Goal: Task Accomplishment & Management: Manage account settings

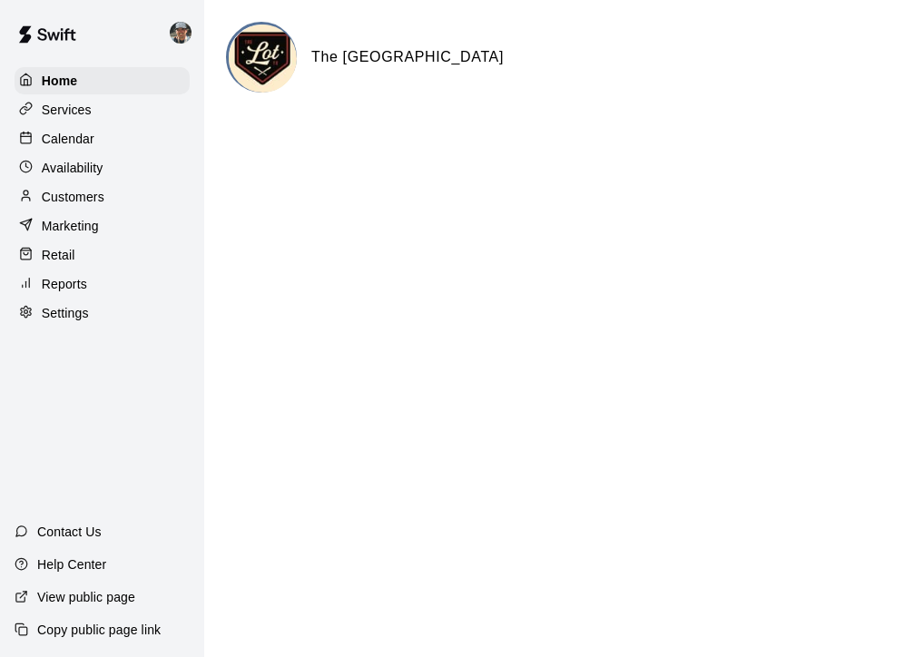
click at [89, 141] on p "Calendar" at bounding box center [68, 139] width 53 height 18
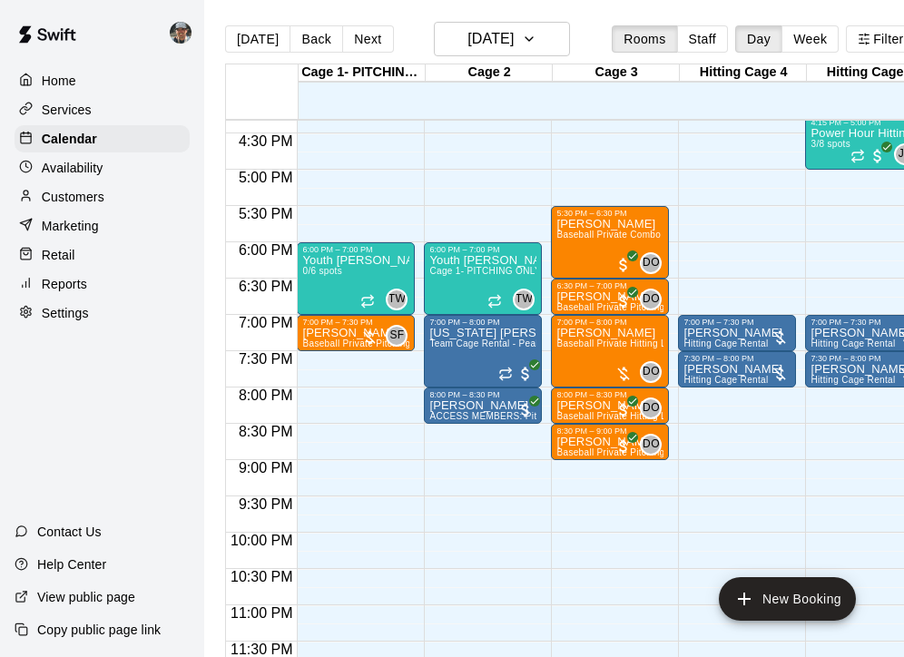
scroll to position [1187, 0]
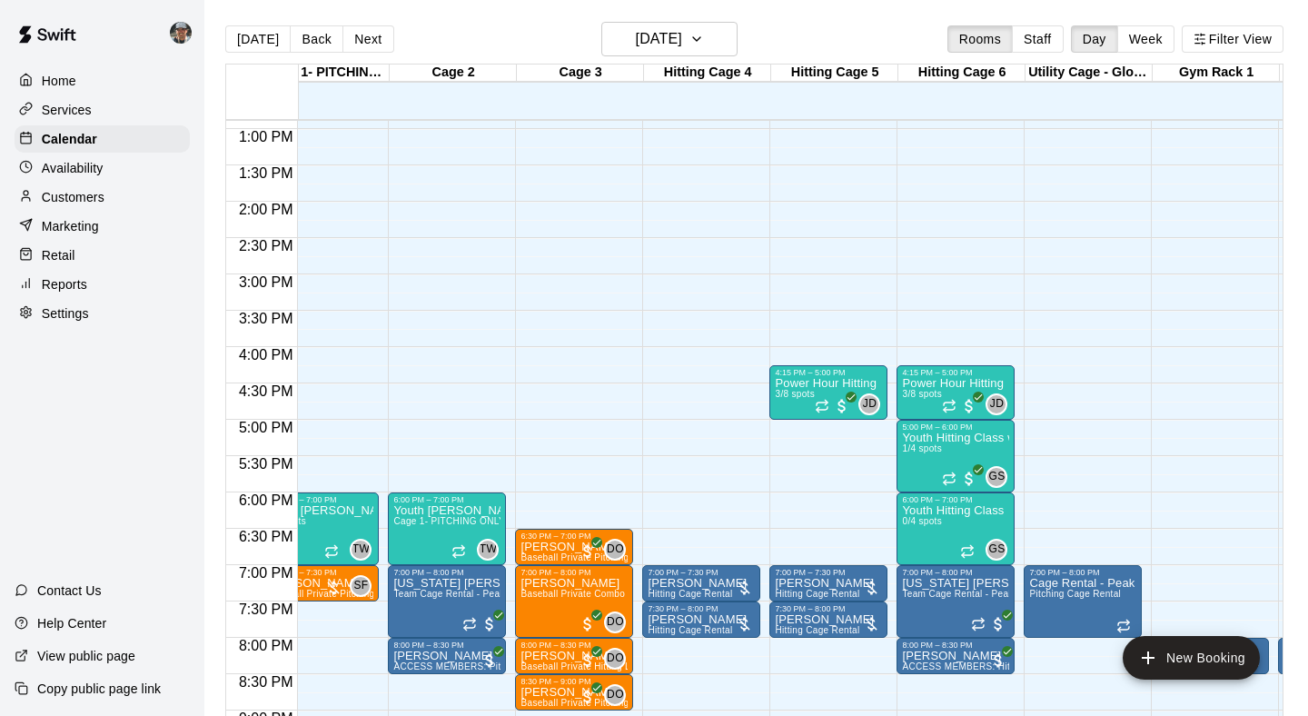
scroll to position [932, 36]
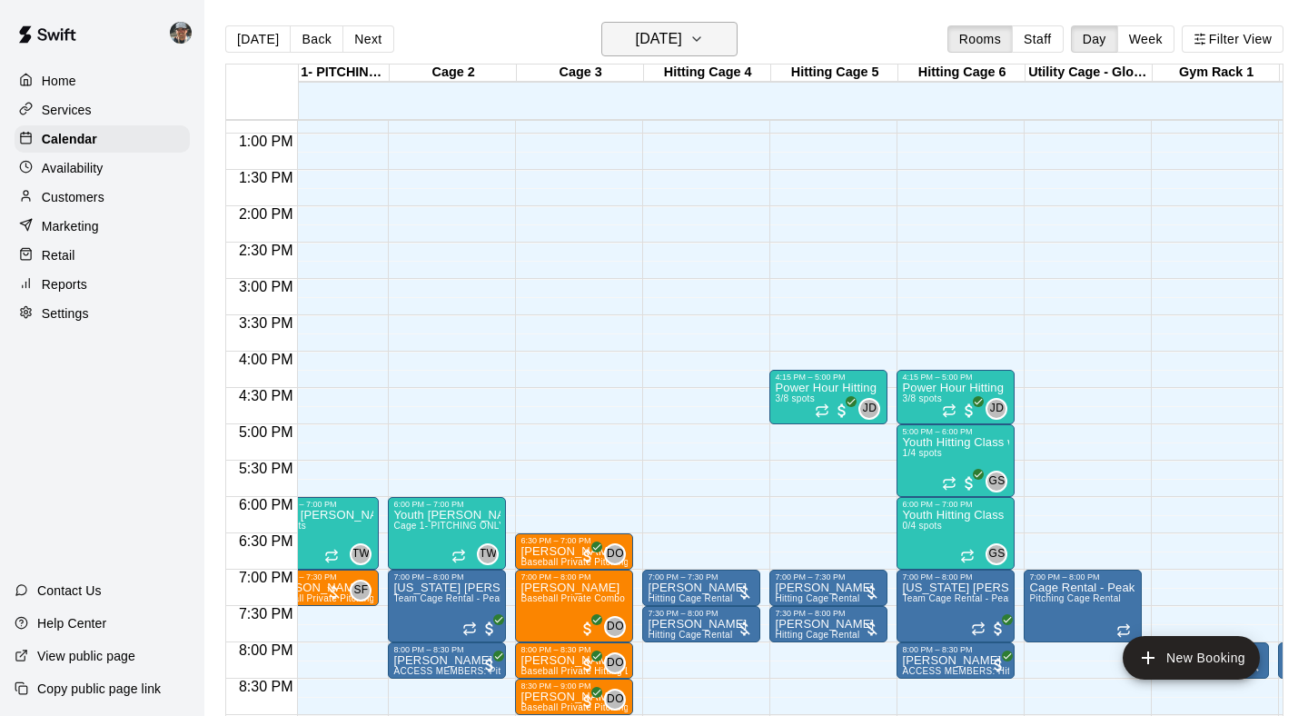
click at [733, 45] on button "[DATE]" at bounding box center [669, 39] width 136 height 35
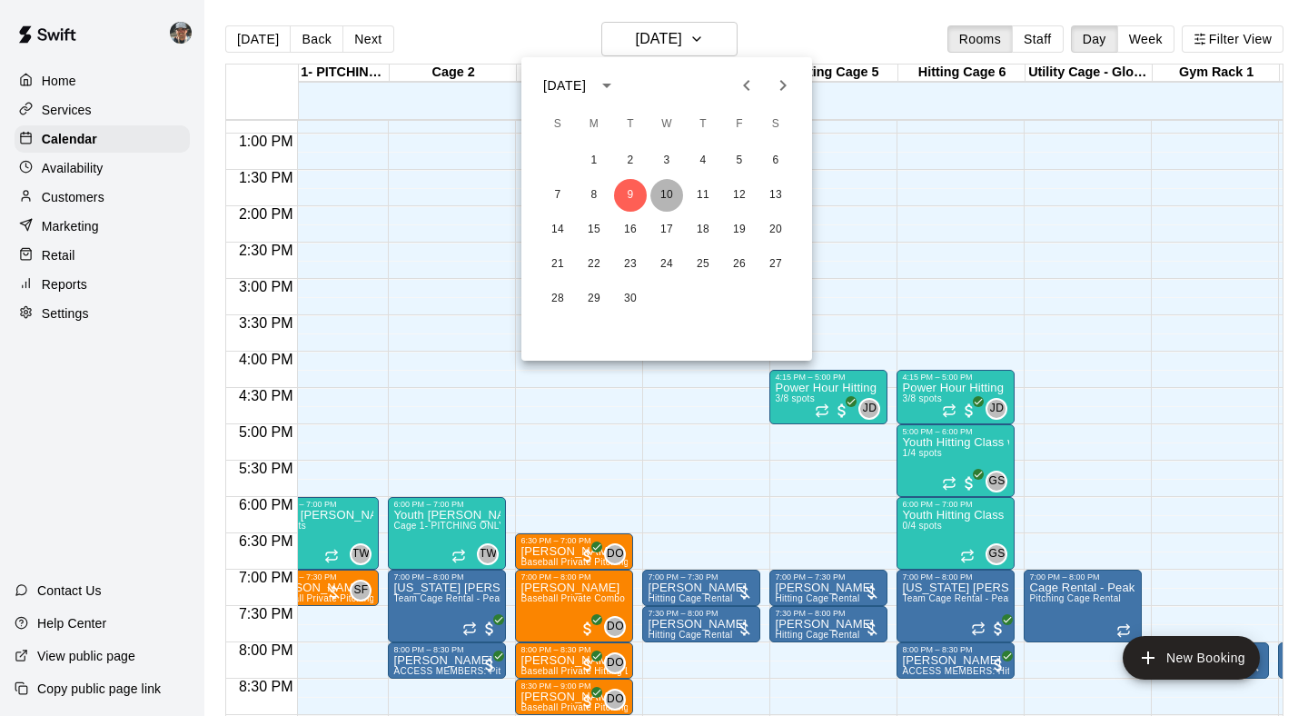
click at [668, 195] on button "10" at bounding box center [666, 195] width 33 height 33
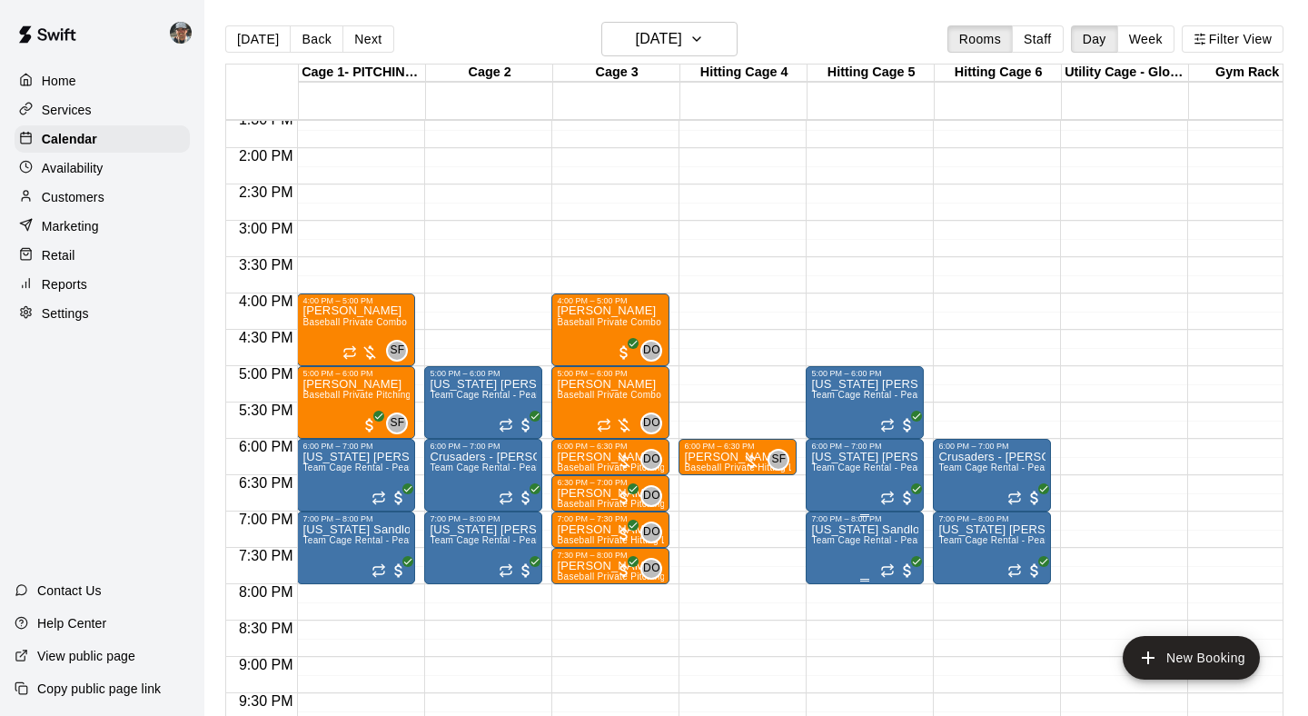
scroll to position [990, 0]
click at [700, 41] on icon "button" at bounding box center [696, 39] width 7 height 4
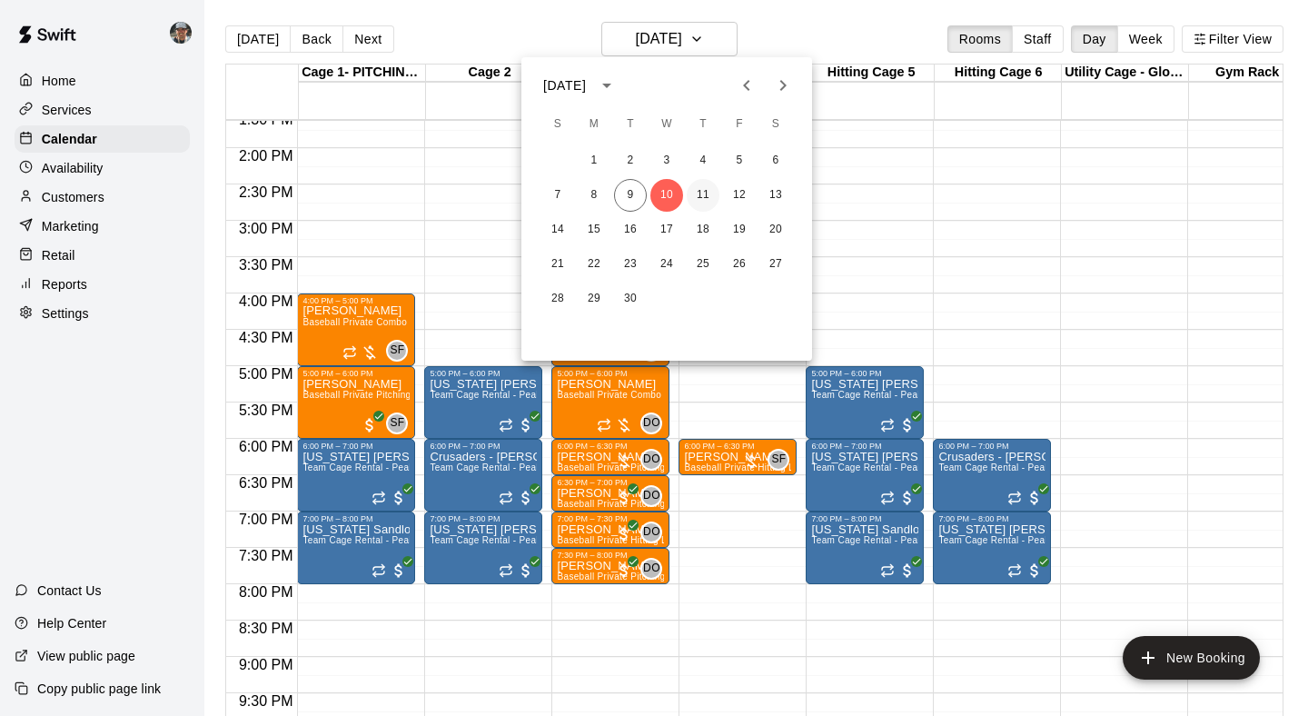
click at [694, 200] on button "11" at bounding box center [702, 195] width 33 height 33
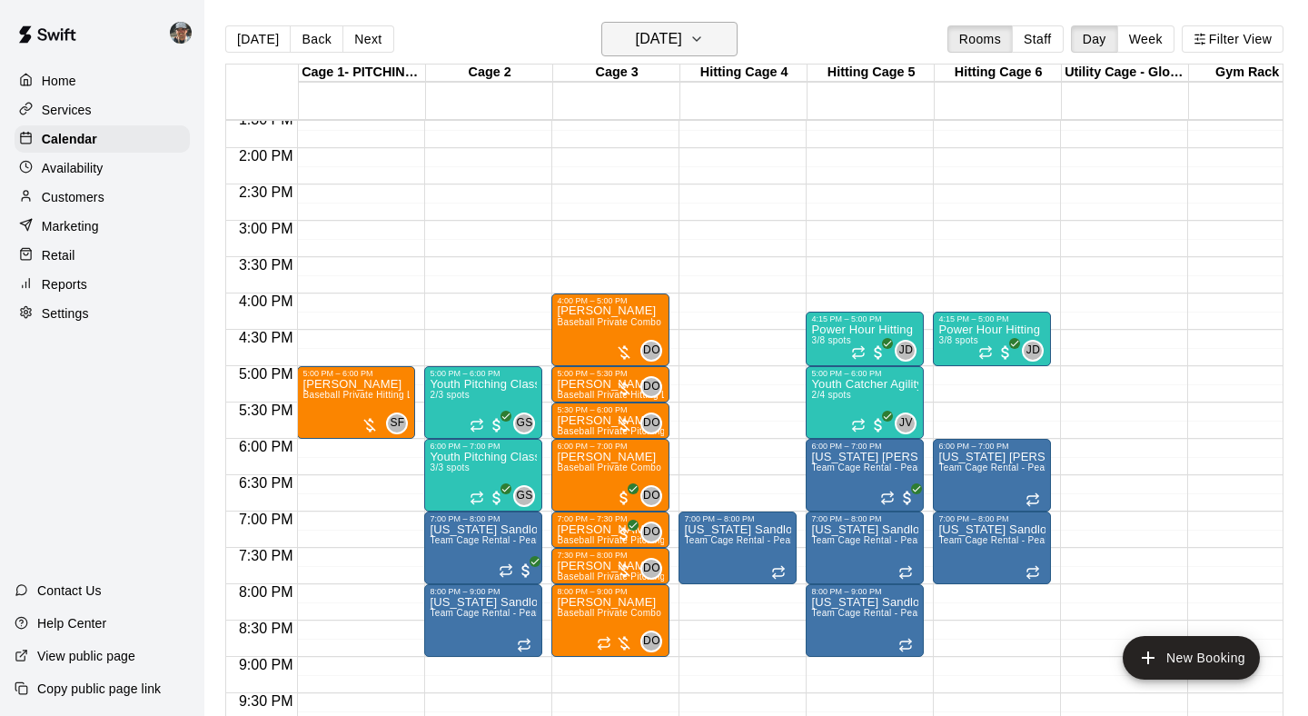
click at [704, 38] on icon "button" at bounding box center [696, 39] width 15 height 22
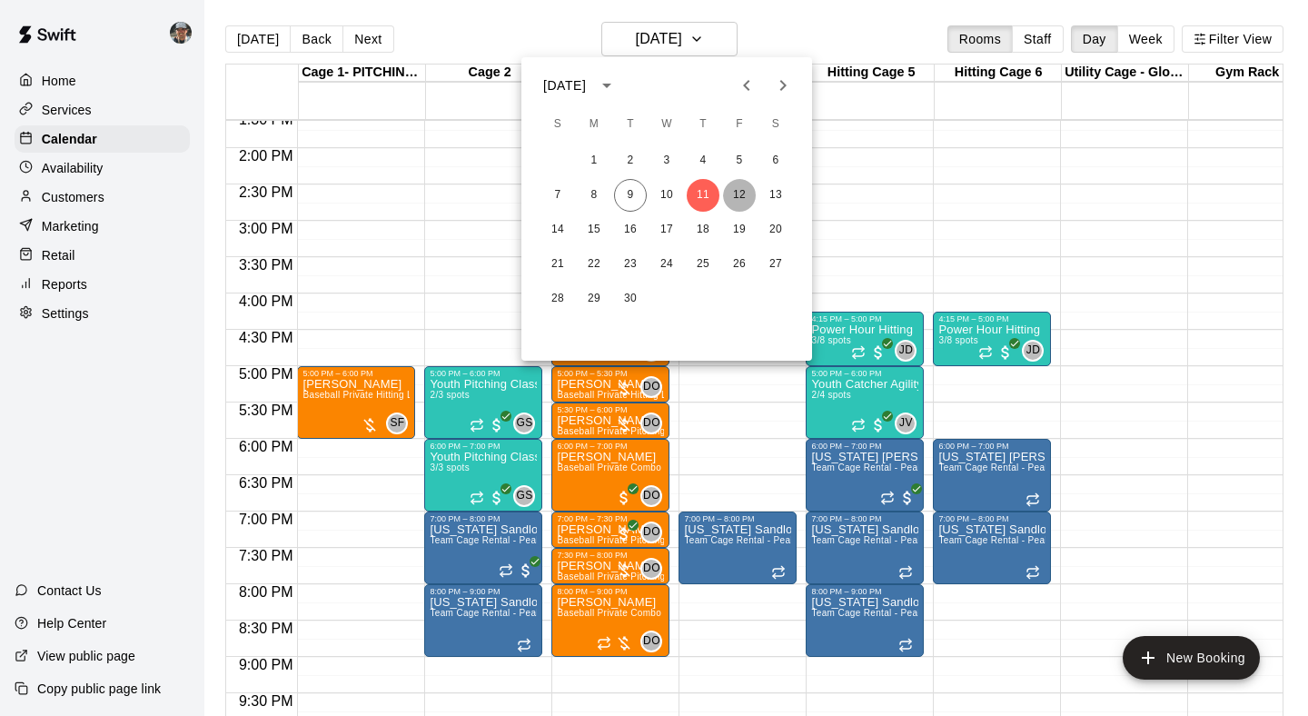
click at [744, 202] on button "12" at bounding box center [739, 195] width 33 height 33
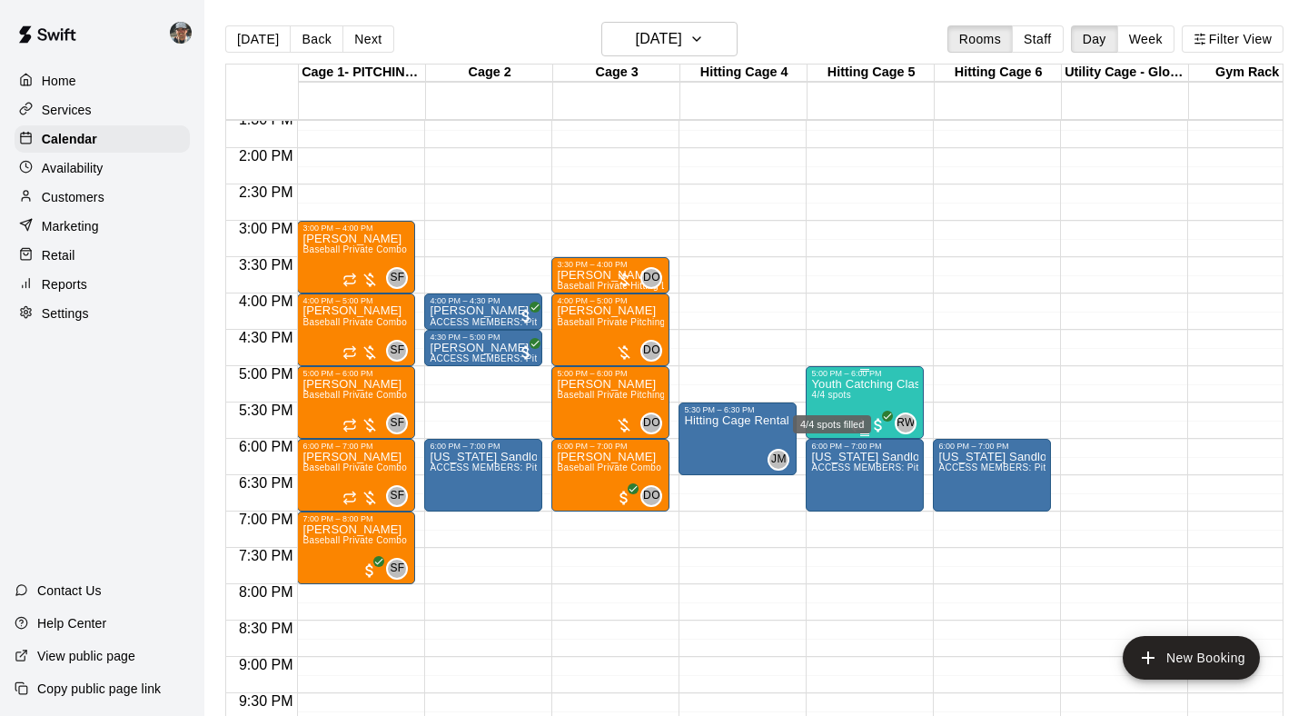
click at [846, 400] on span "4/4 spots" at bounding box center [831, 395] width 40 height 10
click at [831, 459] on img "edit" at bounding box center [830, 452] width 21 height 21
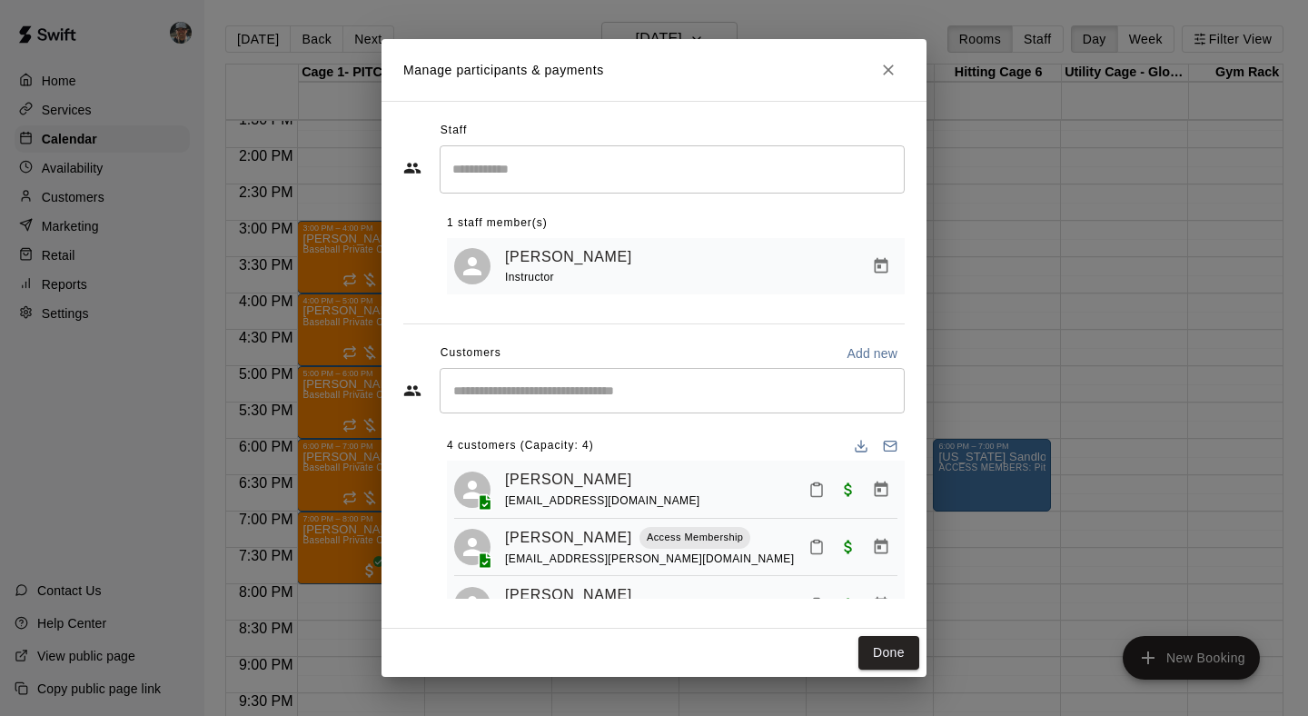
scroll to position [0, 0]
click at [893, 67] on icon "Close" at bounding box center [888, 69] width 11 height 11
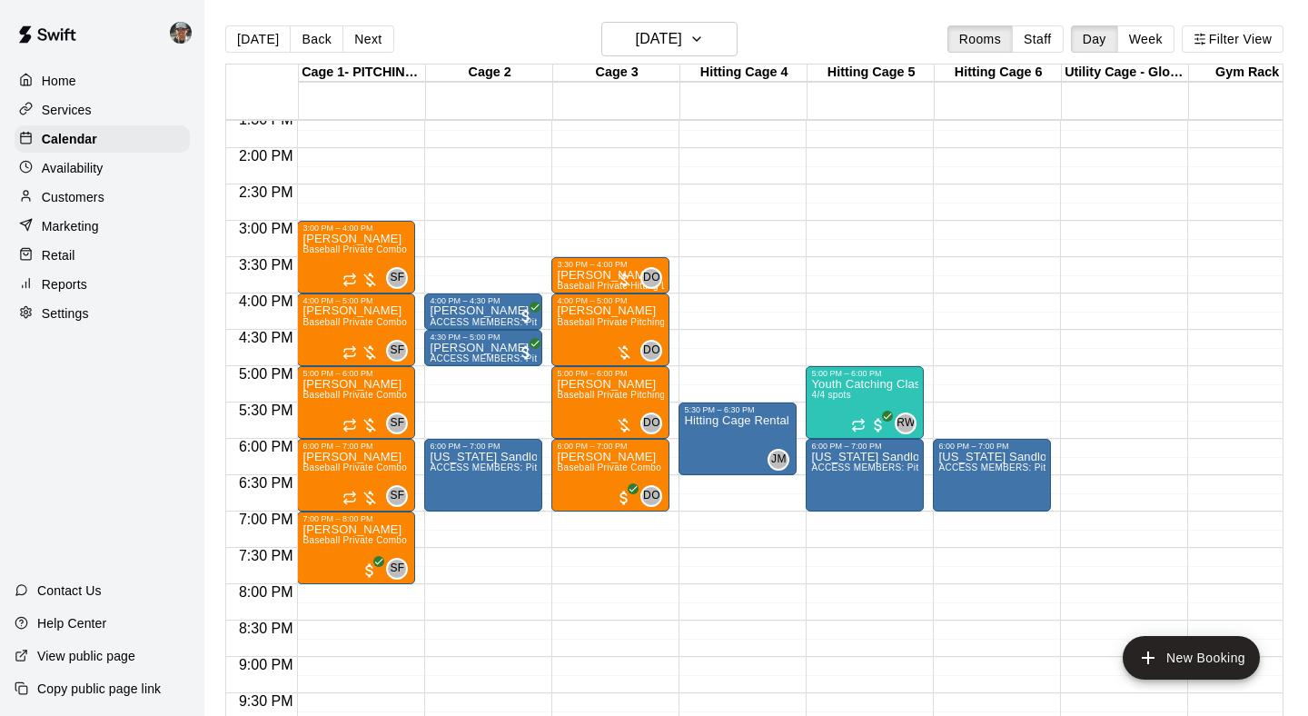
click at [92, 173] on p "Availability" at bounding box center [73, 168] width 62 height 18
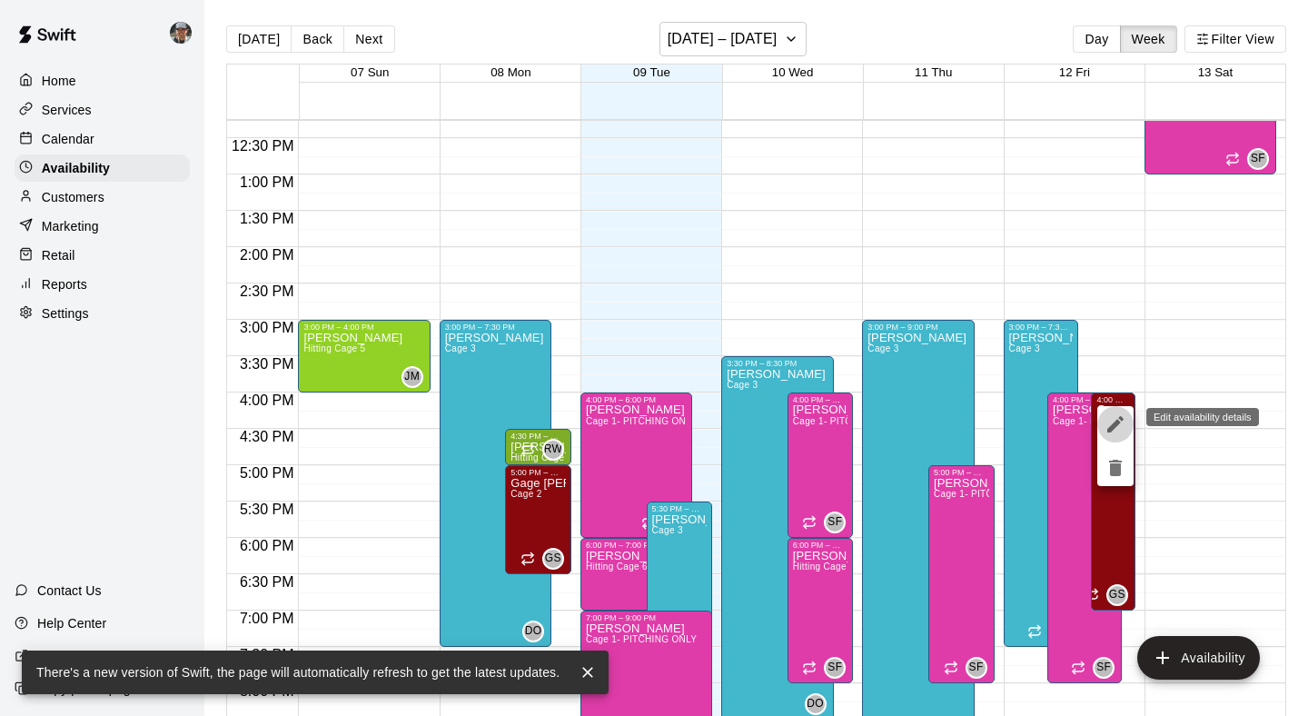
click at [1119, 424] on icon "edit" at bounding box center [1115, 424] width 22 height 22
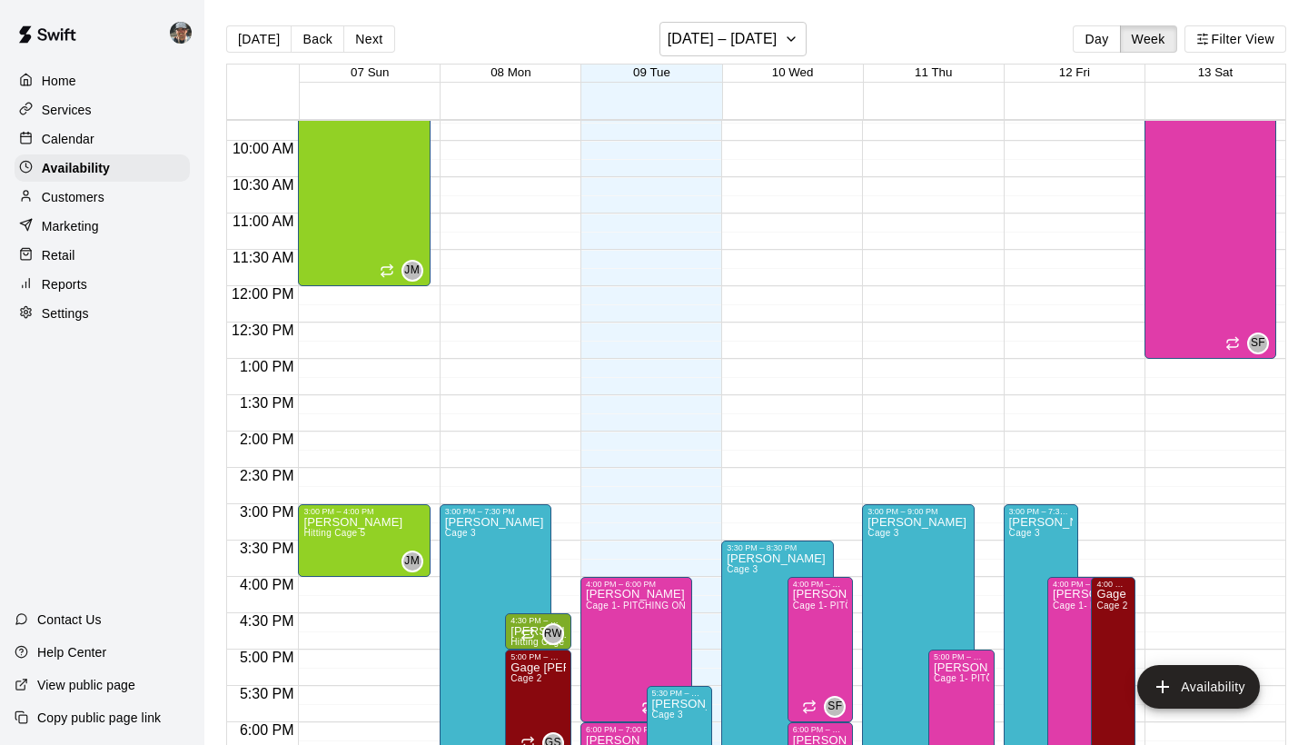
scroll to position [884, 0]
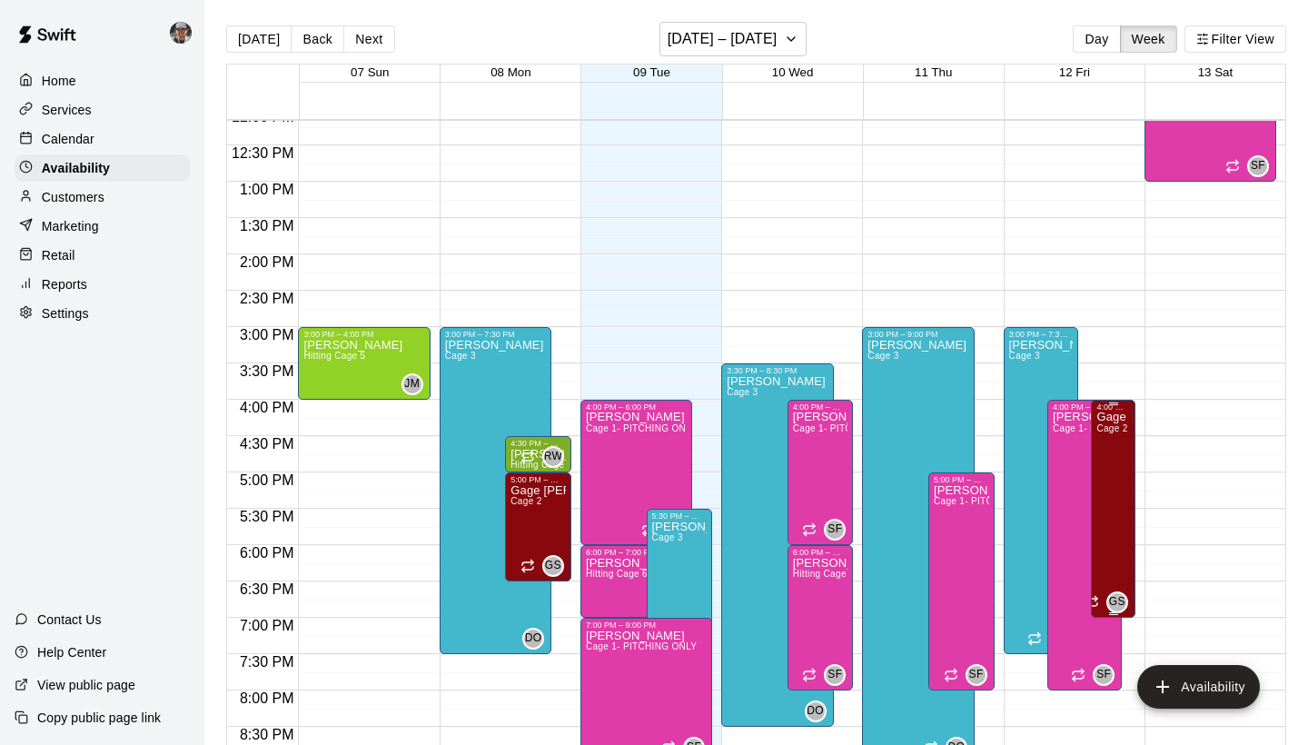
click at [1110, 426] on icon "edit" at bounding box center [1115, 431] width 22 height 22
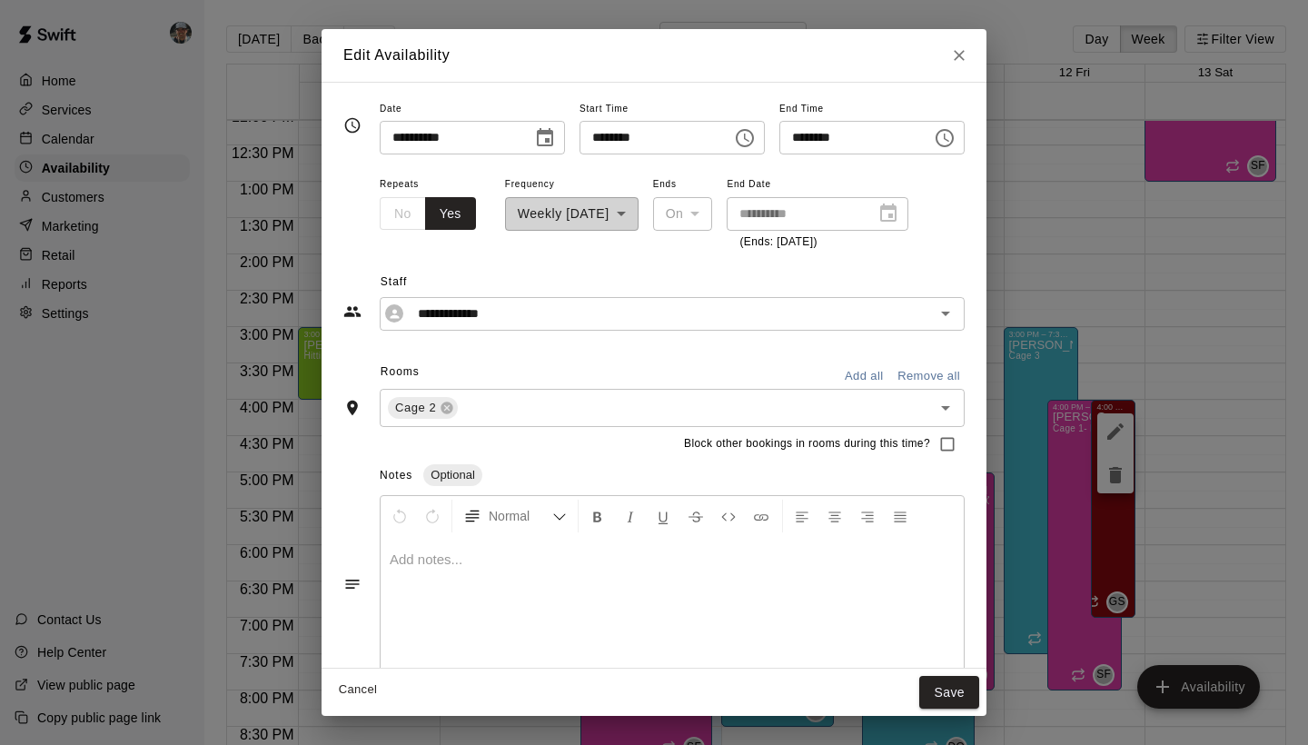
click at [955, 133] on icon "Choose time, selected time is 7:00 PM" at bounding box center [944, 138] width 22 height 22
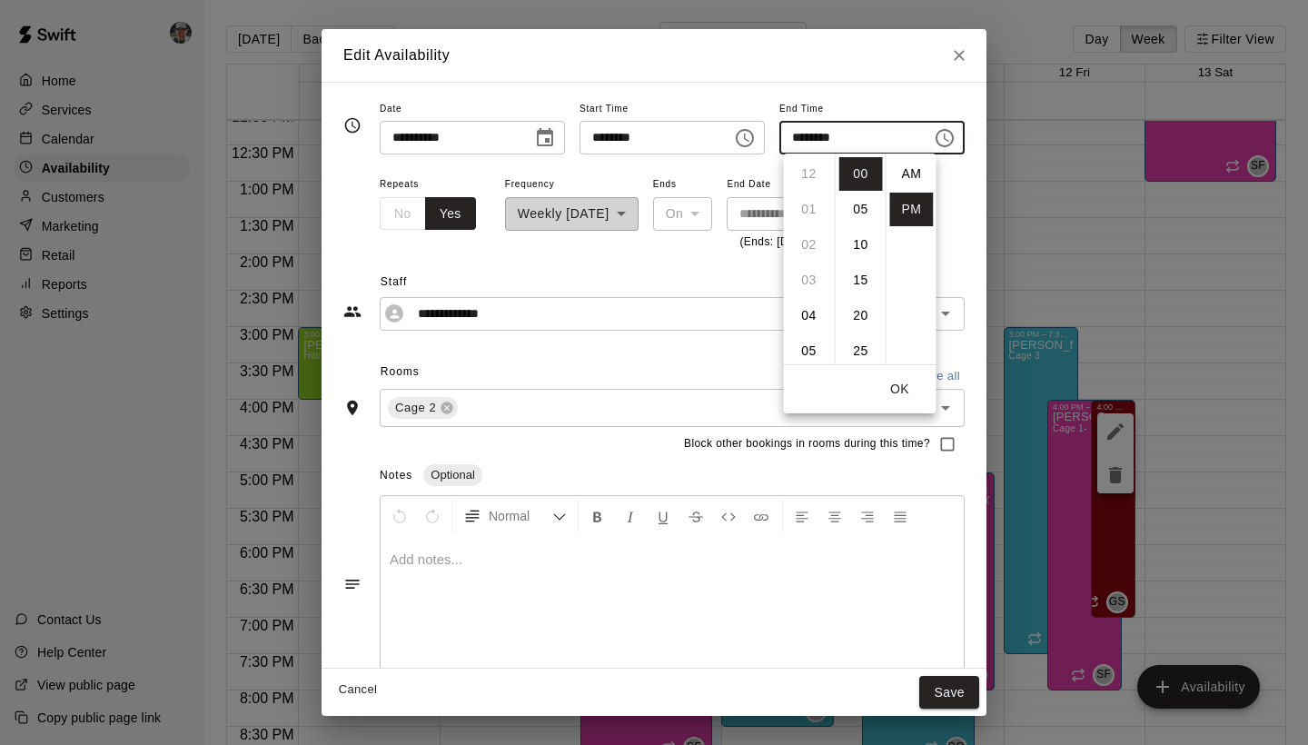
scroll to position [33, 0]
click at [810, 187] on li "06" at bounding box center [809, 188] width 44 height 34
type input "********"
click at [677, 145] on input "********" at bounding box center [649, 138] width 140 height 34
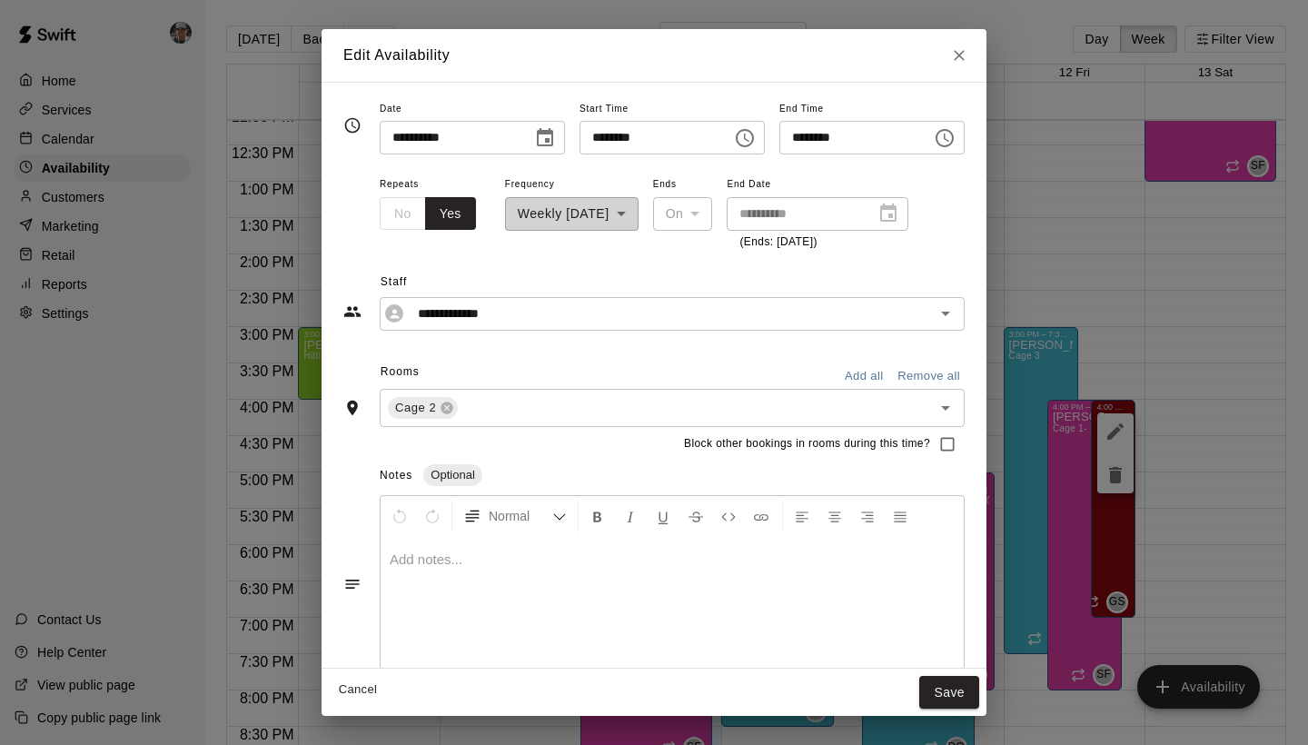
click at [756, 131] on icon "Choose time, selected time is 4:00 PM" at bounding box center [745, 138] width 22 height 22
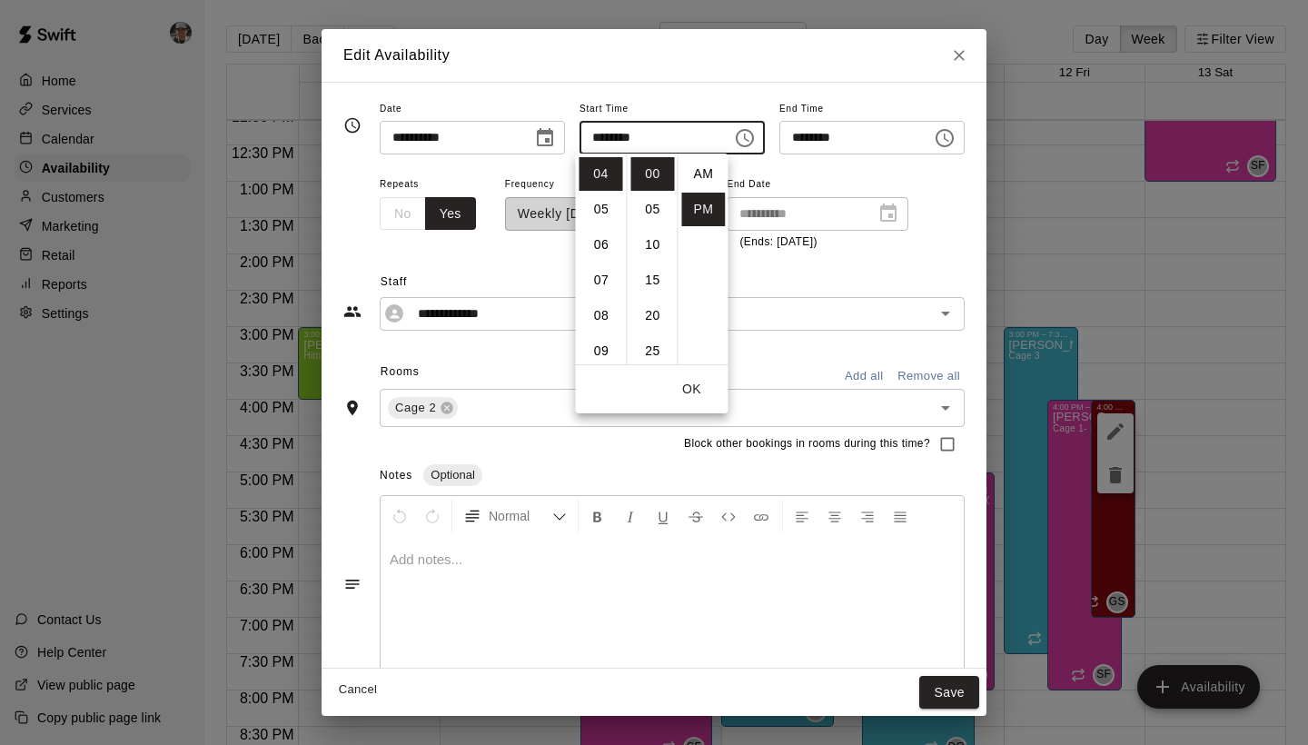
scroll to position [33, 0]
click at [598, 212] on li "05" at bounding box center [601, 210] width 44 height 34
type input "********"
click at [958, 699] on button "Save" at bounding box center [949, 693] width 60 height 34
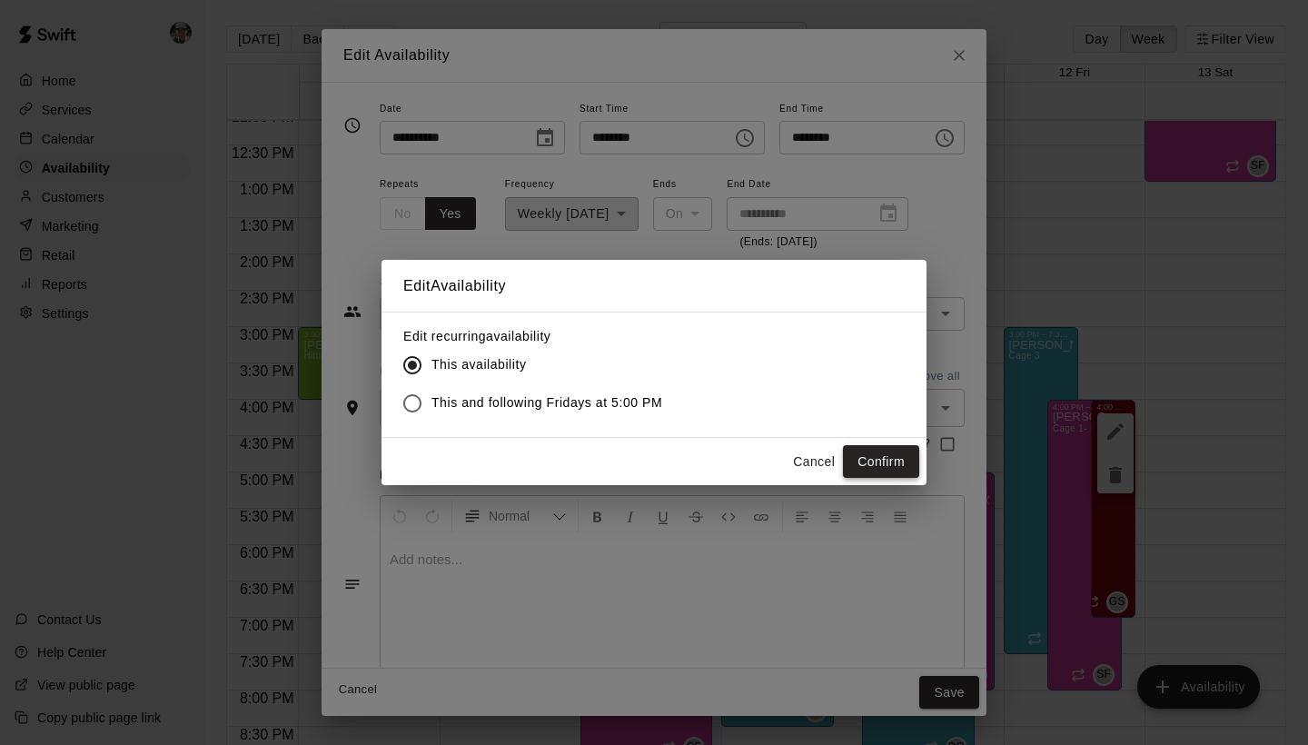
click at [875, 454] on button "Confirm" at bounding box center [881, 462] width 76 height 34
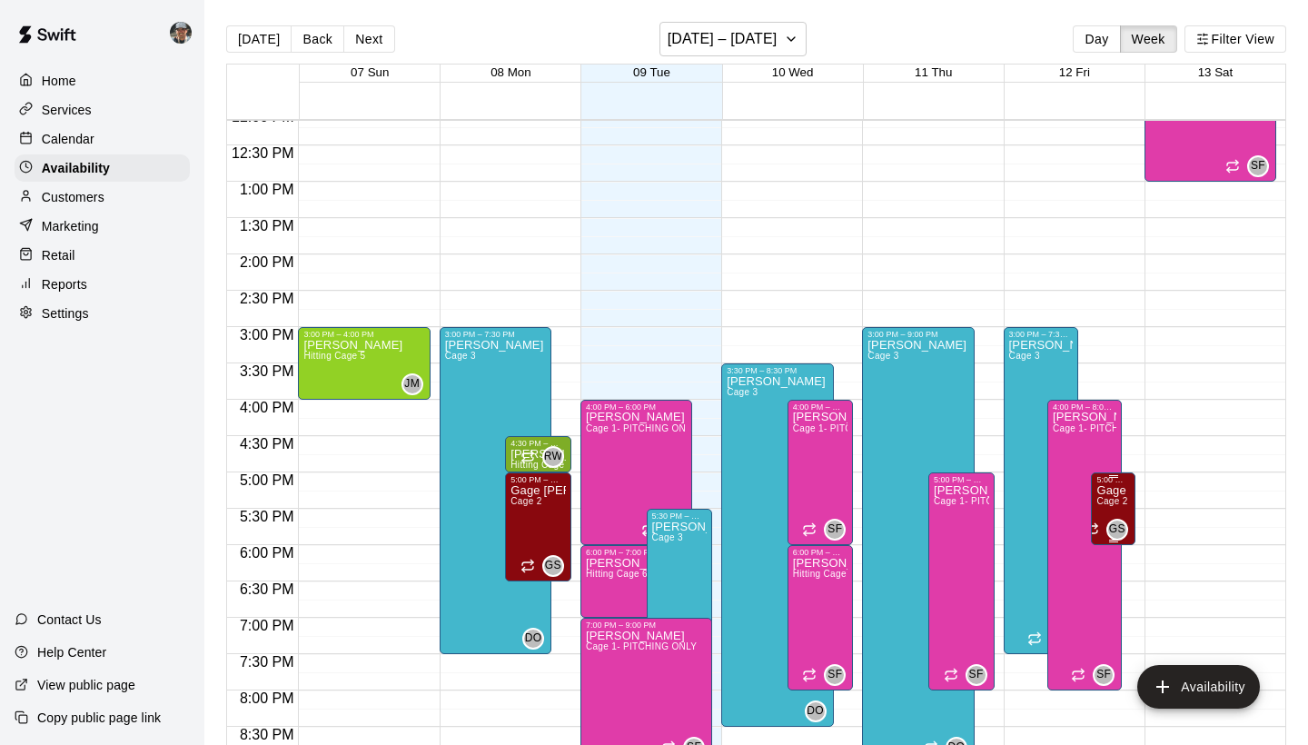
click at [1108, 504] on span "Cage 2" at bounding box center [1111, 501] width 31 height 10
click at [1111, 523] on icon "edit" at bounding box center [1115, 516] width 16 height 16
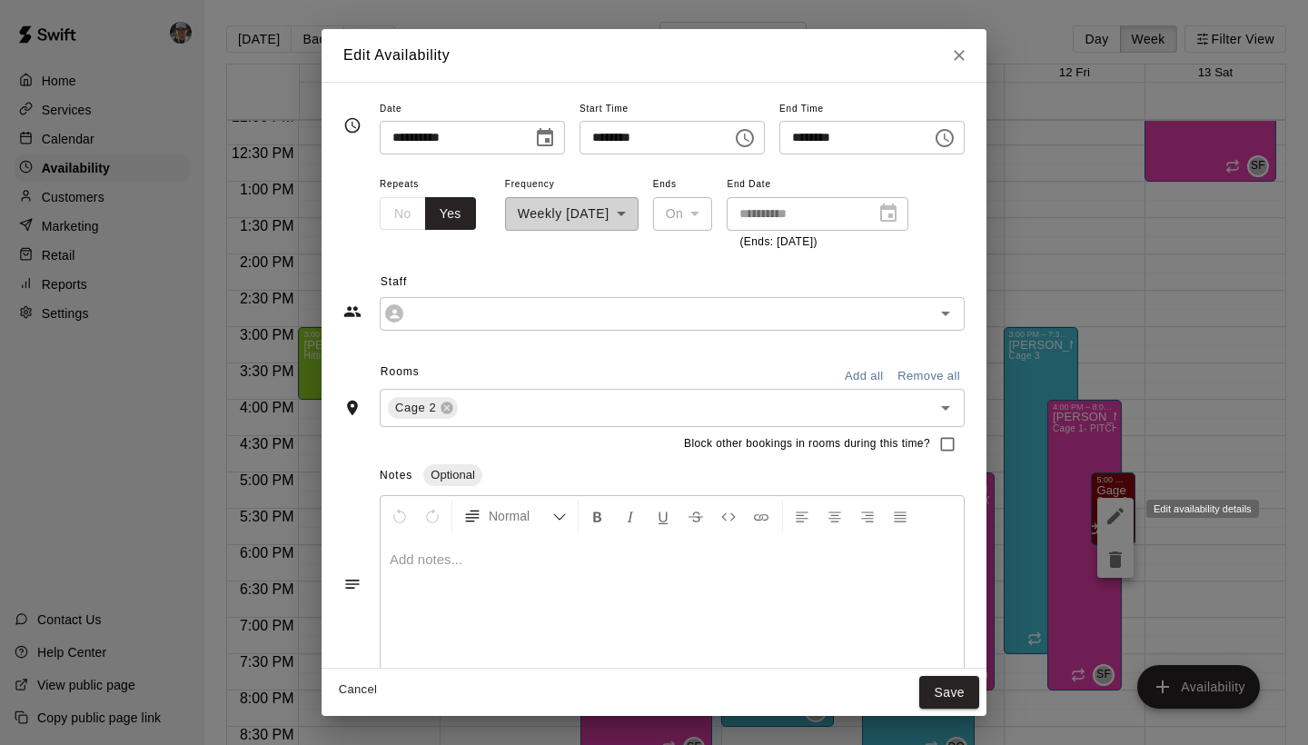
type input "**********"
click at [954, 692] on button "Save" at bounding box center [949, 693] width 60 height 34
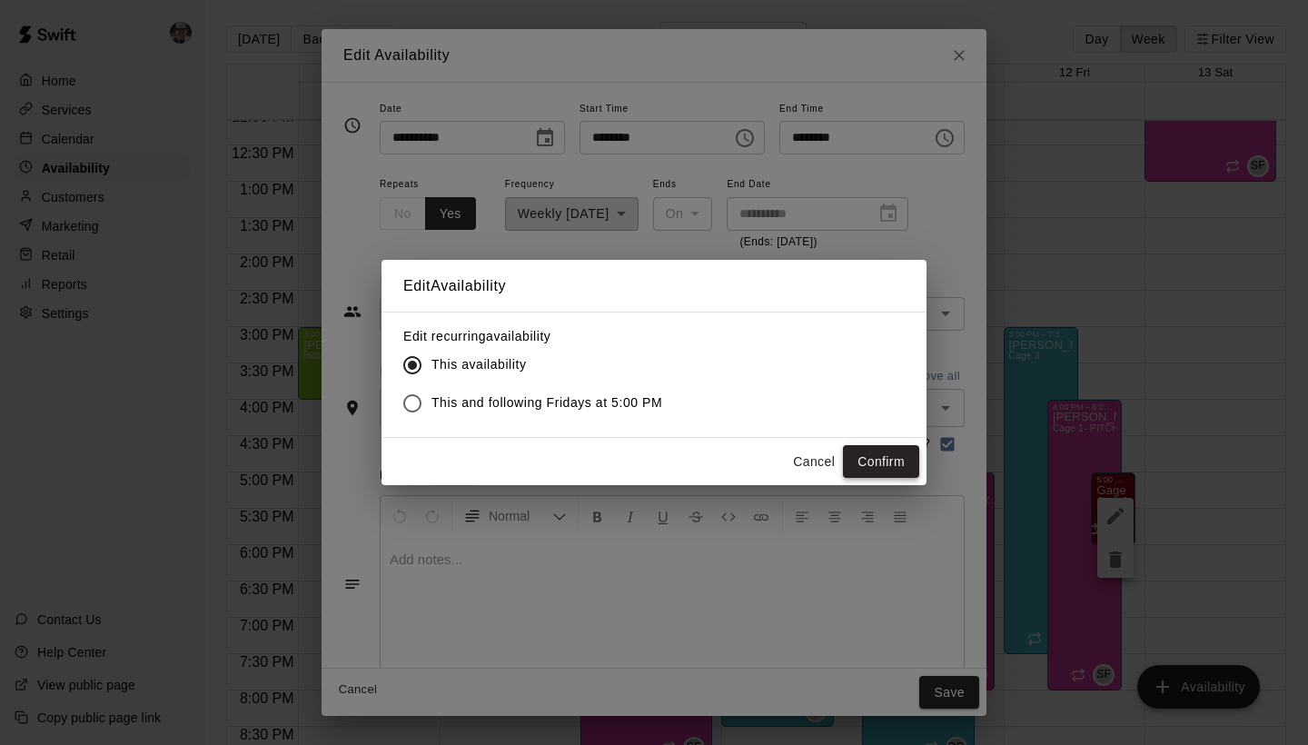
click at [890, 463] on button "Confirm" at bounding box center [881, 462] width 76 height 34
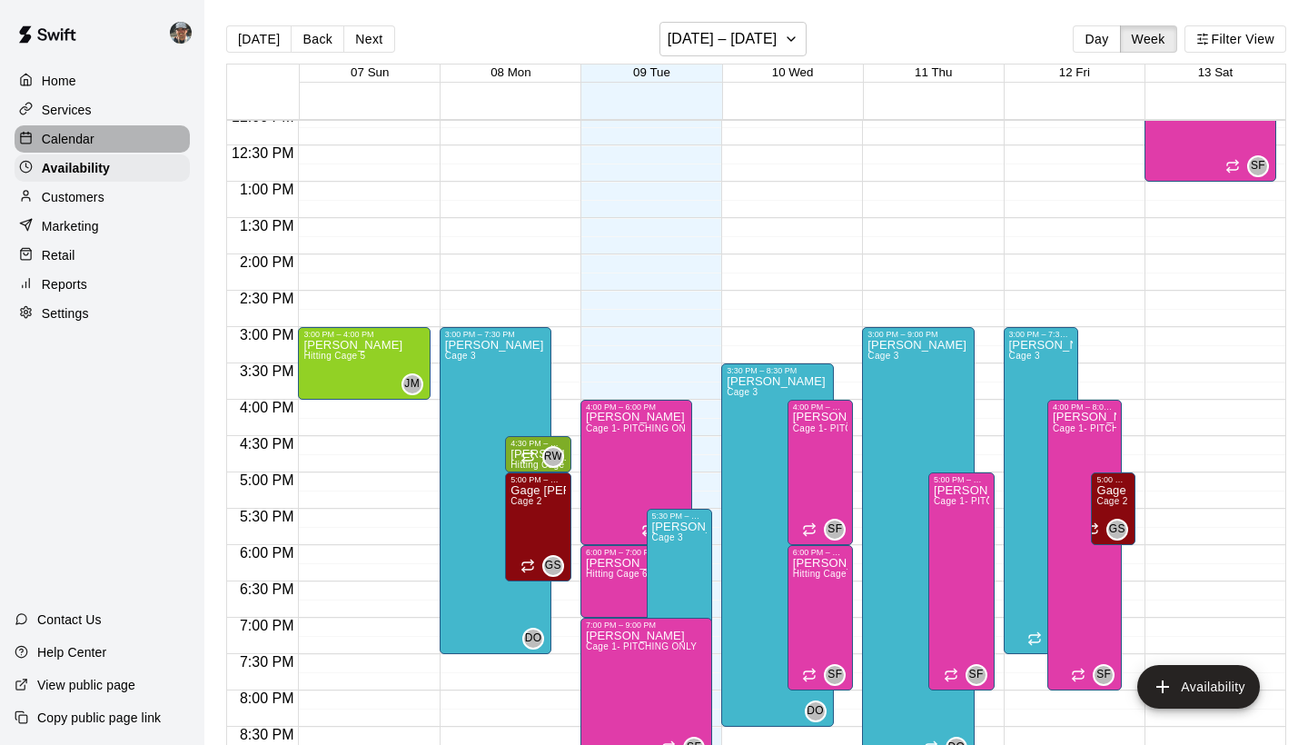
click at [113, 143] on div "Calendar" at bounding box center [102, 138] width 175 height 27
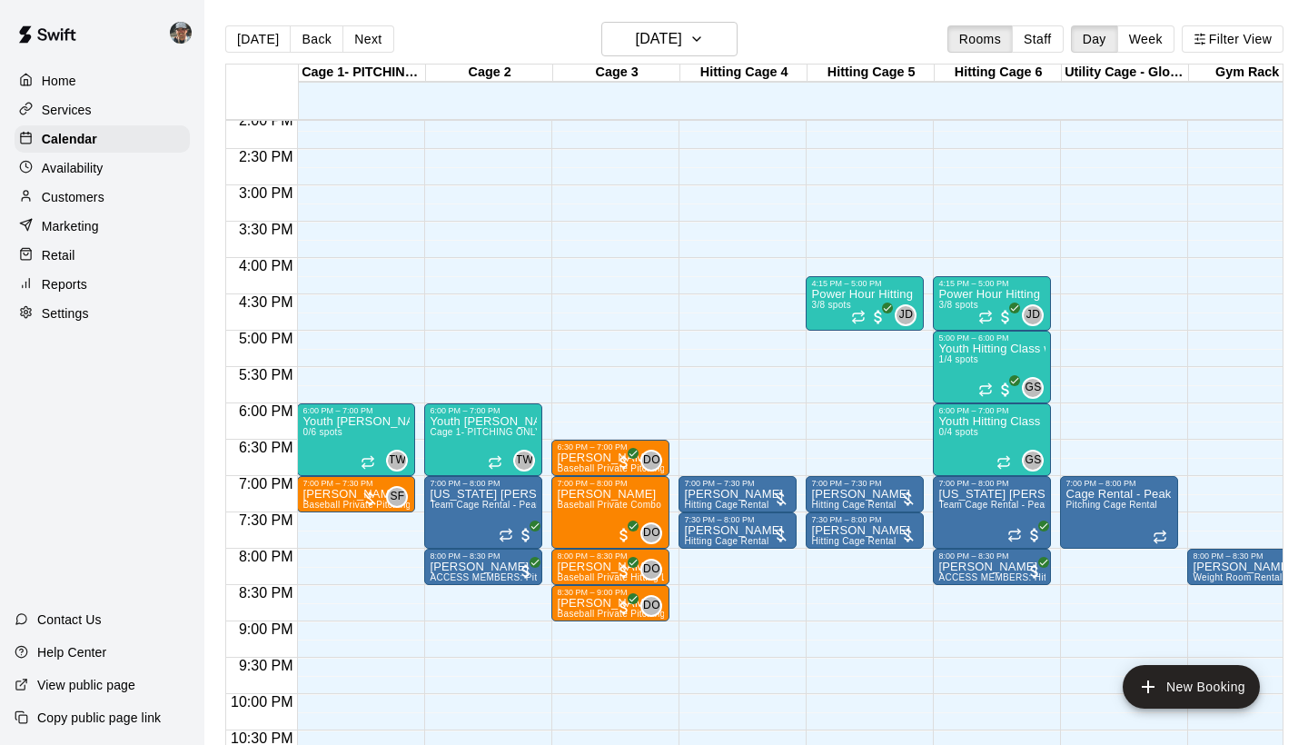
scroll to position [1026, 0]
click at [704, 49] on icon "button" at bounding box center [696, 39] width 15 height 22
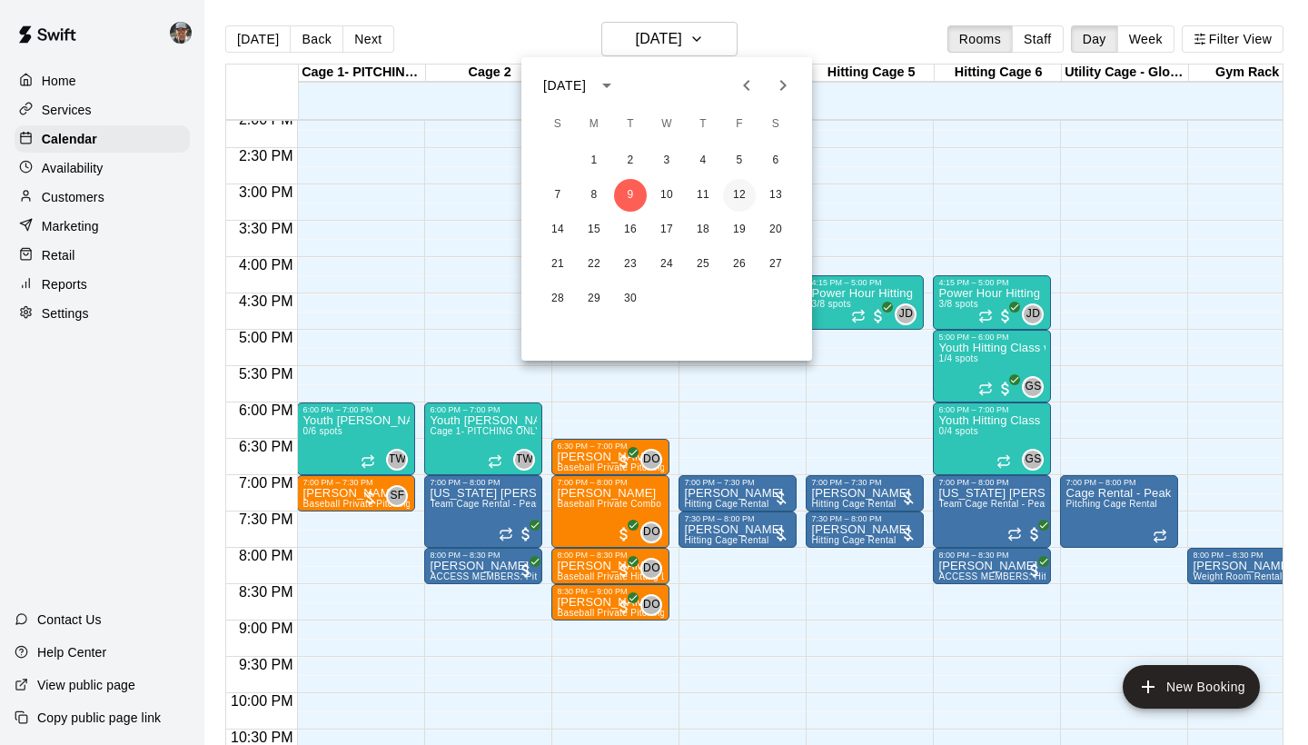
click at [729, 194] on button "12" at bounding box center [739, 195] width 33 height 33
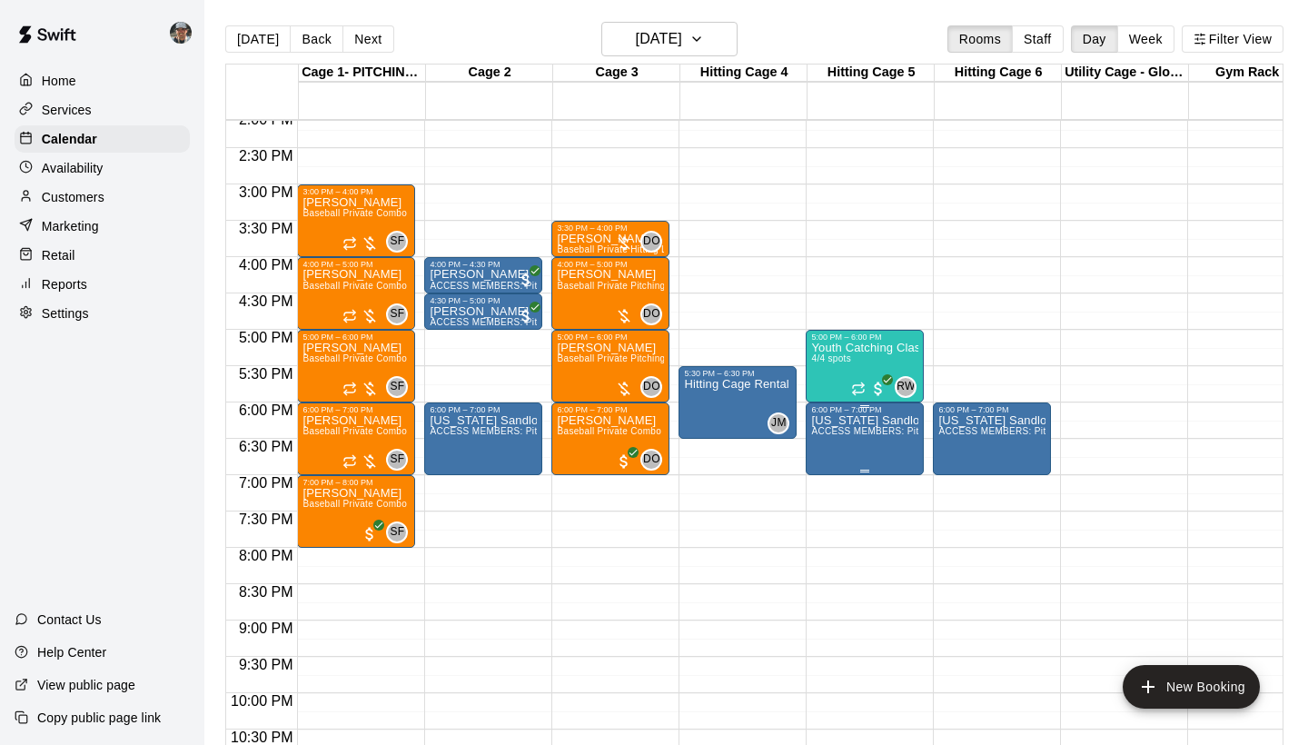
click at [829, 439] on icon "edit" at bounding box center [830, 434] width 22 height 22
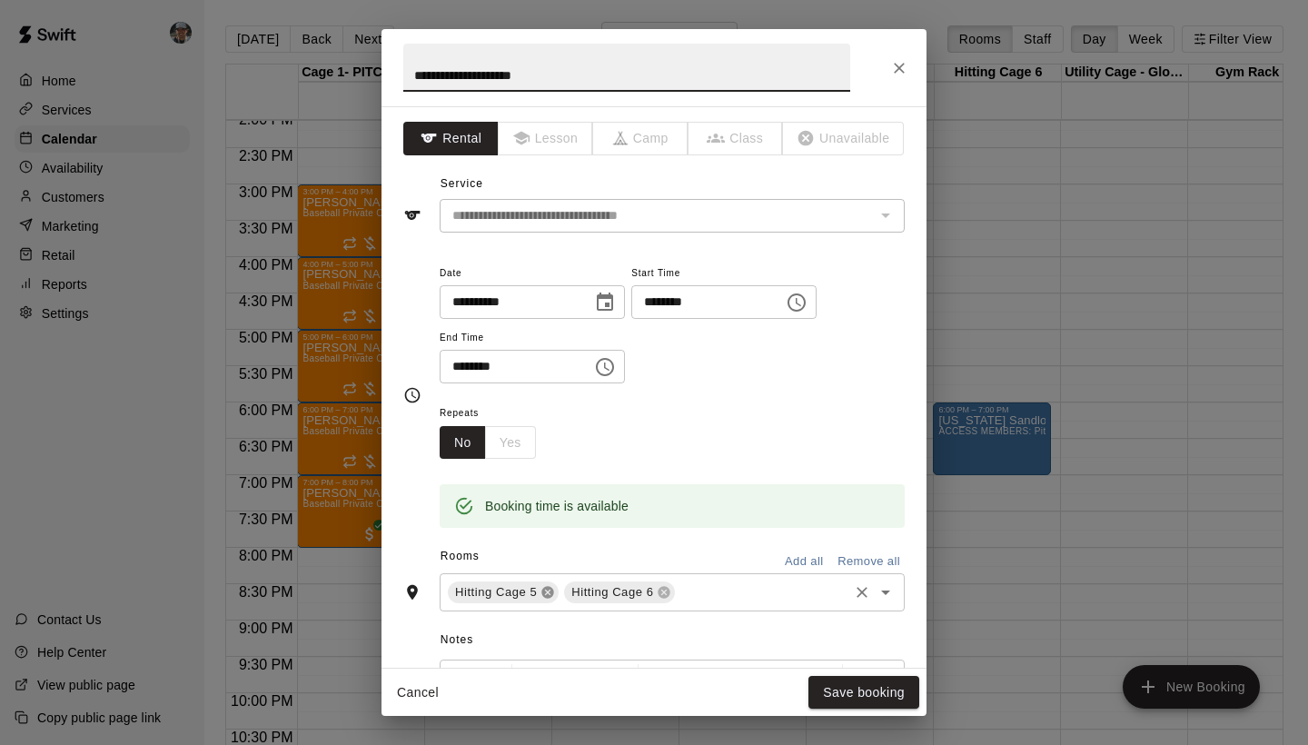
click at [544, 590] on icon at bounding box center [548, 593] width 12 height 12
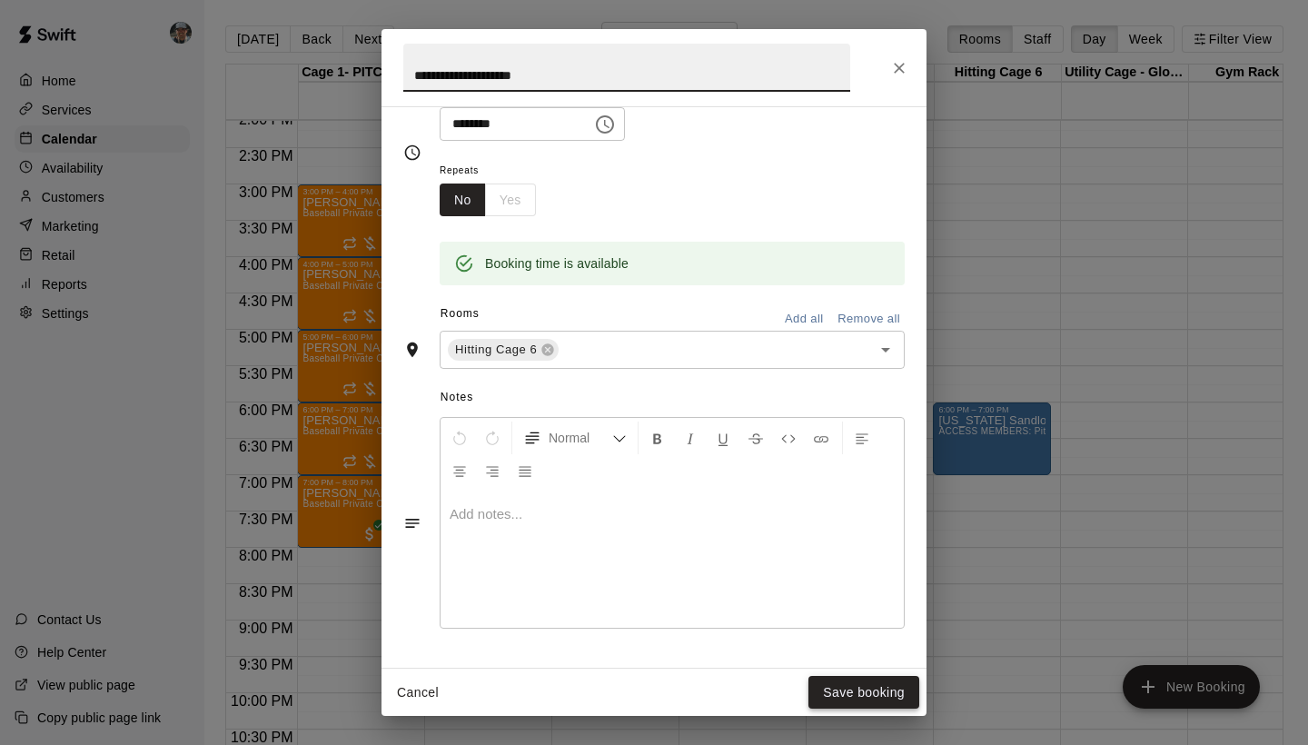
click at [871, 693] on button "Save booking" at bounding box center [863, 693] width 111 height 34
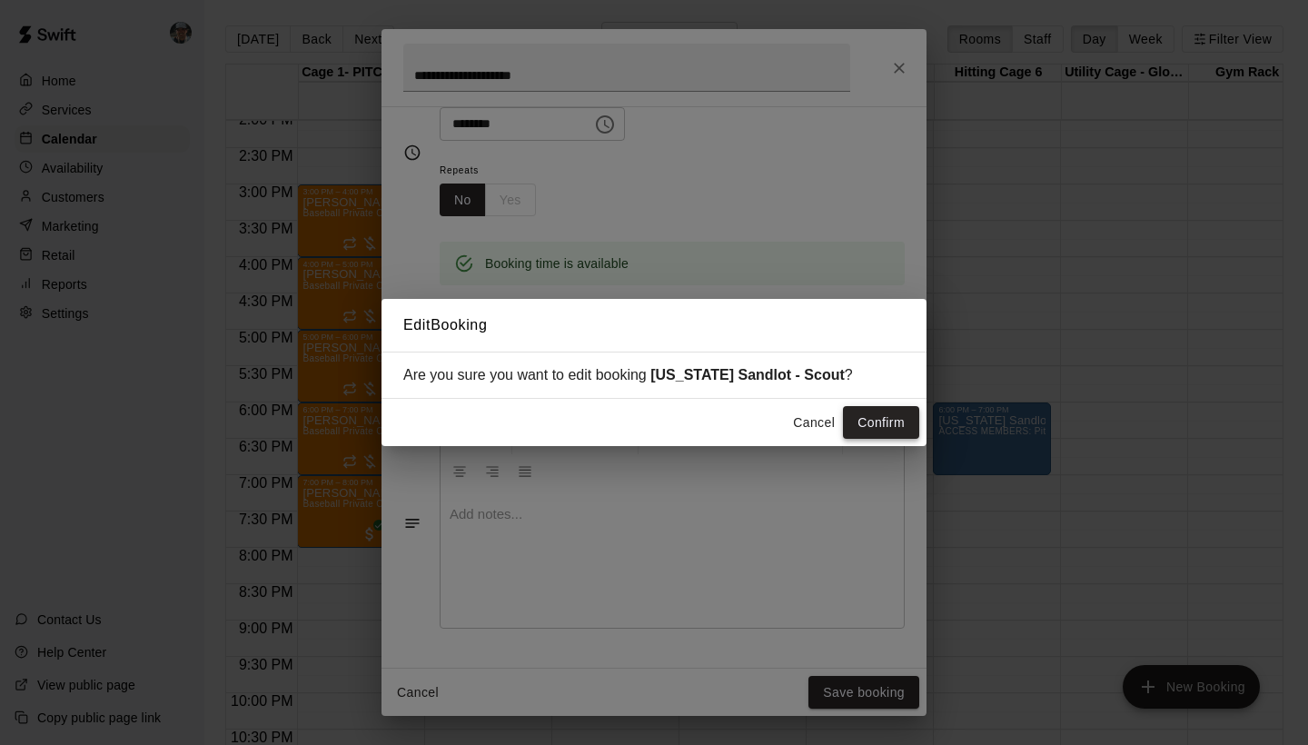
click at [865, 425] on button "Confirm" at bounding box center [881, 423] width 76 height 34
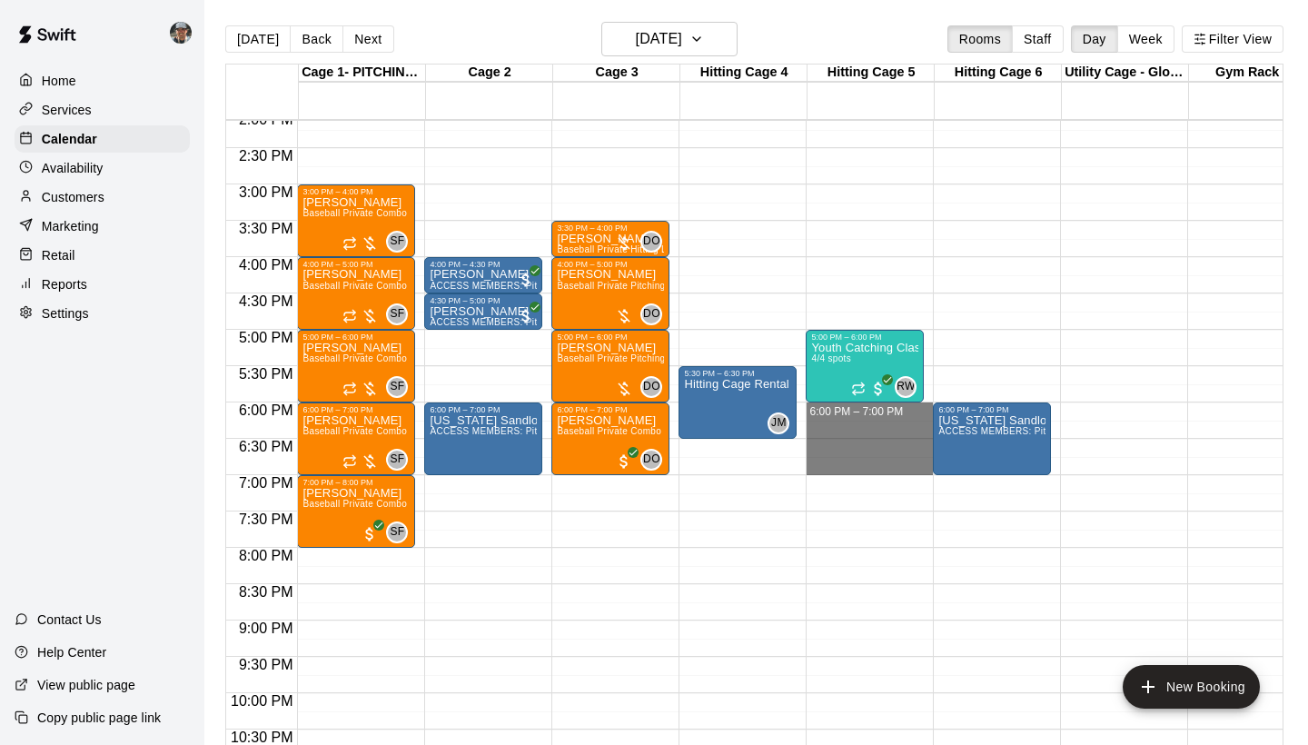
drag, startPoint x: 872, startPoint y: 409, endPoint x: 873, endPoint y: 458, distance: 49.0
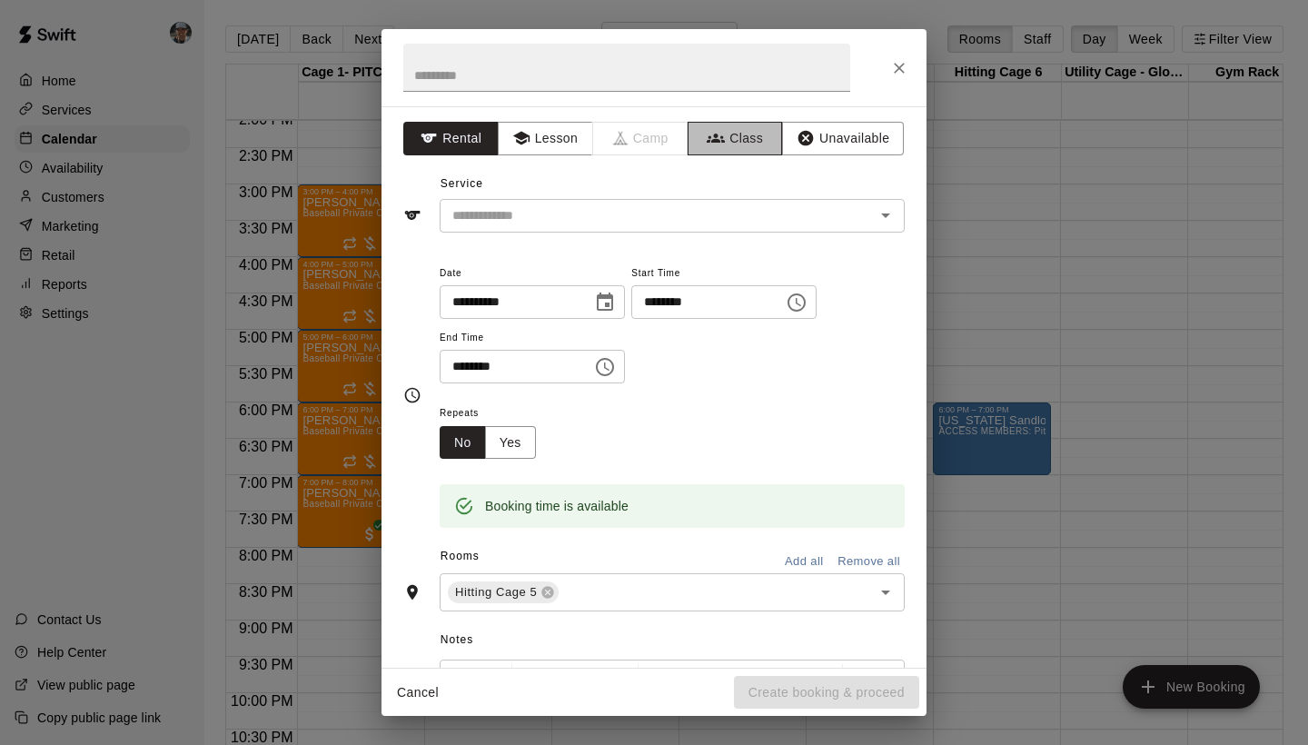
click at [744, 132] on button "Class" at bounding box center [734, 139] width 95 height 34
click at [610, 212] on input "text" at bounding box center [657, 215] width 424 height 23
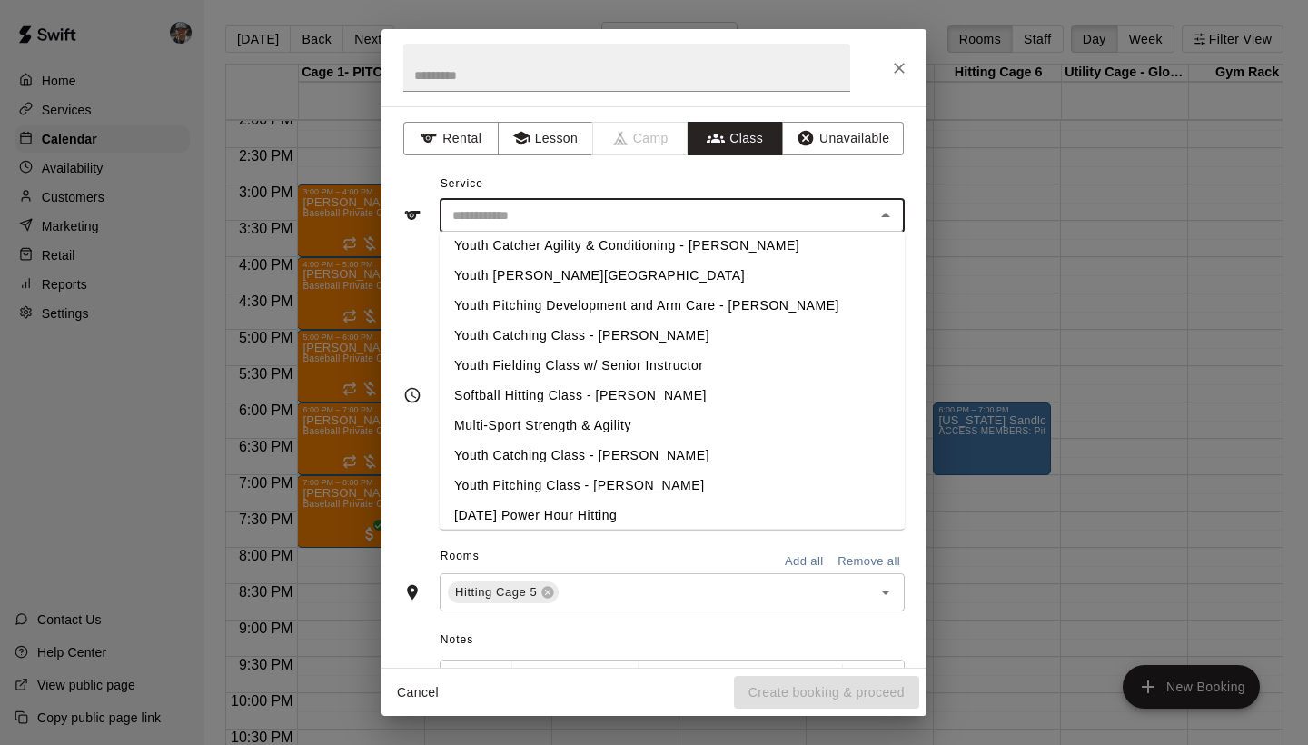
scroll to position [39, 0]
click at [610, 400] on li "Softball Hitting Class - Wallace" at bounding box center [672, 395] width 465 height 30
type input "**********"
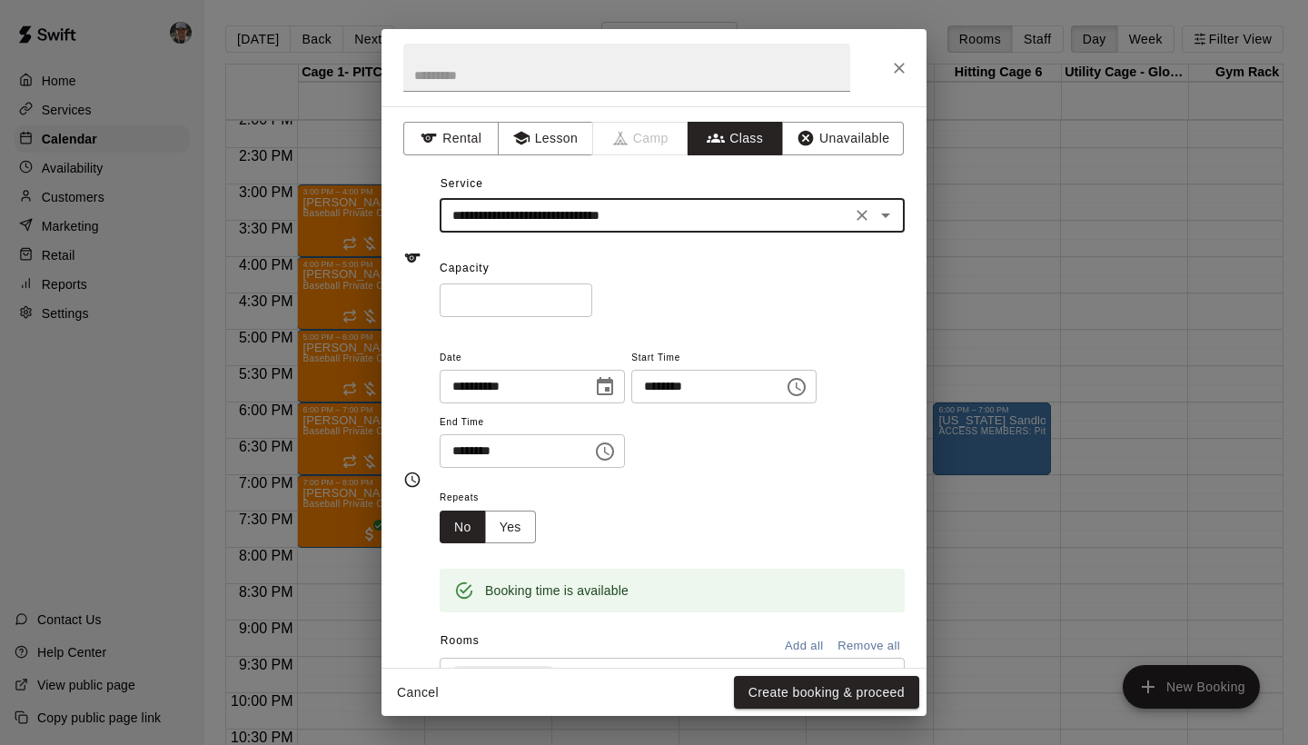
click at [580, 298] on input "*" at bounding box center [516, 300] width 153 height 34
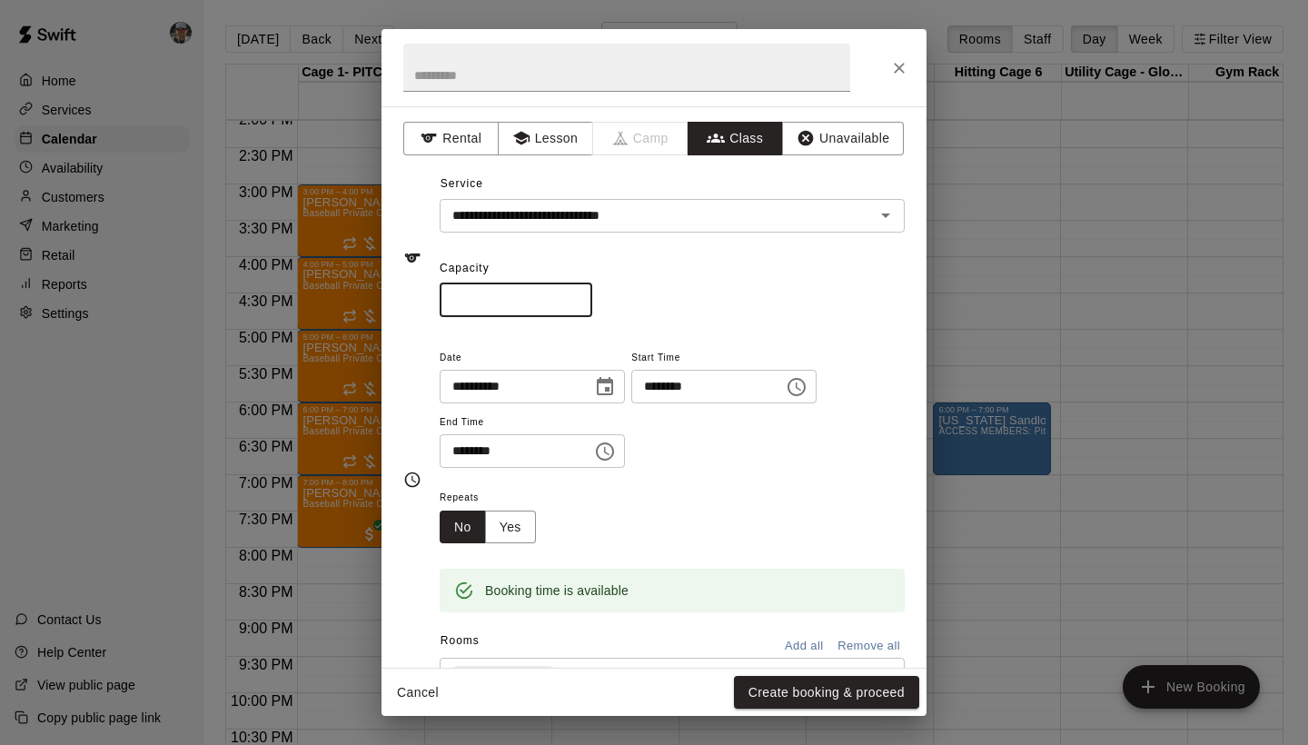
click at [580, 298] on input "*" at bounding box center [516, 300] width 153 height 34
click at [580, 293] on input "*" at bounding box center [516, 300] width 153 height 34
type input "*"
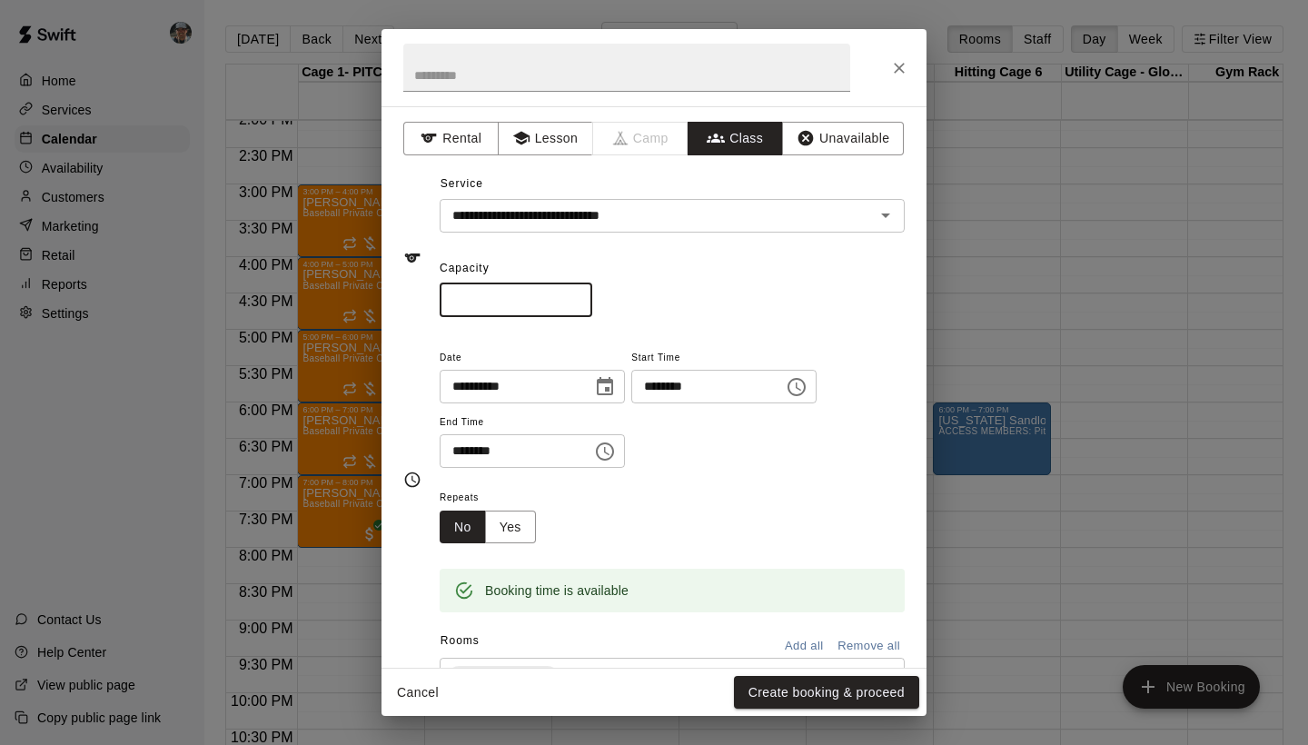
click at [580, 293] on input "*" at bounding box center [516, 300] width 153 height 34
click at [691, 508] on div "Repeats No Yes" at bounding box center [672, 514] width 465 height 57
click at [517, 527] on button "Yes" at bounding box center [510, 527] width 51 height 34
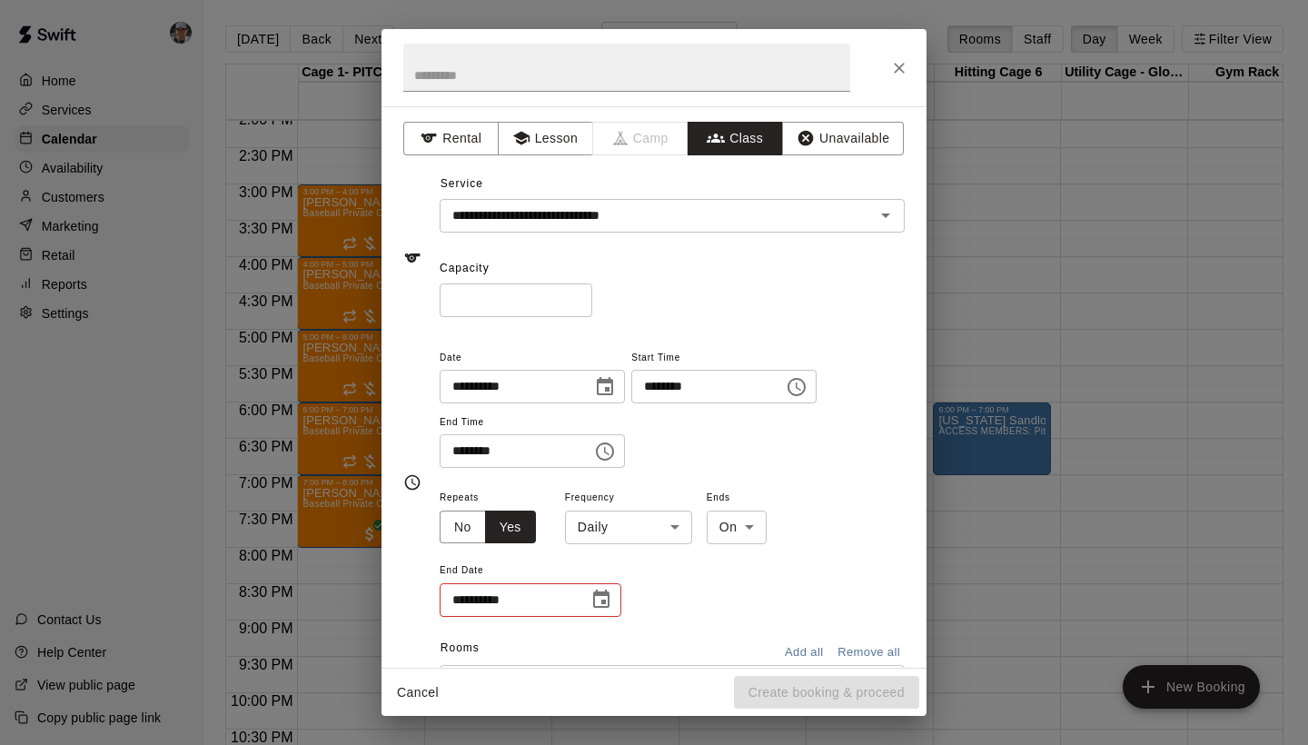
click at [671, 525] on body "Home Services Calendar Availability Customers Marketing Retail Reports Settings…" at bounding box center [654, 387] width 1308 height 774
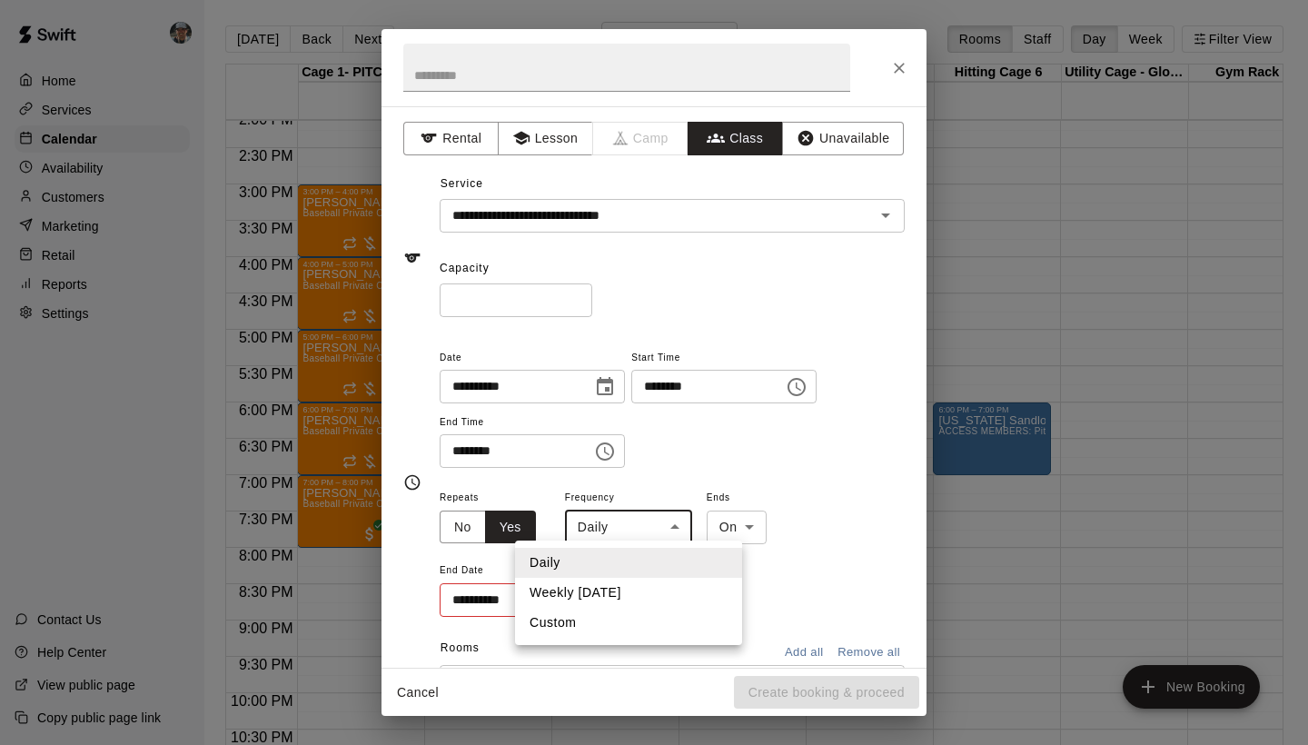
click at [637, 586] on li "Weekly on Friday" at bounding box center [628, 593] width 227 height 30
type input "******"
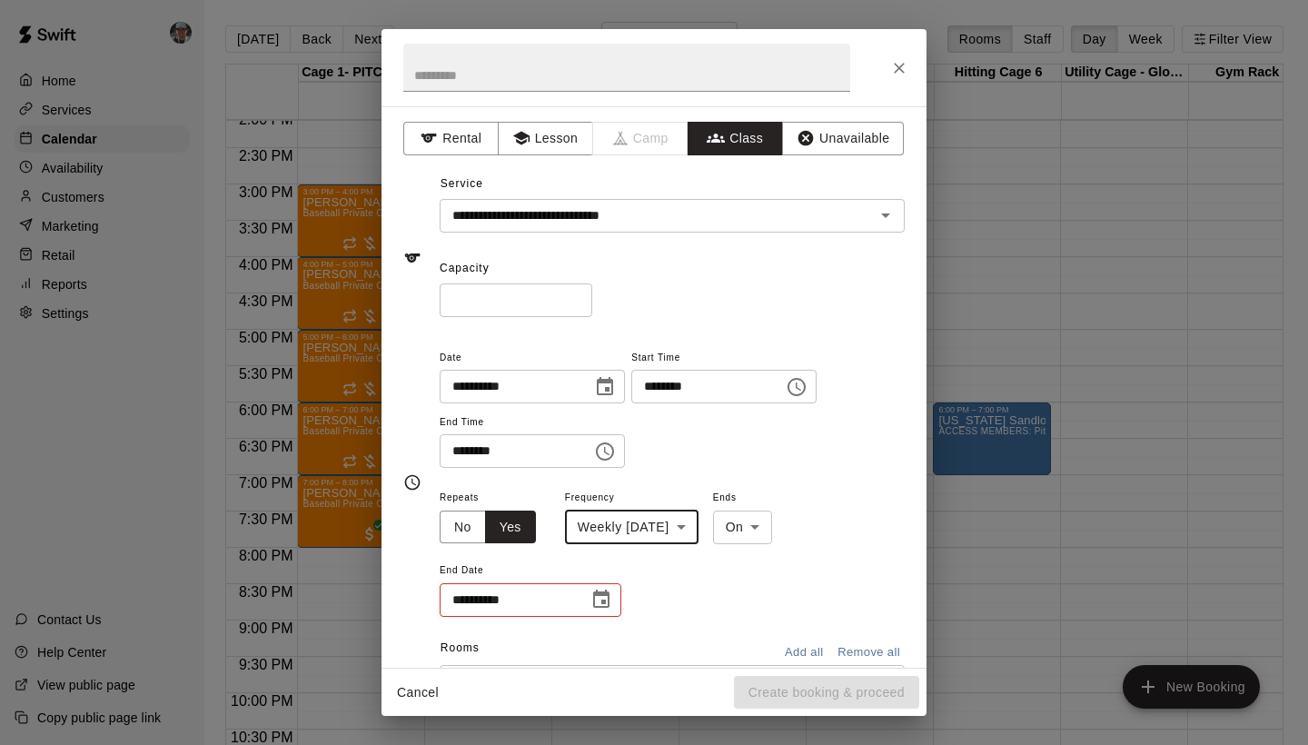
click at [584, 592] on button "Choose date" at bounding box center [601, 599] width 36 height 36
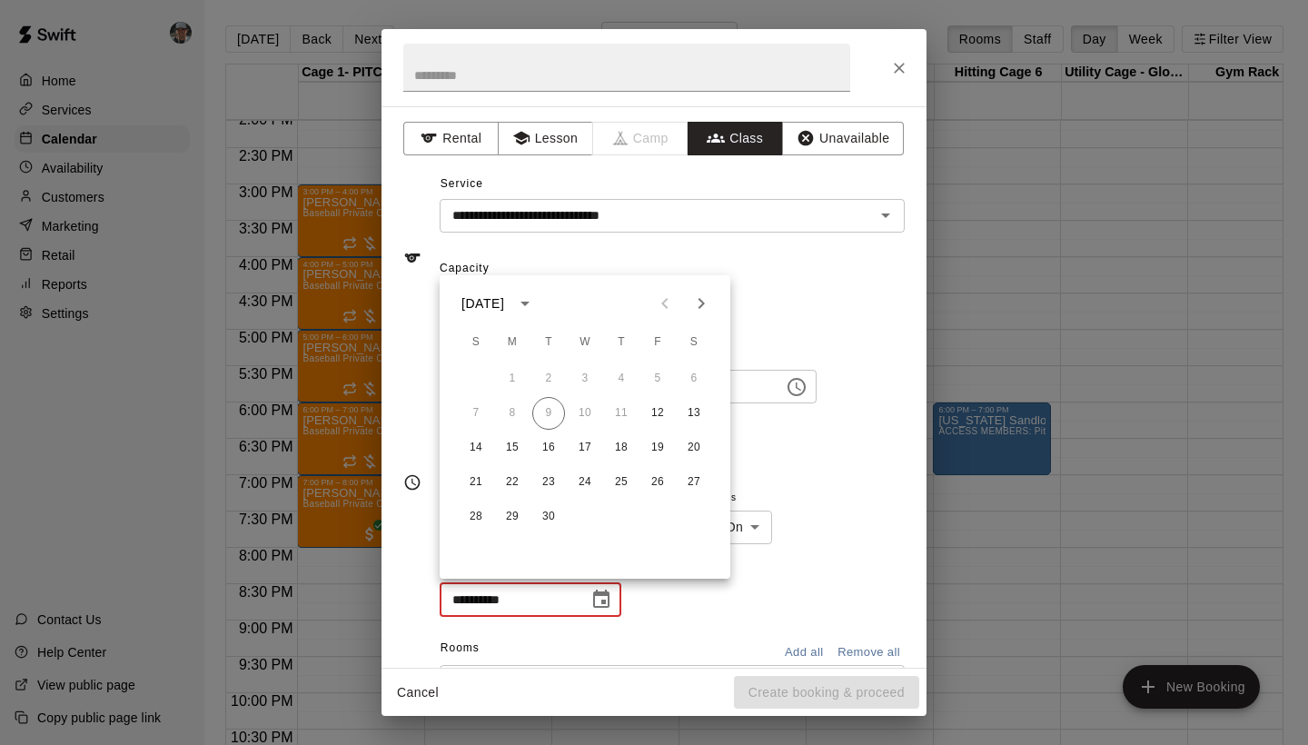
click at [704, 305] on icon "Next month" at bounding box center [701, 303] width 22 height 22
click at [653, 483] on button "26" at bounding box center [657, 482] width 33 height 33
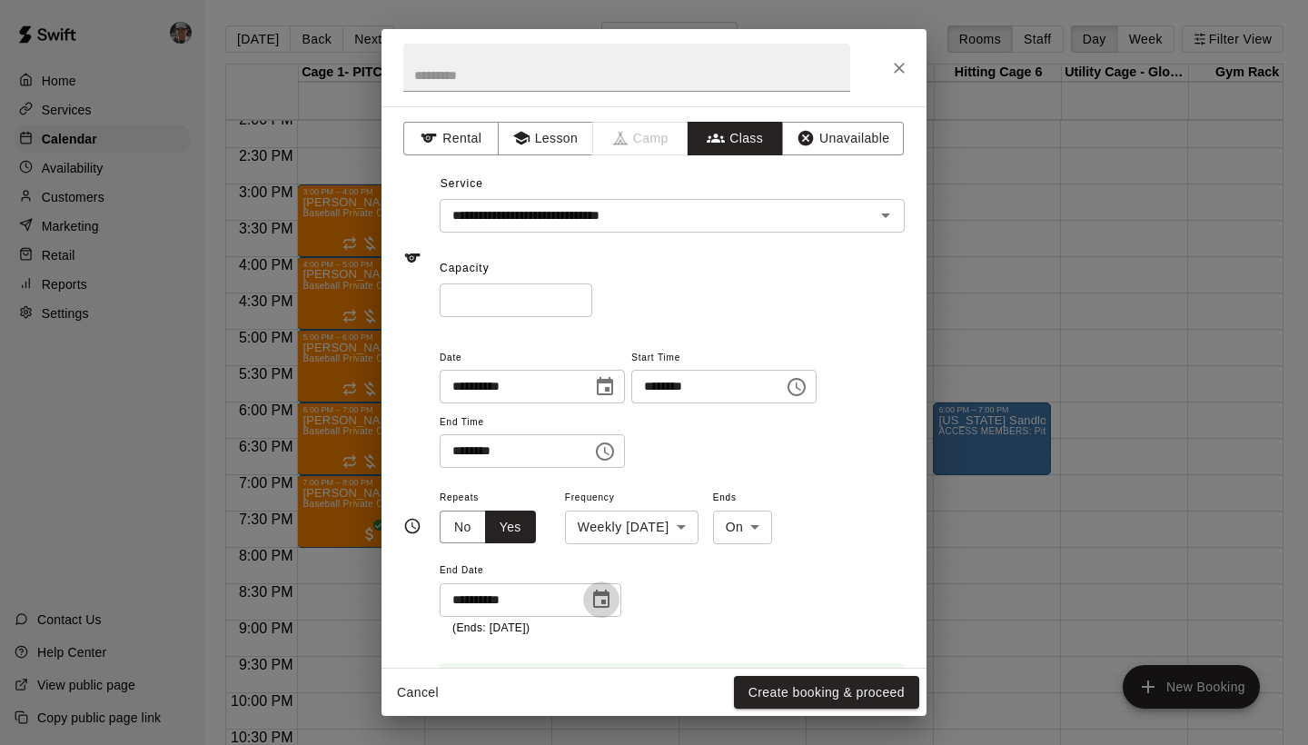
click at [605, 595] on icon "Choose date, selected date is Dec 26, 2025" at bounding box center [601, 599] width 22 height 22
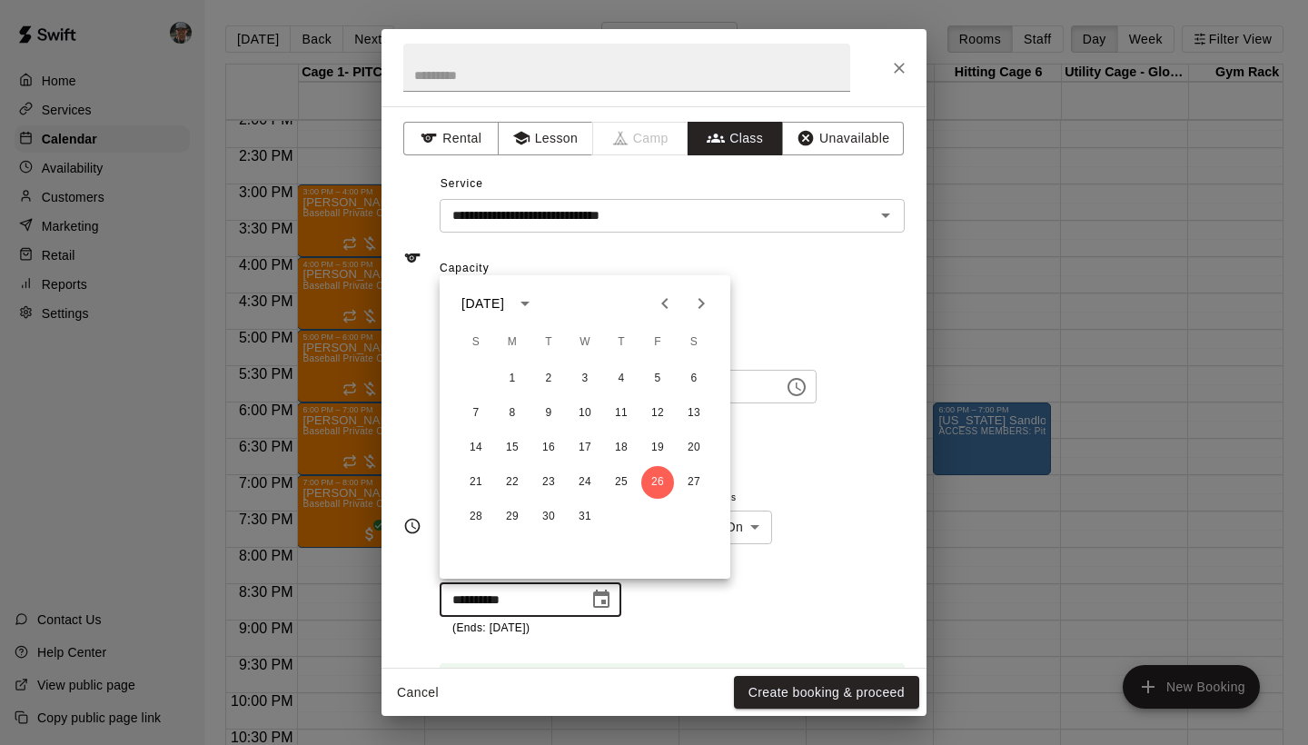
click at [664, 303] on icon "Previous month" at bounding box center [665, 303] width 22 height 22
click at [658, 520] on button "28" at bounding box center [657, 516] width 33 height 33
type input "**********"
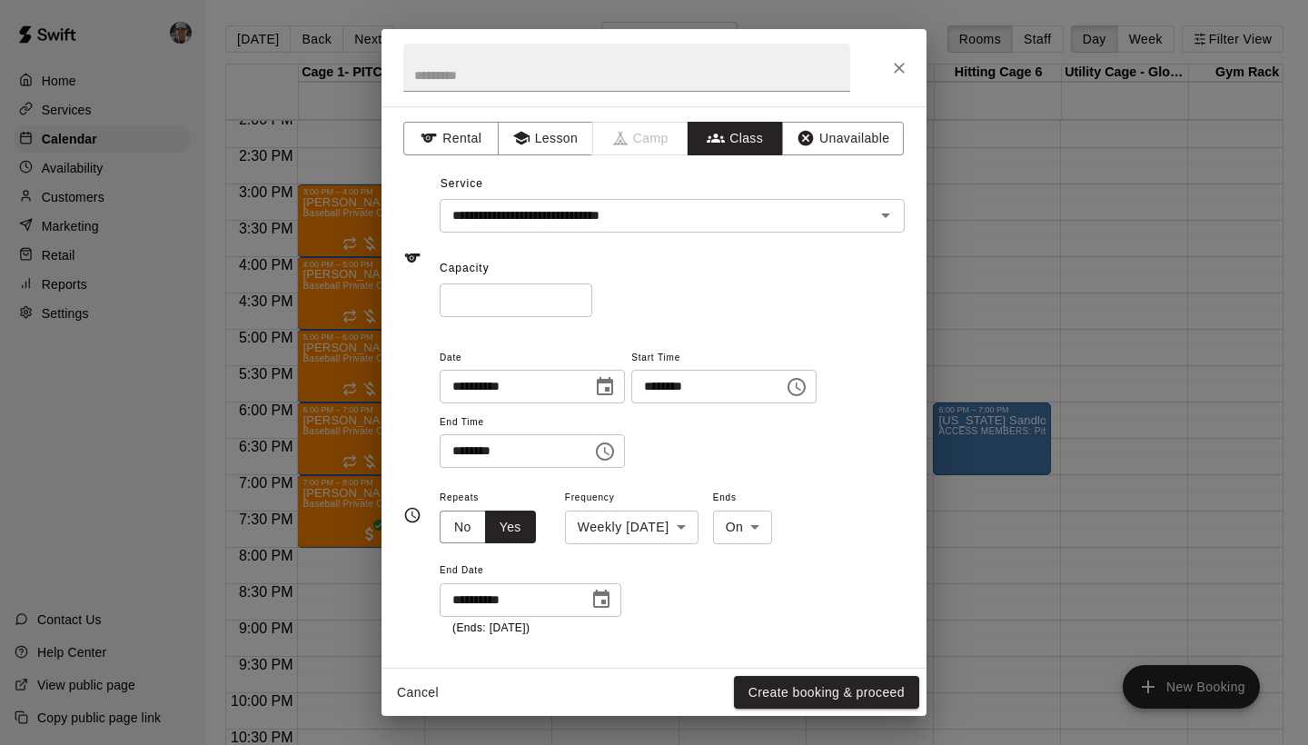
click at [794, 579] on div "**********" at bounding box center [672, 561] width 465 height 151
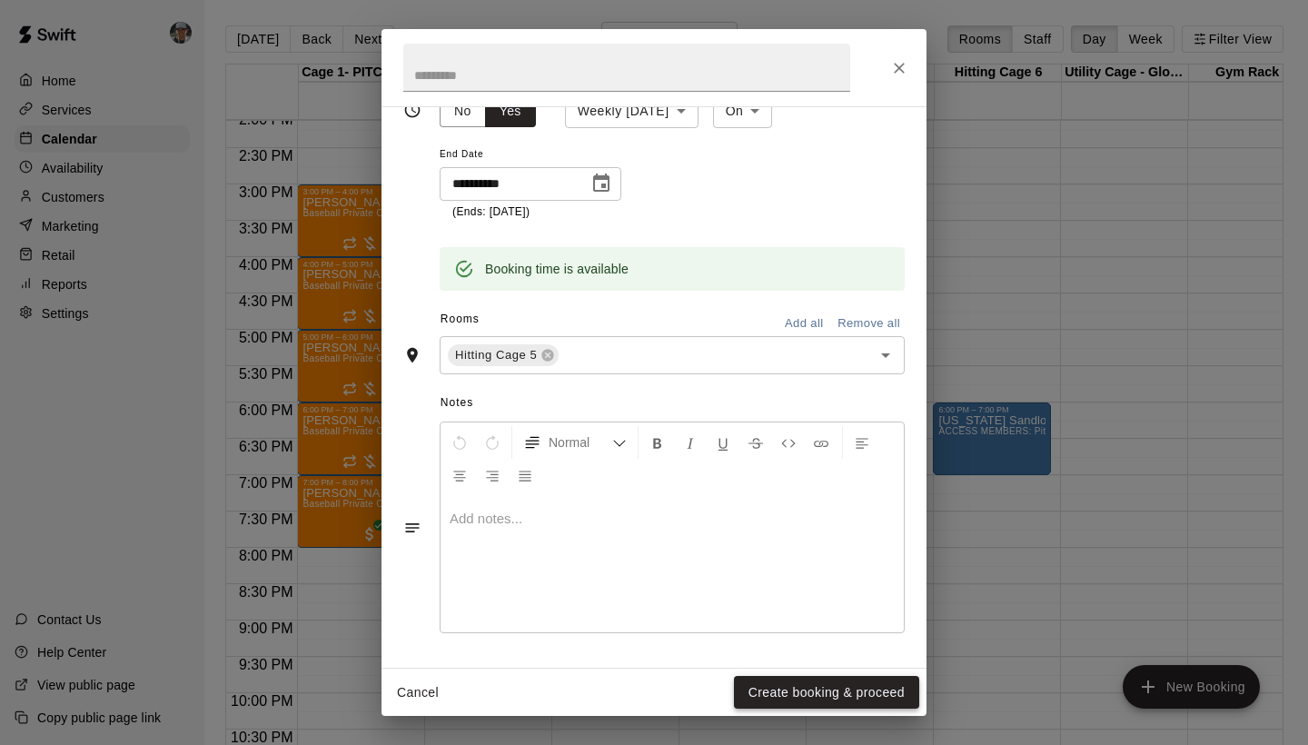
scroll to position [416, 0]
click at [846, 691] on button "Create booking & proceed" at bounding box center [826, 693] width 185 height 34
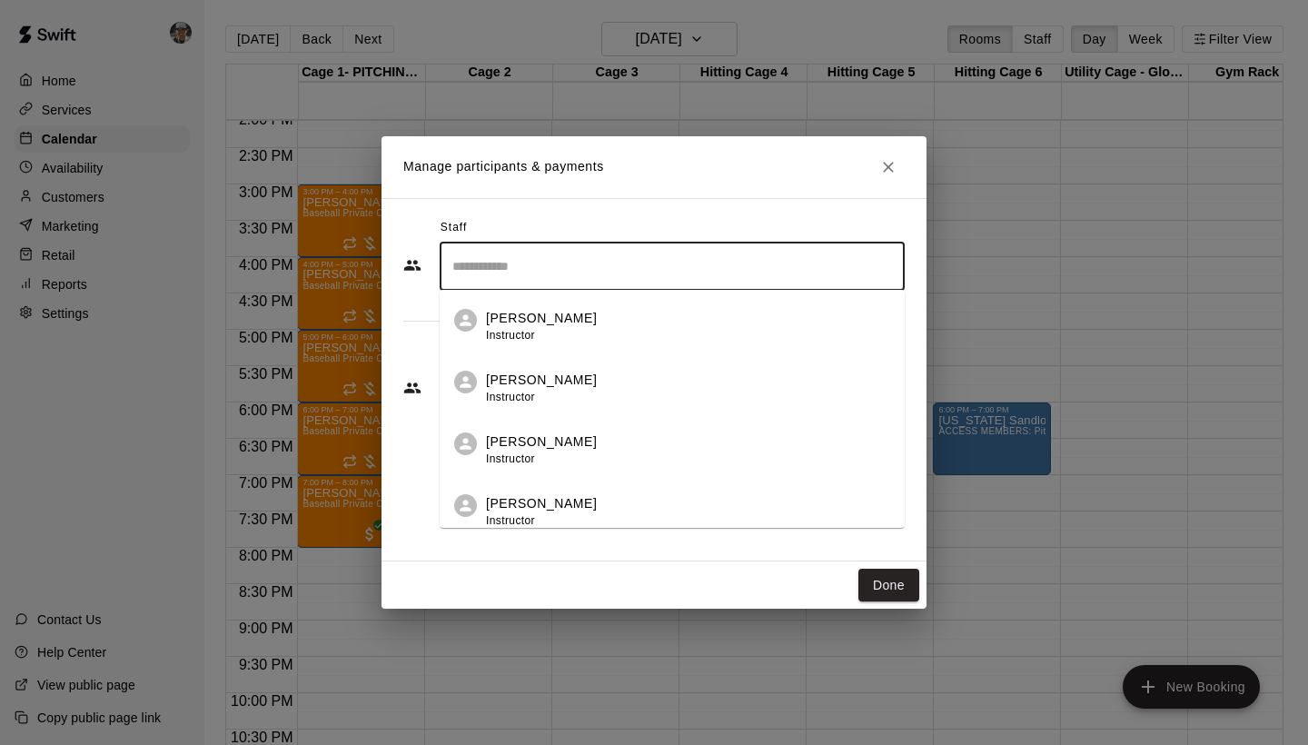
click at [655, 262] on input "Search staff" at bounding box center [672, 267] width 449 height 32
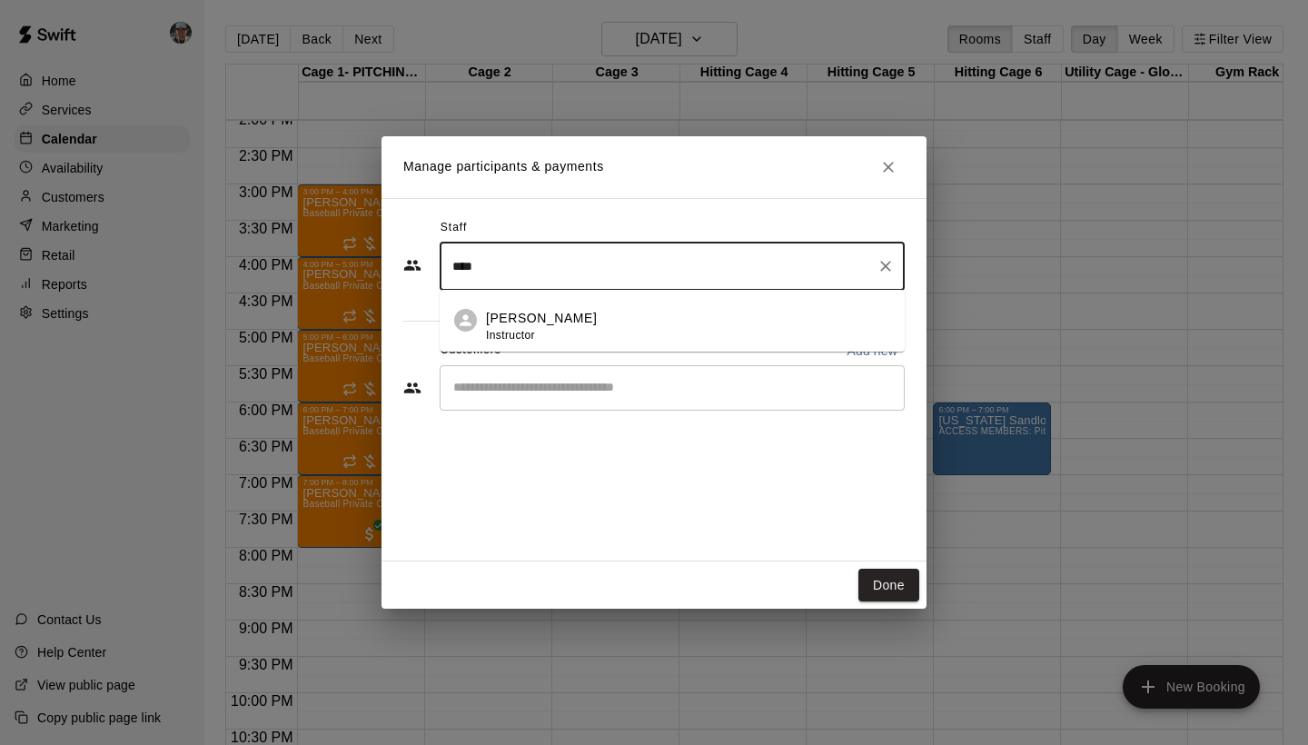
click at [671, 308] on li "Reginald Wallace Jr. Instructor" at bounding box center [672, 321] width 465 height 62
type input "****"
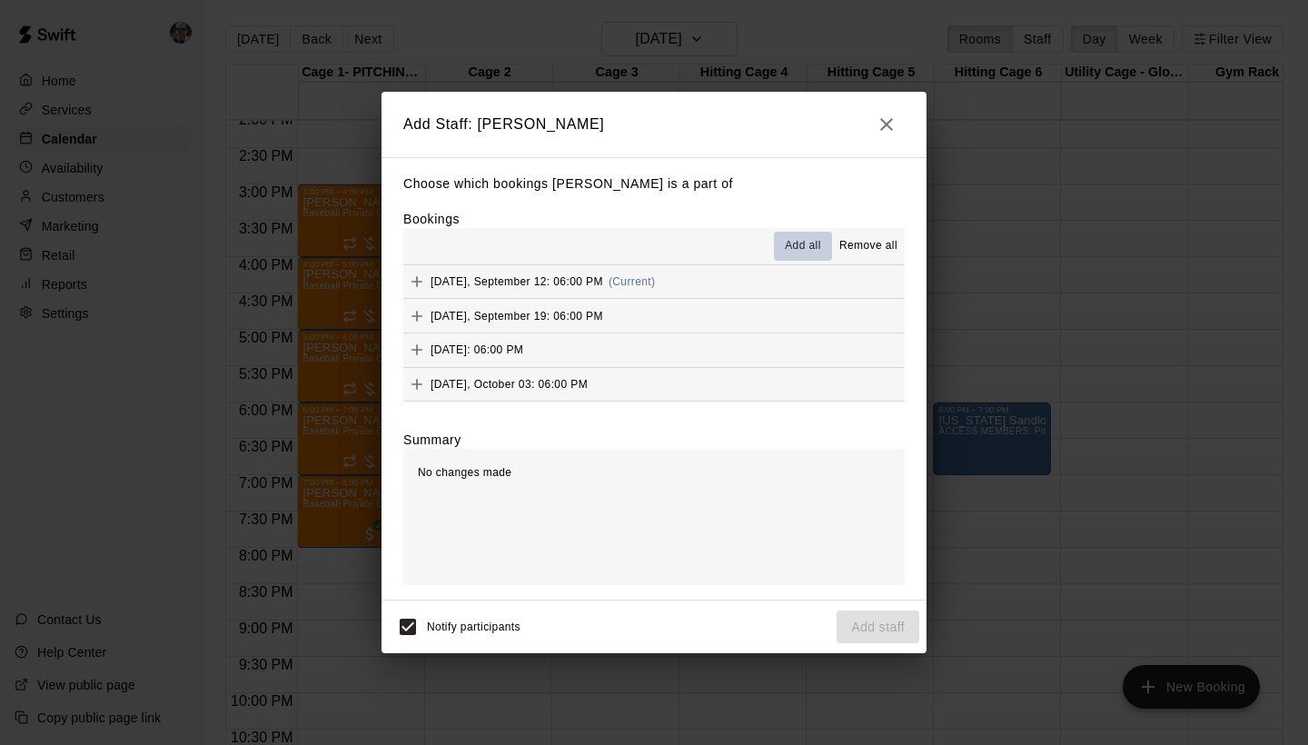
click at [786, 243] on span "Add all" at bounding box center [803, 246] width 36 height 18
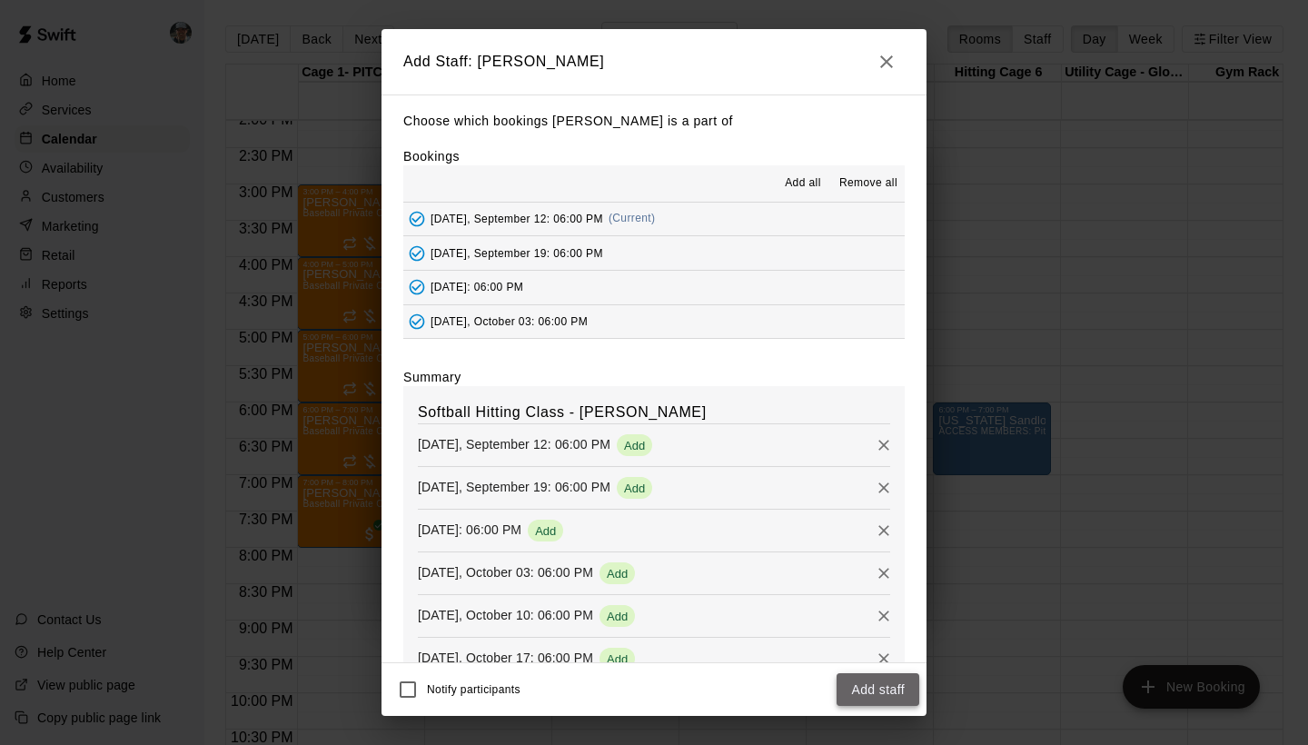
click at [873, 696] on button "Add staff" at bounding box center [877, 690] width 83 height 34
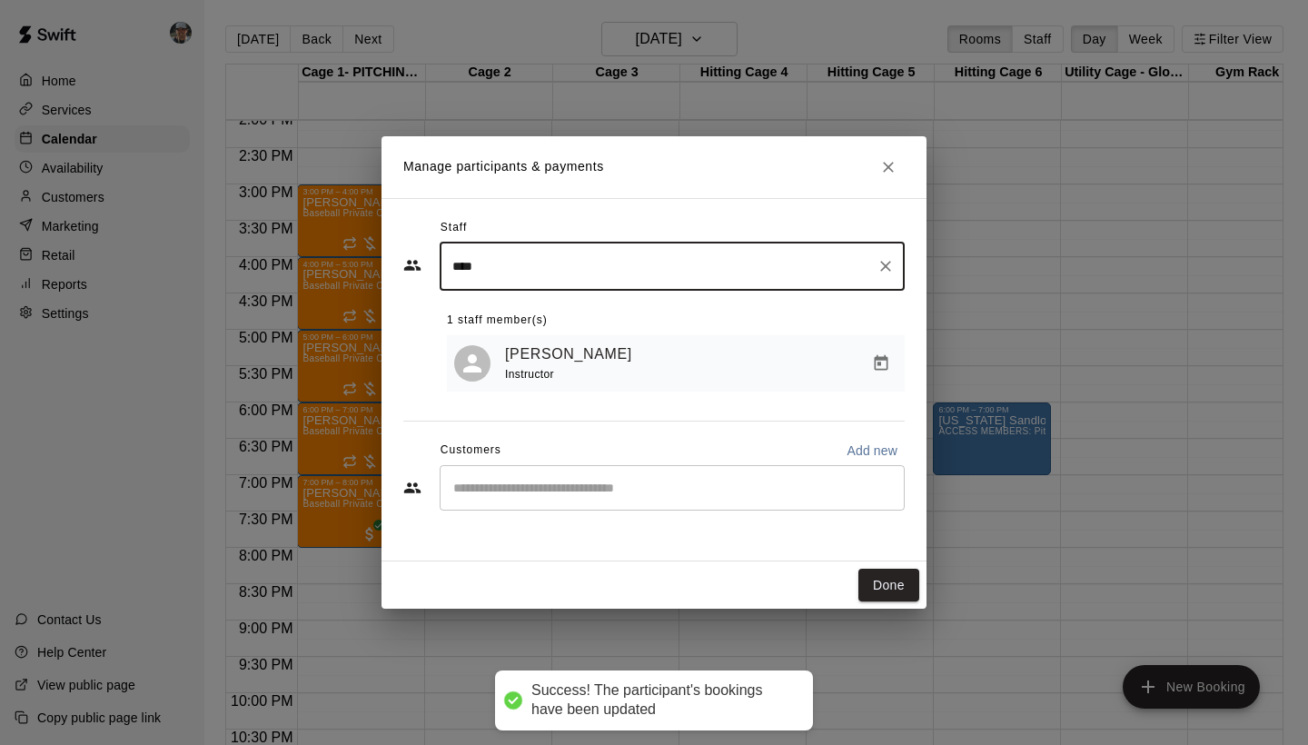
click at [890, 170] on icon "Close" at bounding box center [888, 167] width 11 height 11
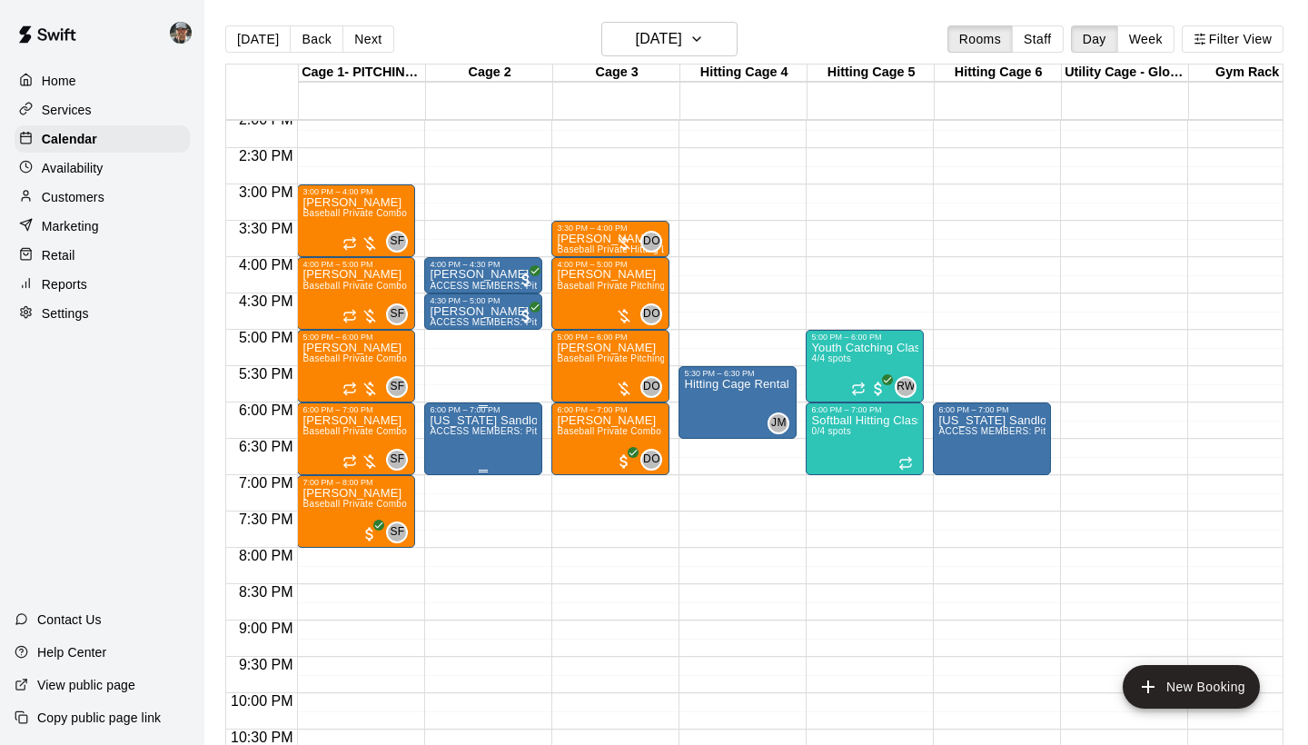
click at [455, 439] on icon "edit" at bounding box center [449, 434] width 22 height 22
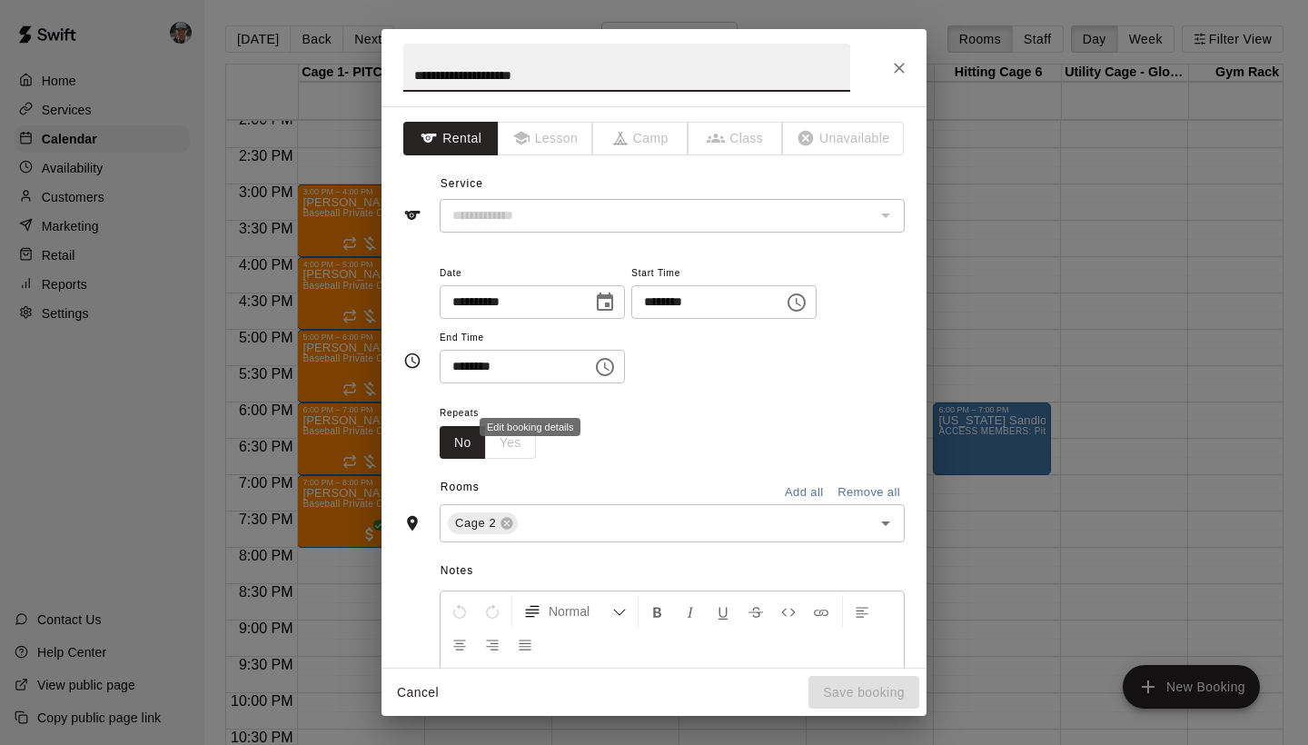
type input "**********"
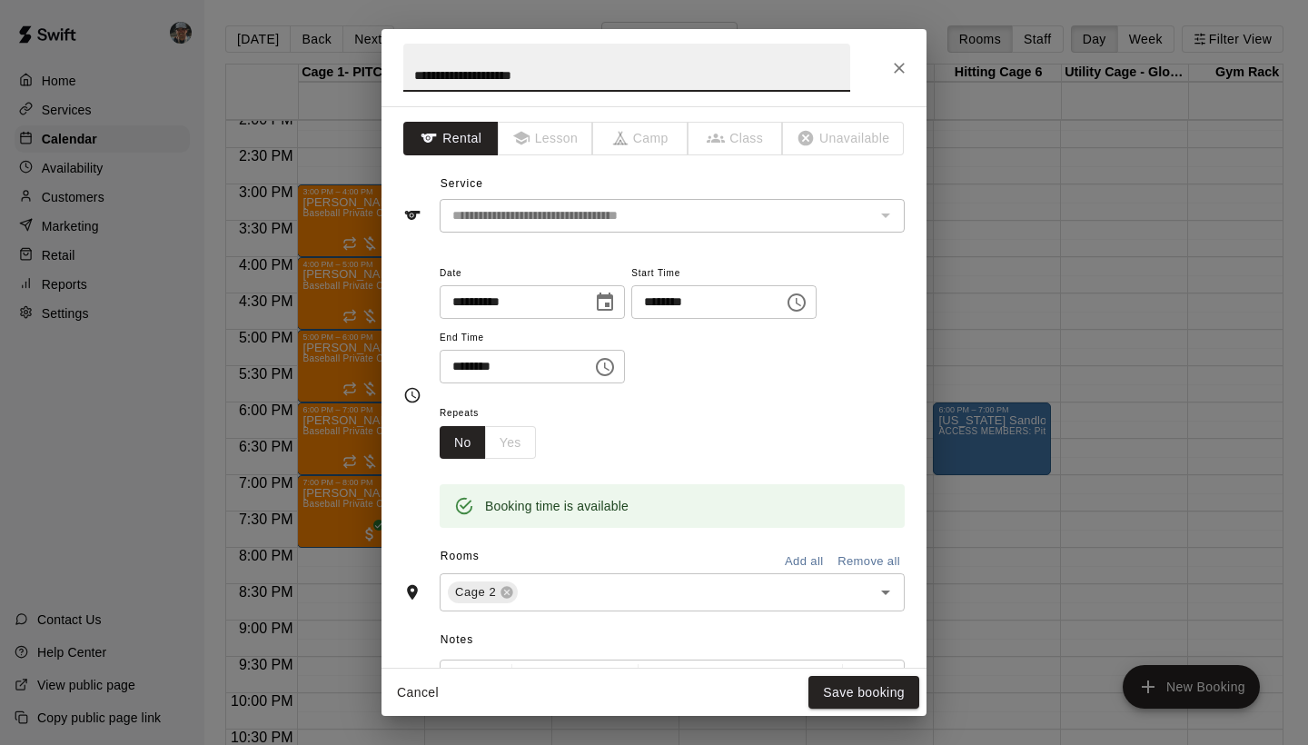
click at [538, 366] on input "********" at bounding box center [510, 367] width 140 height 34
click at [482, 362] on input "********" at bounding box center [510, 367] width 140 height 34
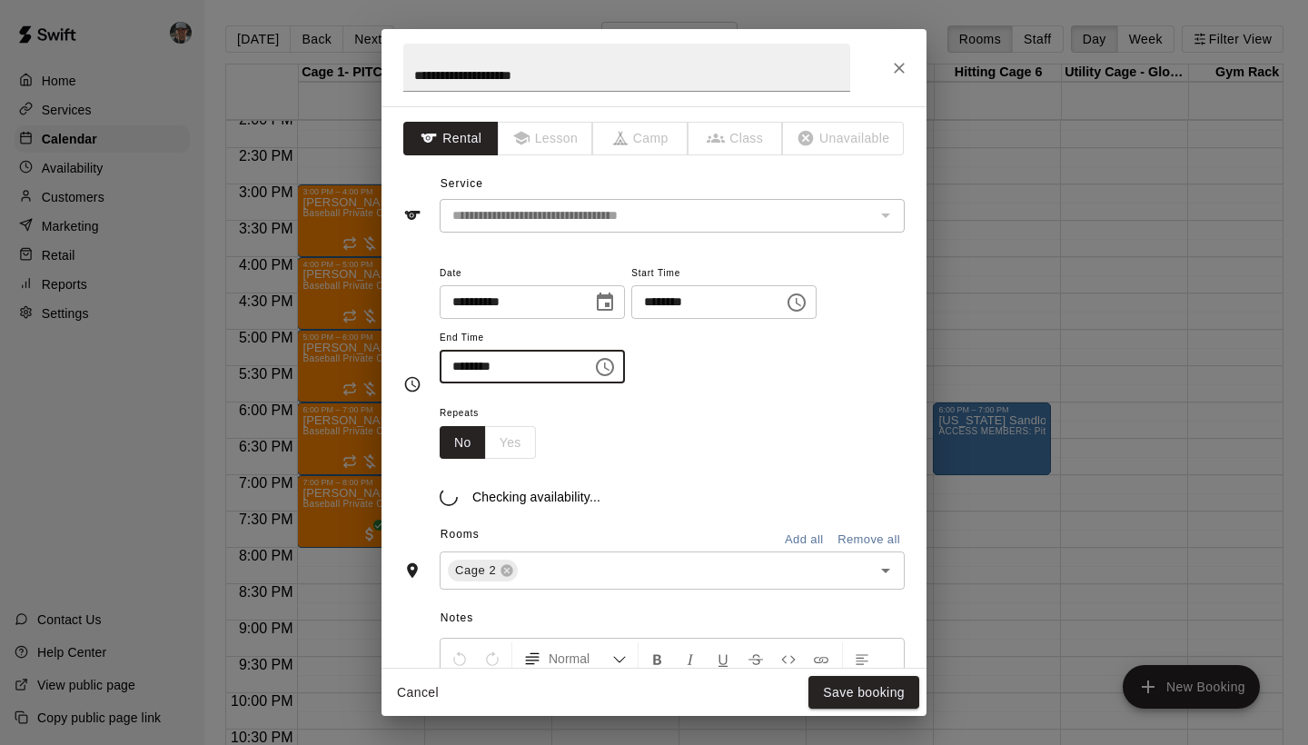
type input "********"
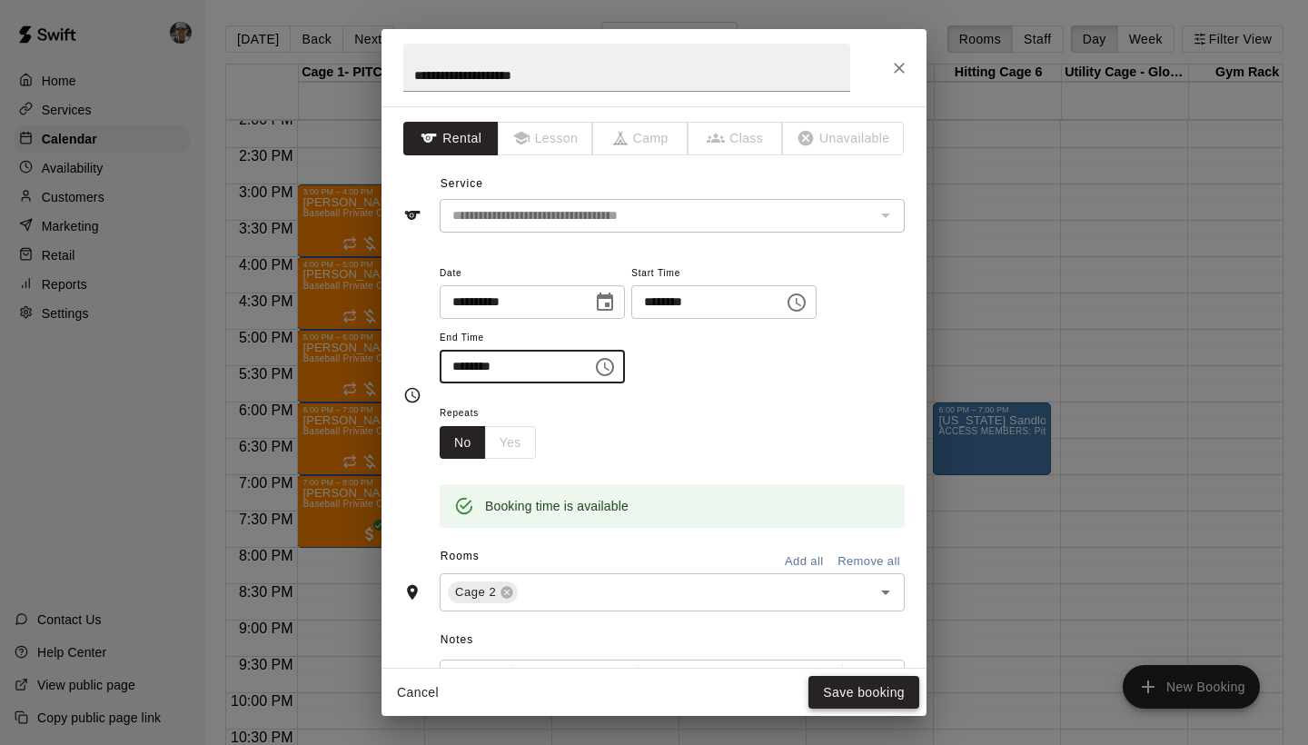
click at [836, 693] on button "Save booking" at bounding box center [863, 693] width 111 height 34
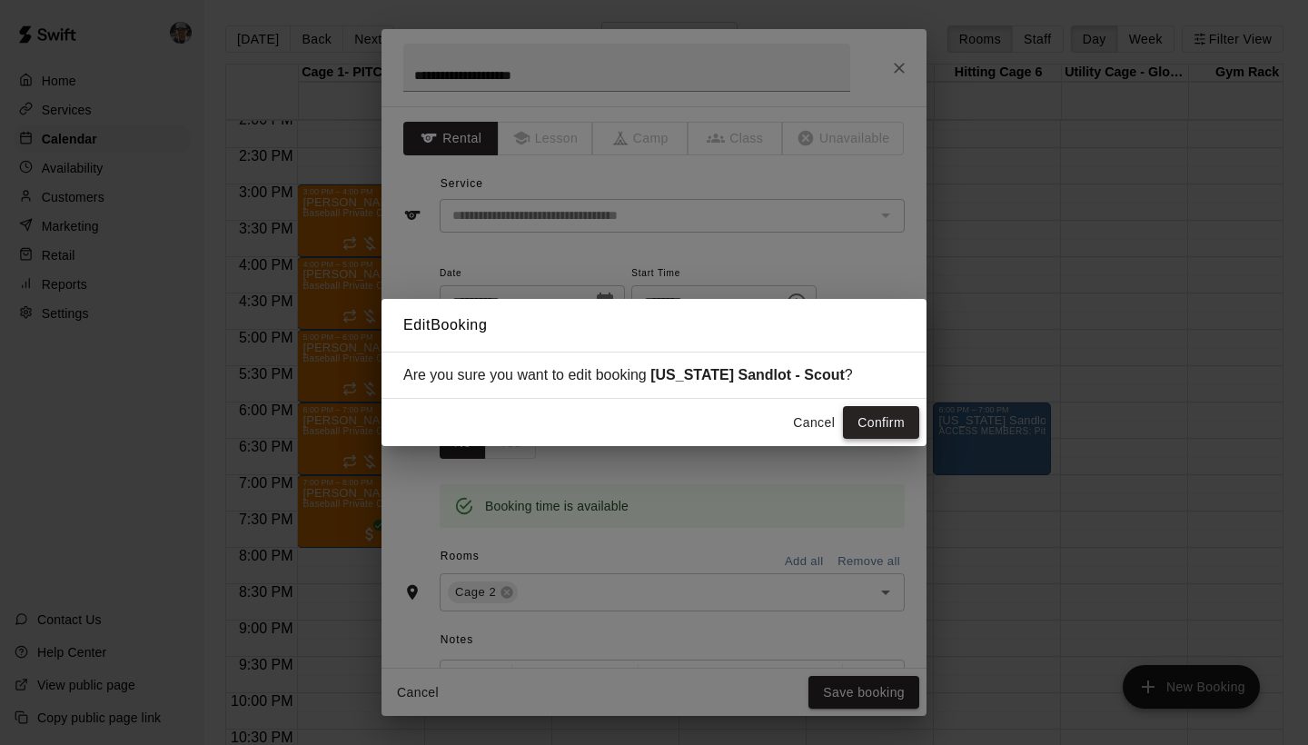
click at [877, 427] on button "Confirm" at bounding box center [881, 423] width 76 height 34
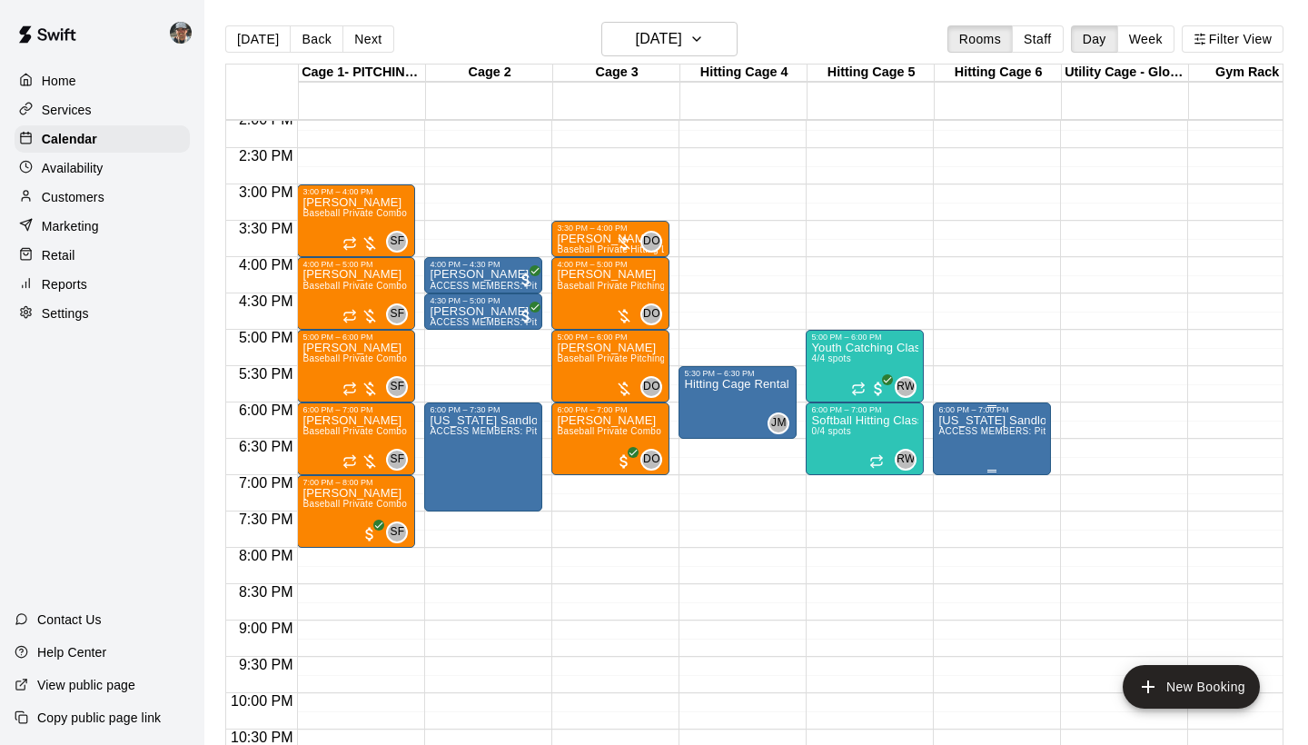
click at [953, 428] on icon "edit" at bounding box center [957, 434] width 22 height 22
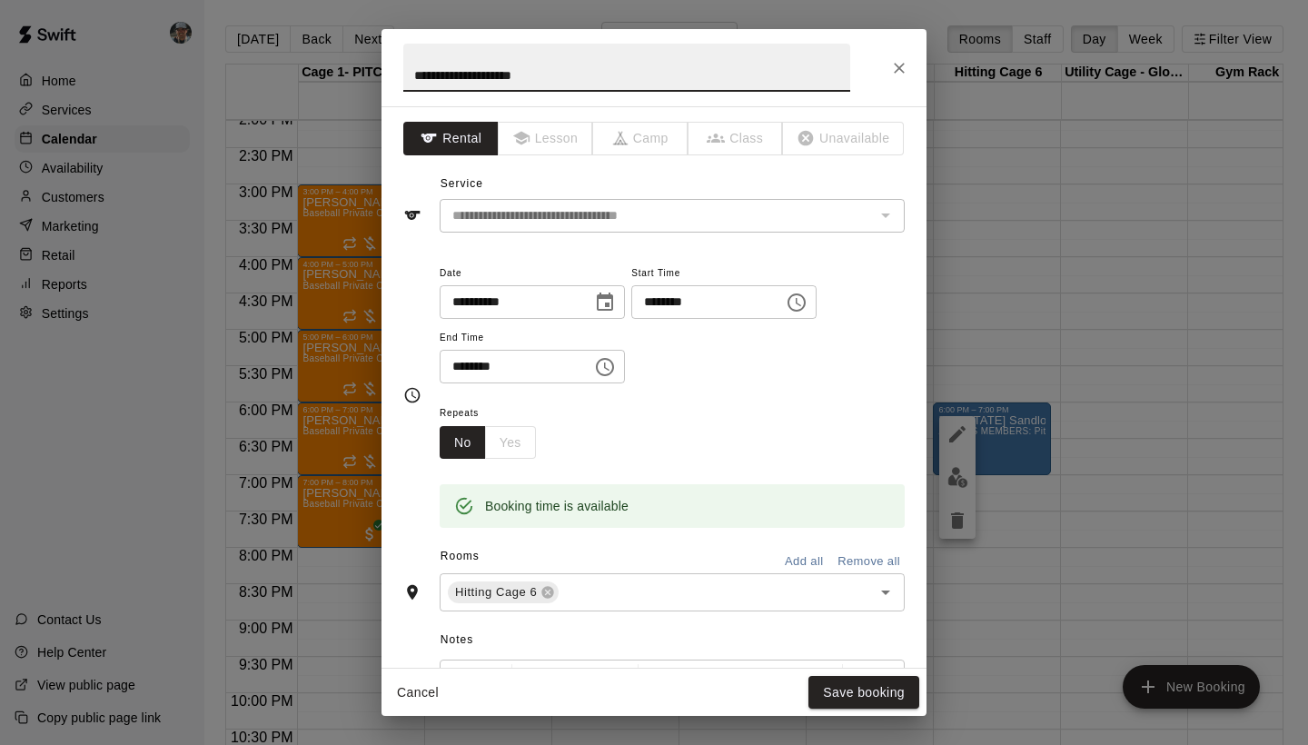
click at [478, 364] on input "********" at bounding box center [510, 367] width 140 height 34
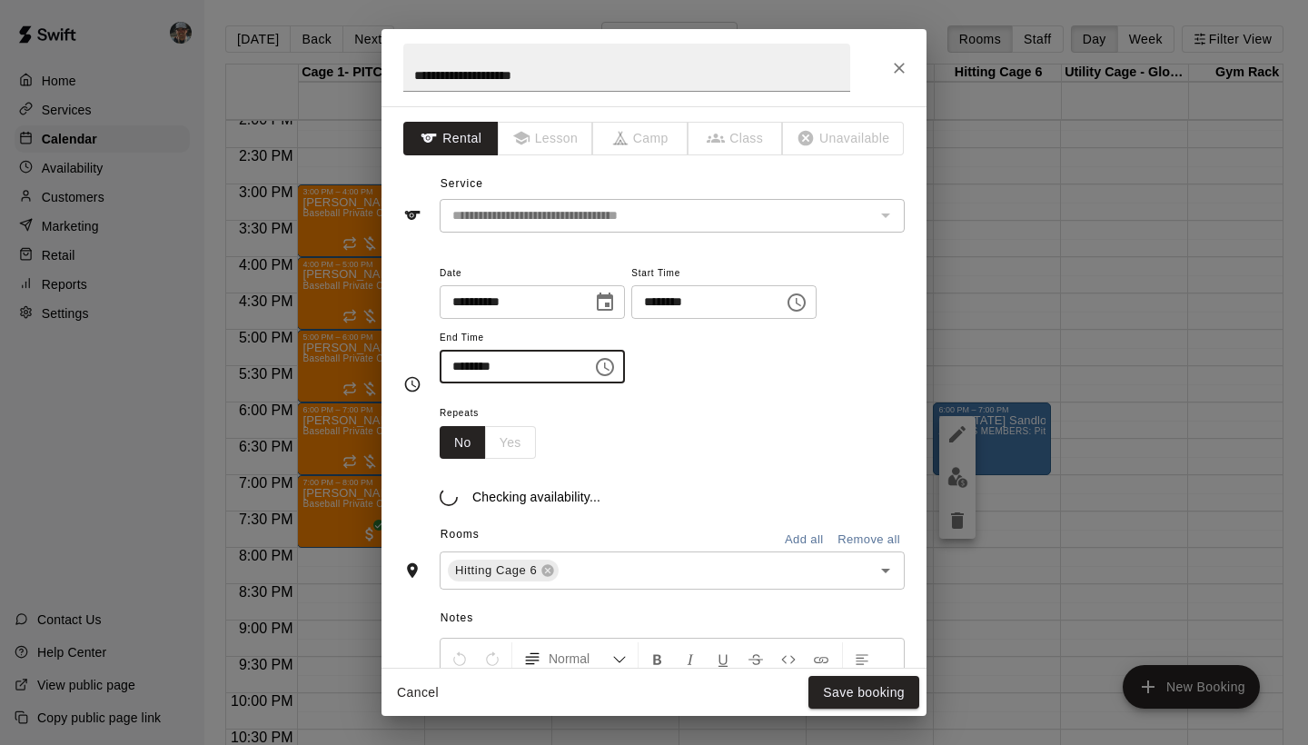
type input "********"
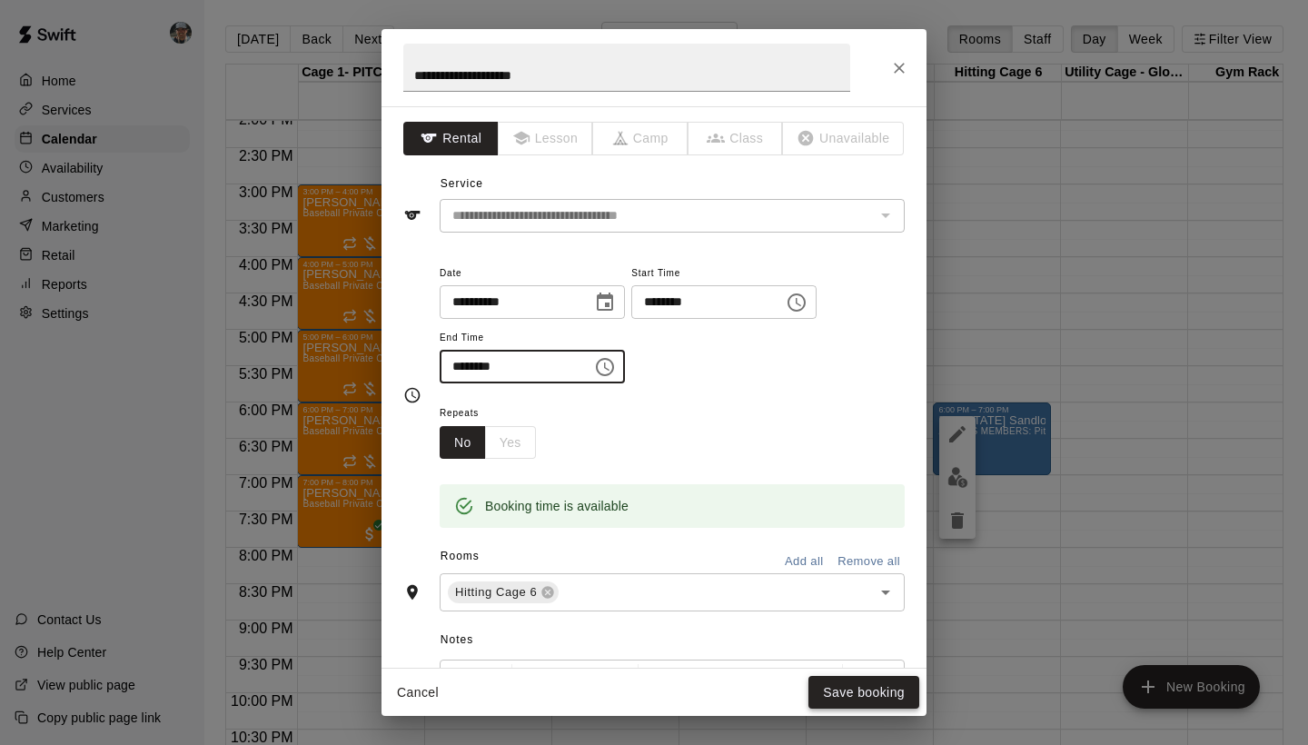
click at [869, 697] on button "Save booking" at bounding box center [863, 693] width 111 height 34
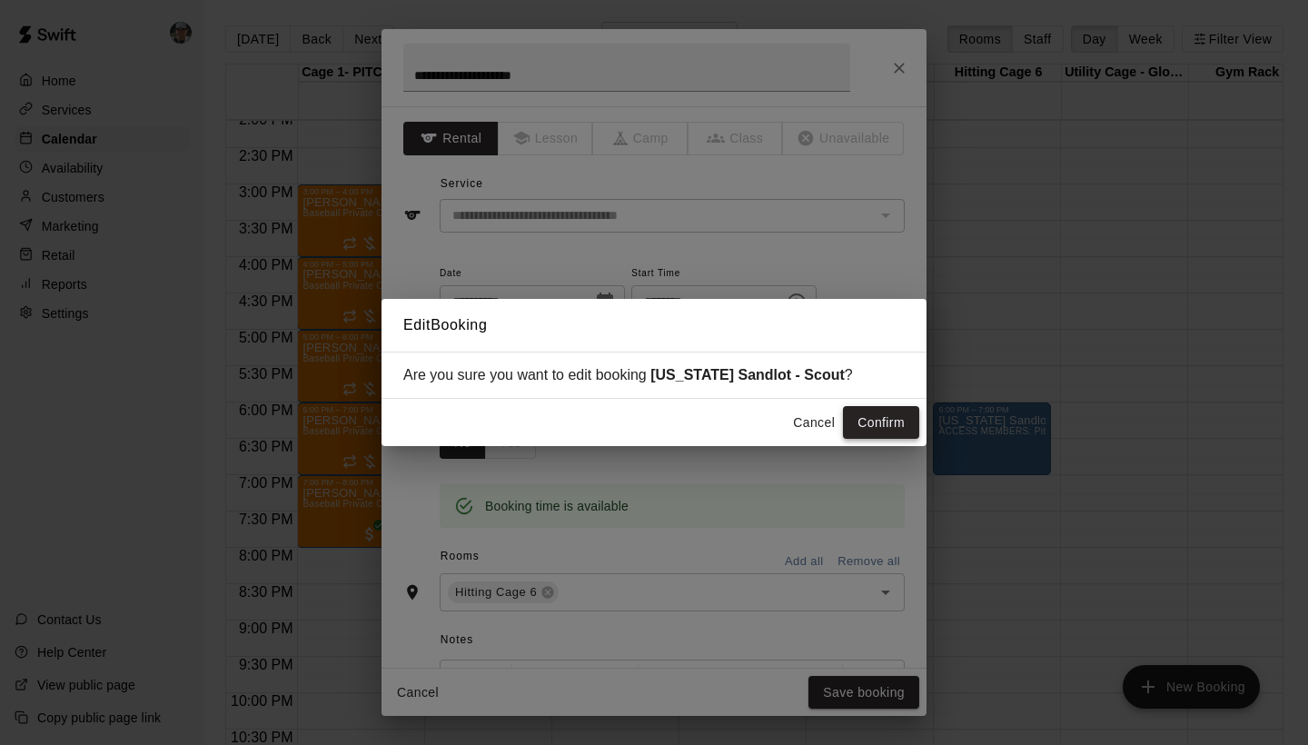
click at [879, 423] on button "Confirm" at bounding box center [881, 423] width 76 height 34
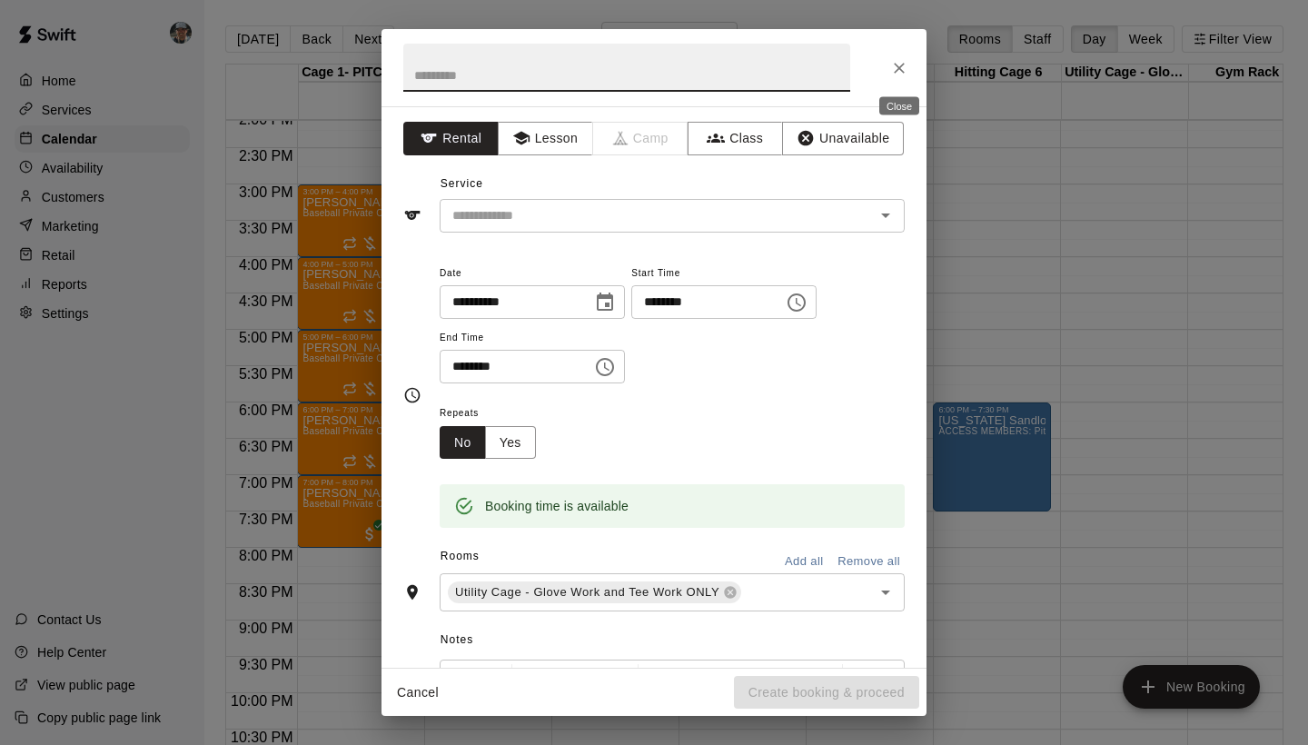
click at [894, 61] on icon "Close" at bounding box center [899, 68] width 18 height 18
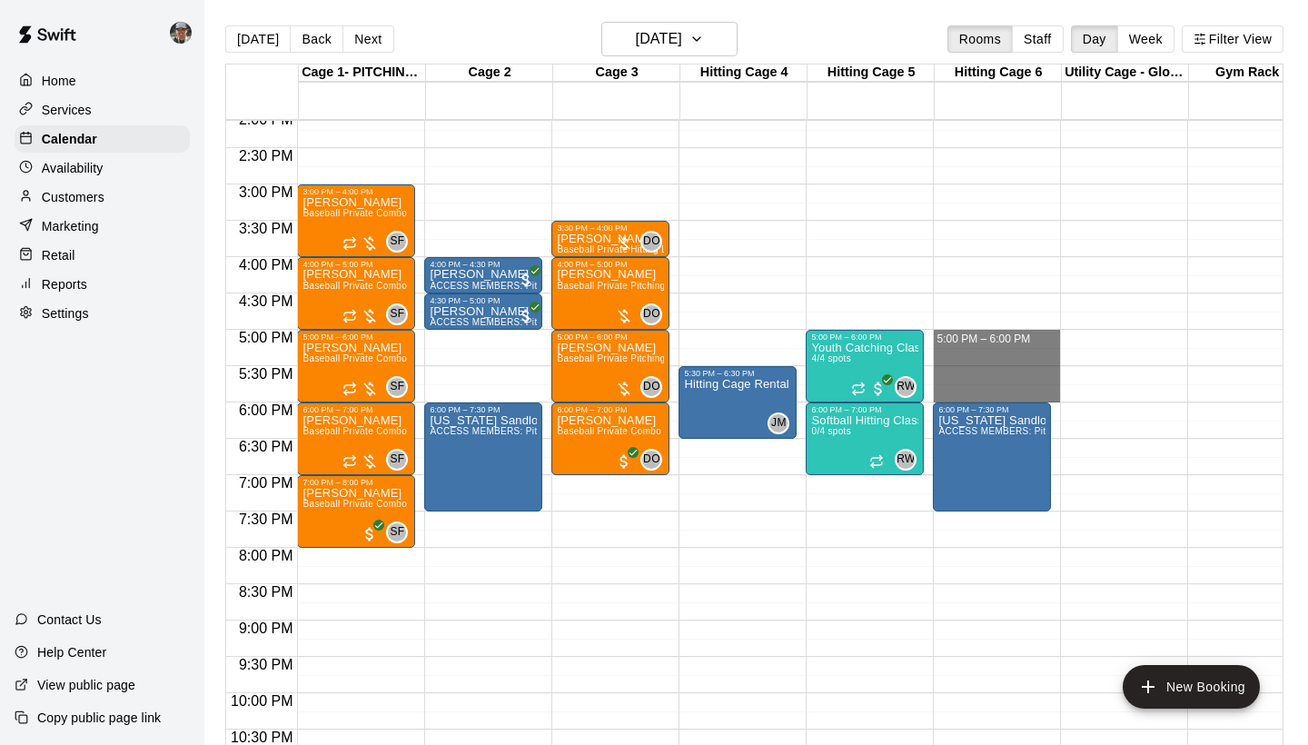
drag, startPoint x: 985, startPoint y: 339, endPoint x: 988, endPoint y: 389, distance: 50.0
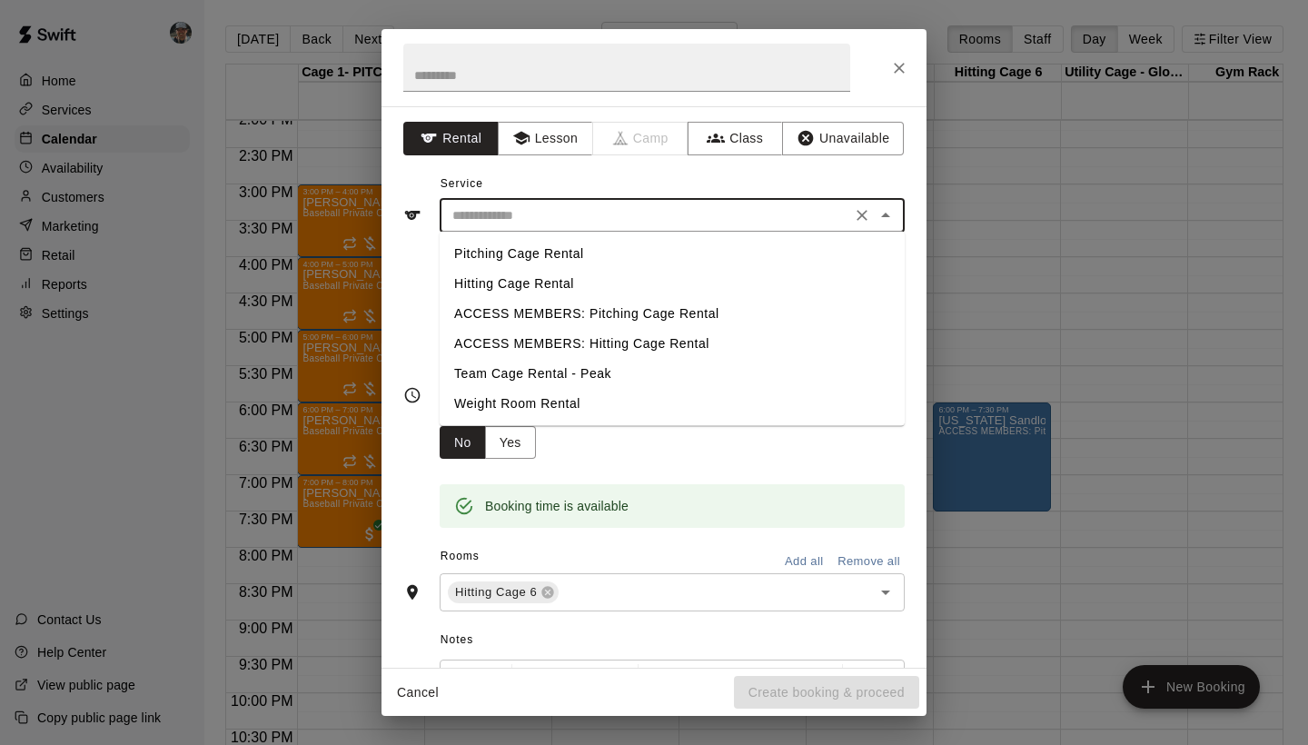
click at [655, 219] on input "text" at bounding box center [645, 215] width 400 height 23
click at [657, 344] on li "ACCESS MEMBERS: Hitting Cage Rental" at bounding box center [672, 344] width 465 height 30
type input "**********"
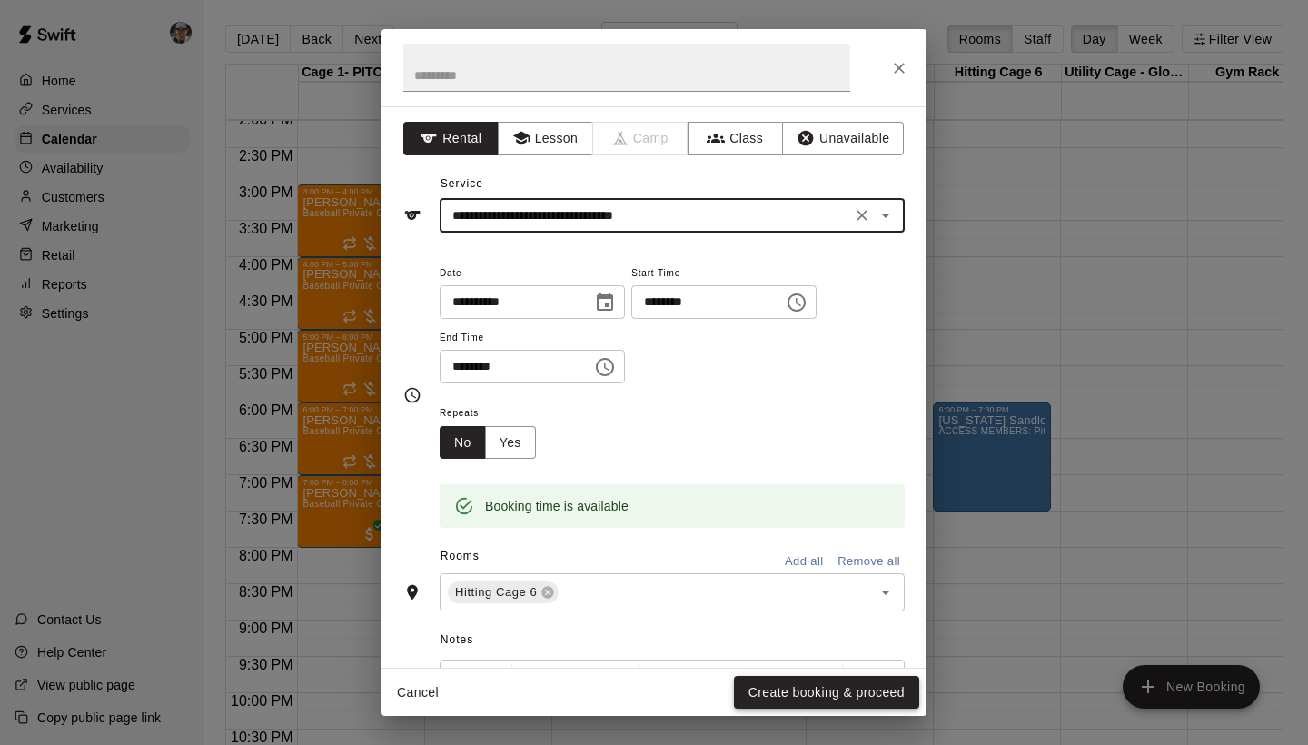
click at [789, 687] on button "Create booking & proceed" at bounding box center [826, 693] width 185 height 34
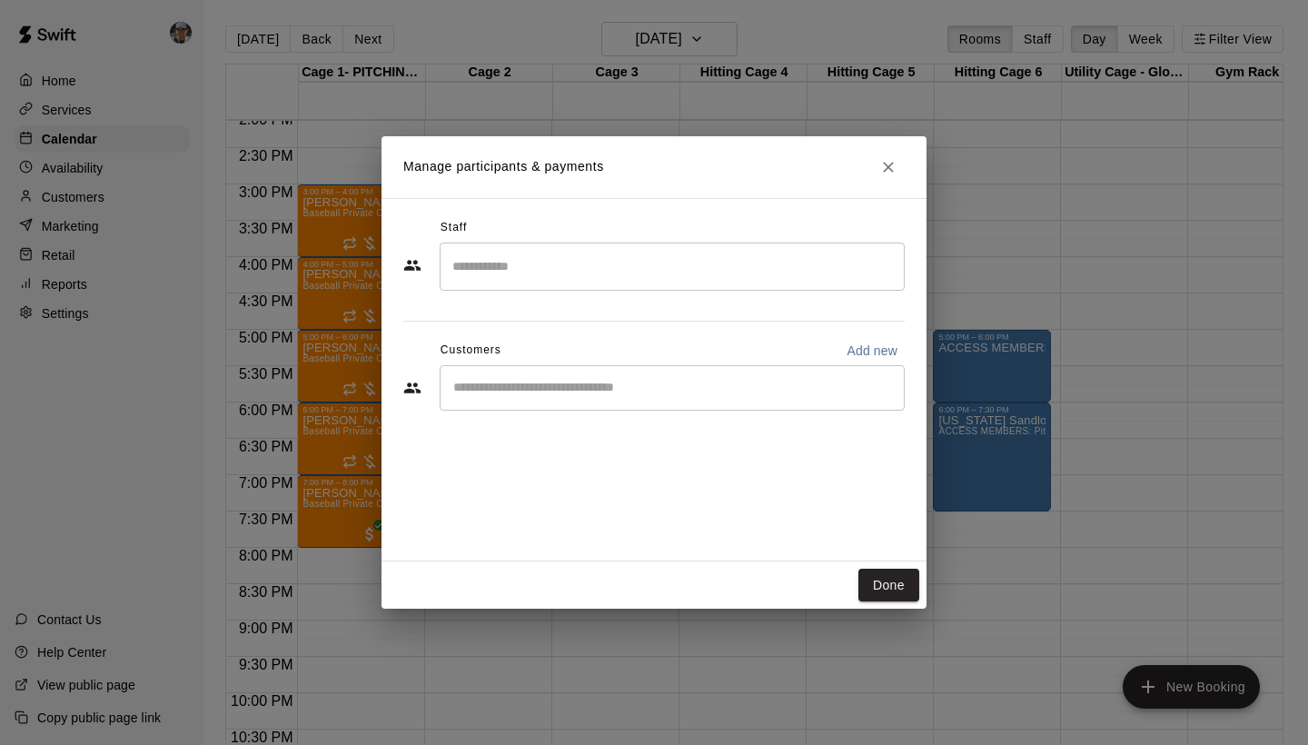
click at [559, 272] on input "Search staff" at bounding box center [672, 267] width 449 height 32
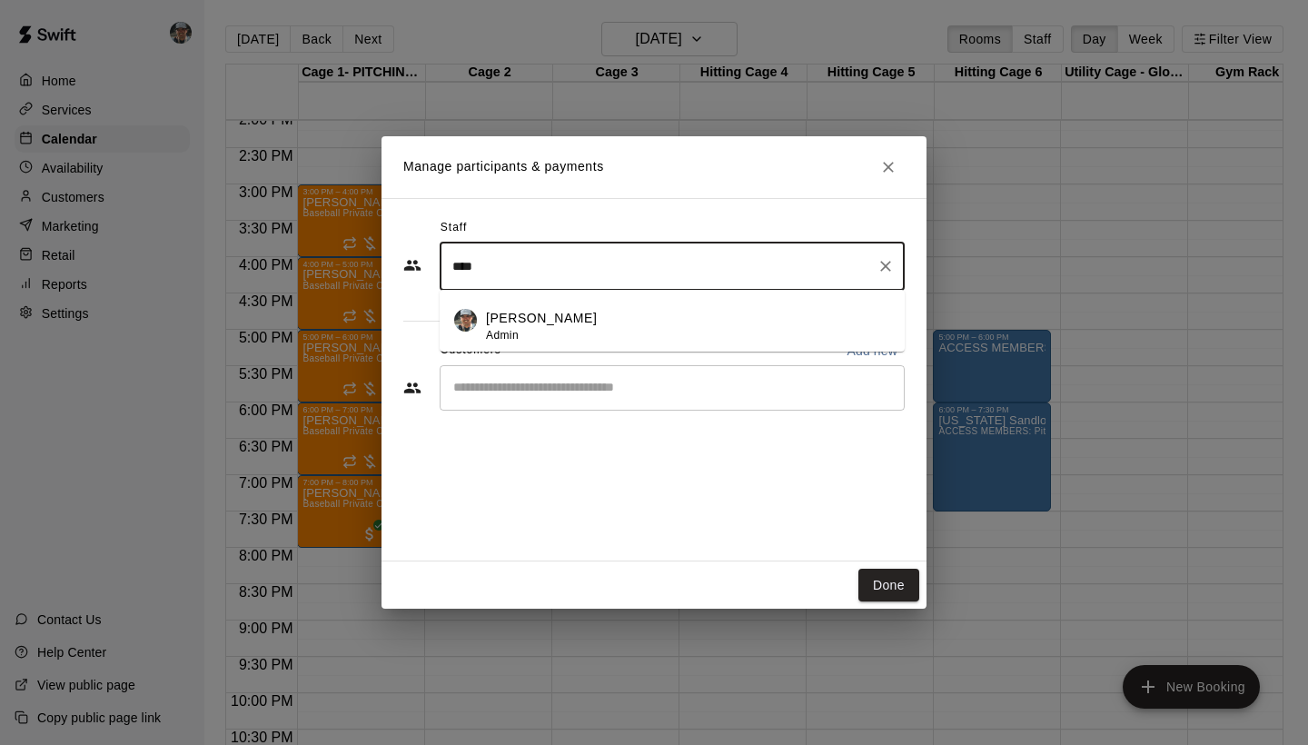
click at [511, 316] on p "Adam Broyles" at bounding box center [541, 318] width 111 height 19
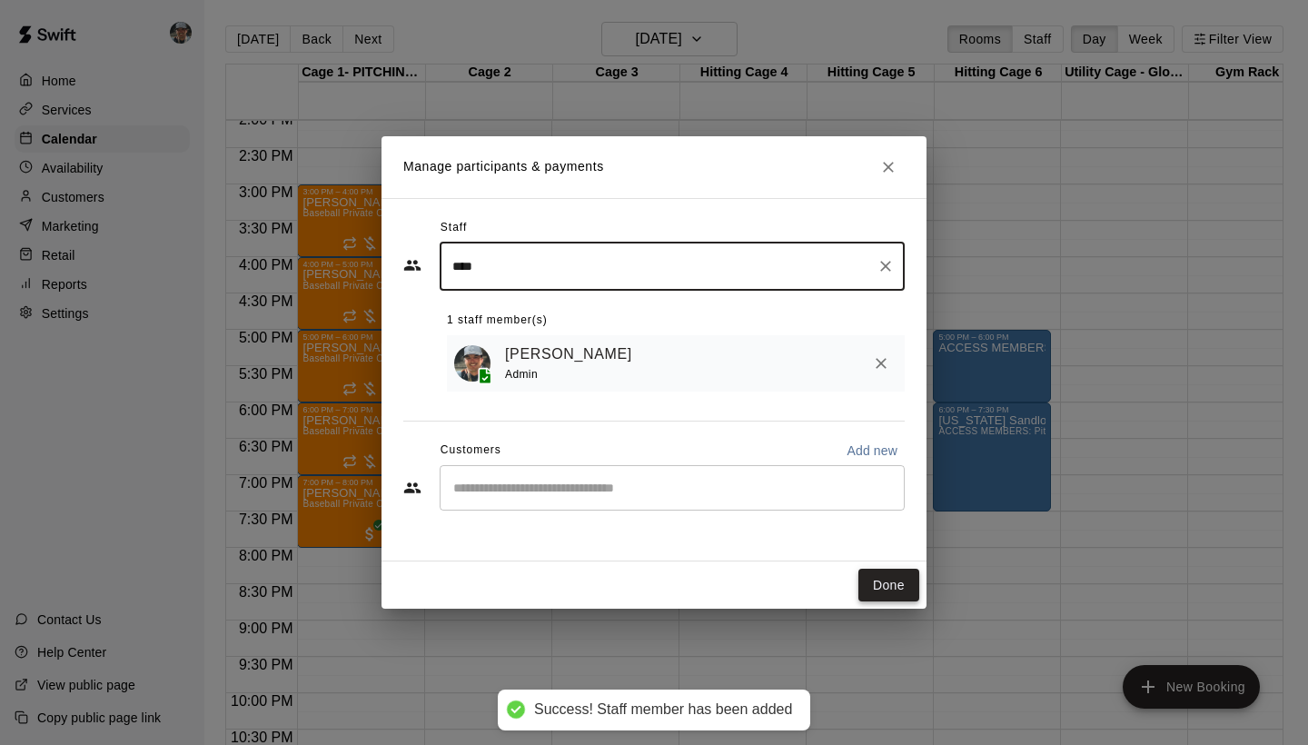
type input "****"
click at [874, 581] on button "Done" at bounding box center [888, 585] width 61 height 34
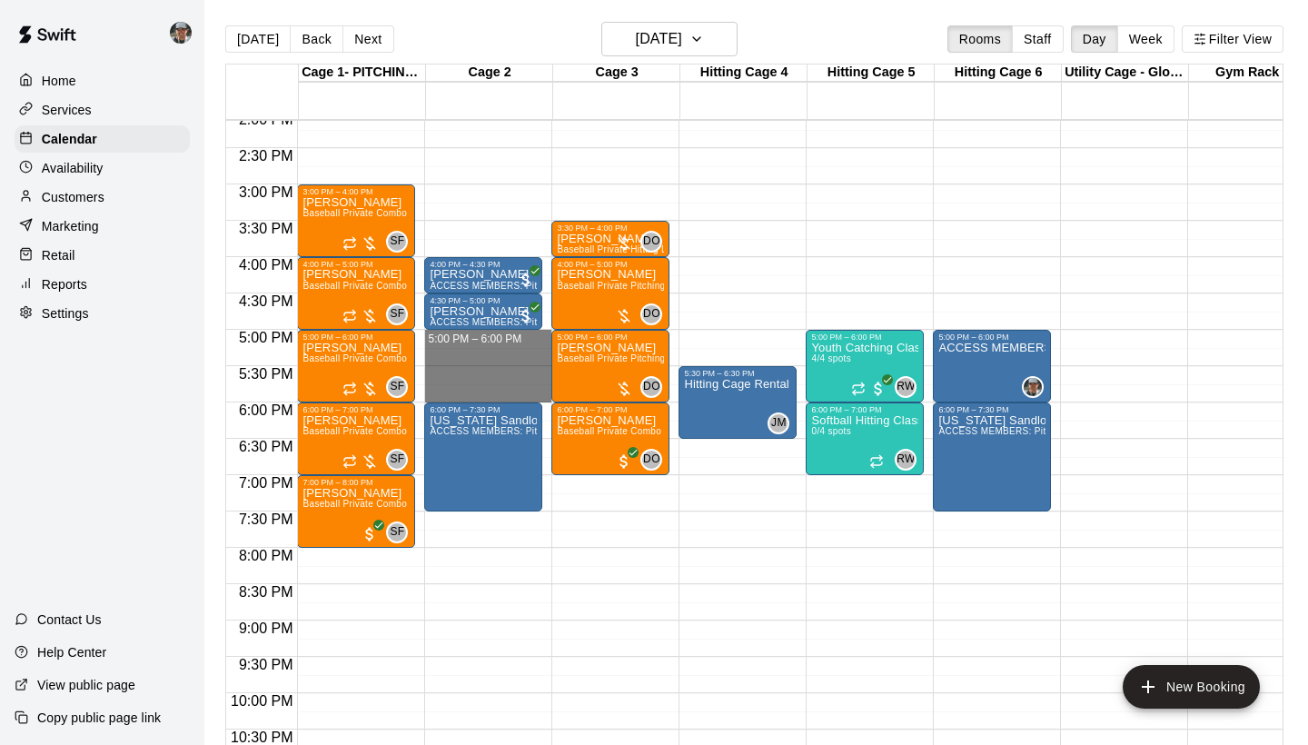
drag, startPoint x: 483, startPoint y: 335, endPoint x: 485, endPoint y: 387, distance: 51.8
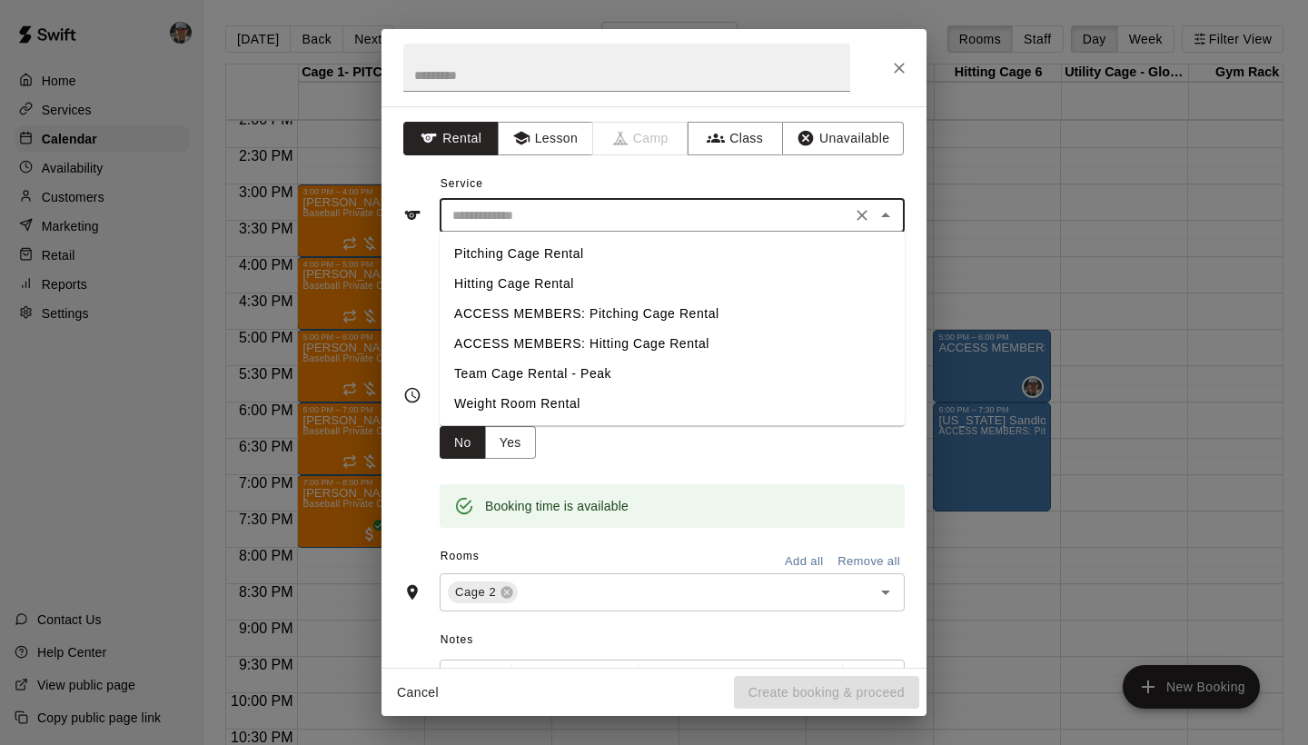
click at [557, 212] on input "text" at bounding box center [645, 215] width 400 height 23
click at [608, 319] on li "ACCESS MEMBERS: Pitching Cage Rental" at bounding box center [672, 314] width 465 height 30
type input "**********"
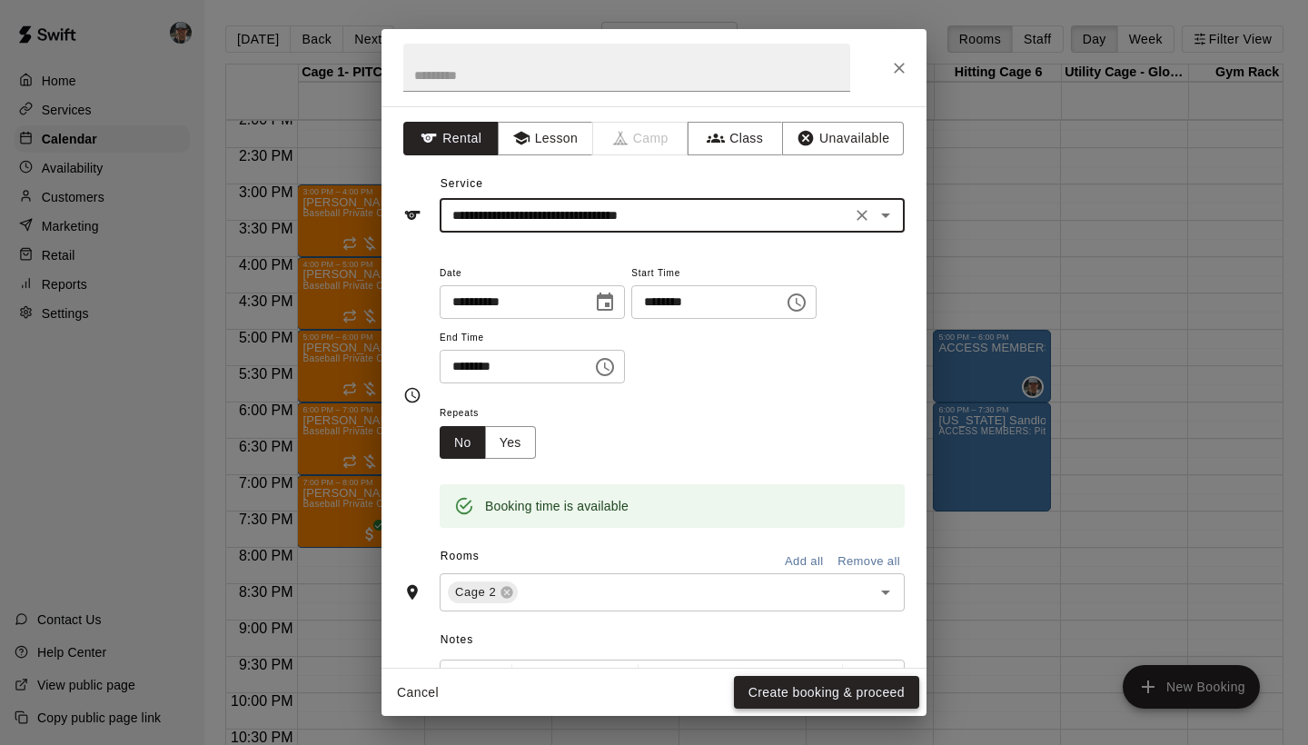
click at [831, 692] on button "Create booking & proceed" at bounding box center [826, 693] width 185 height 34
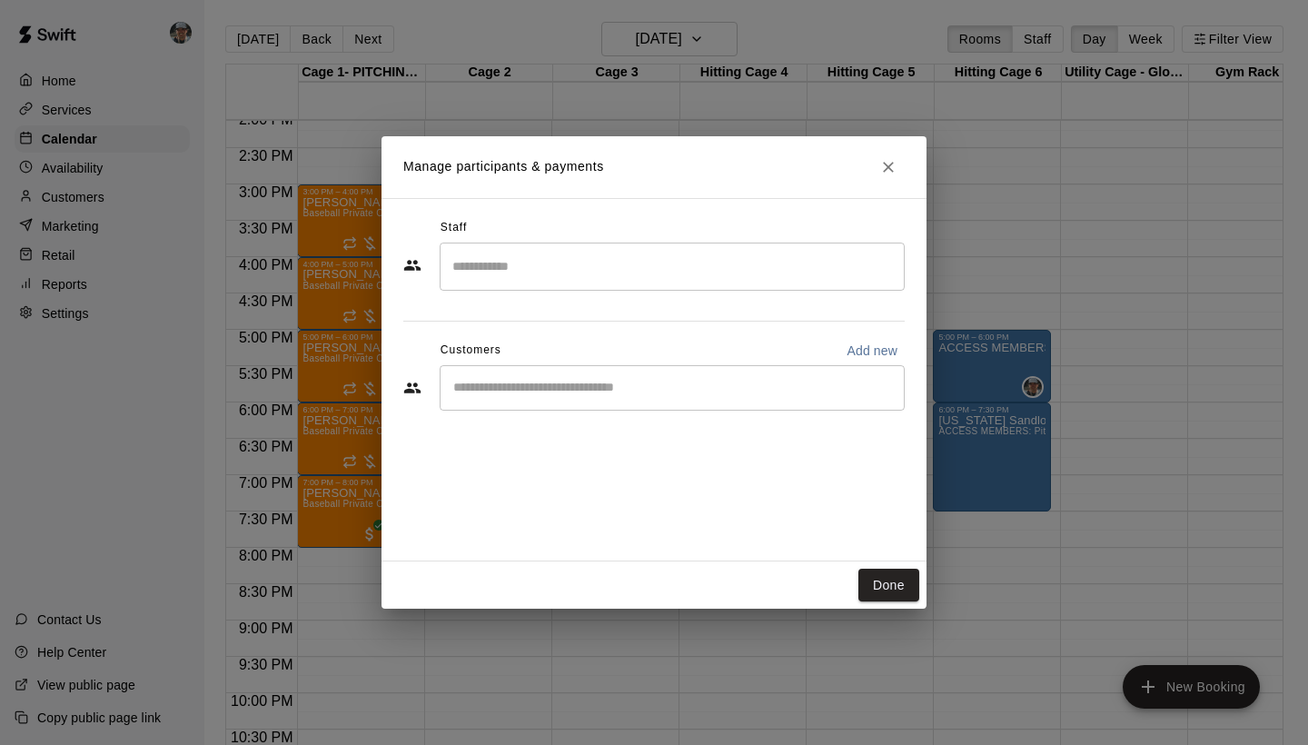
click at [556, 267] on input "Search staff" at bounding box center [672, 267] width 449 height 32
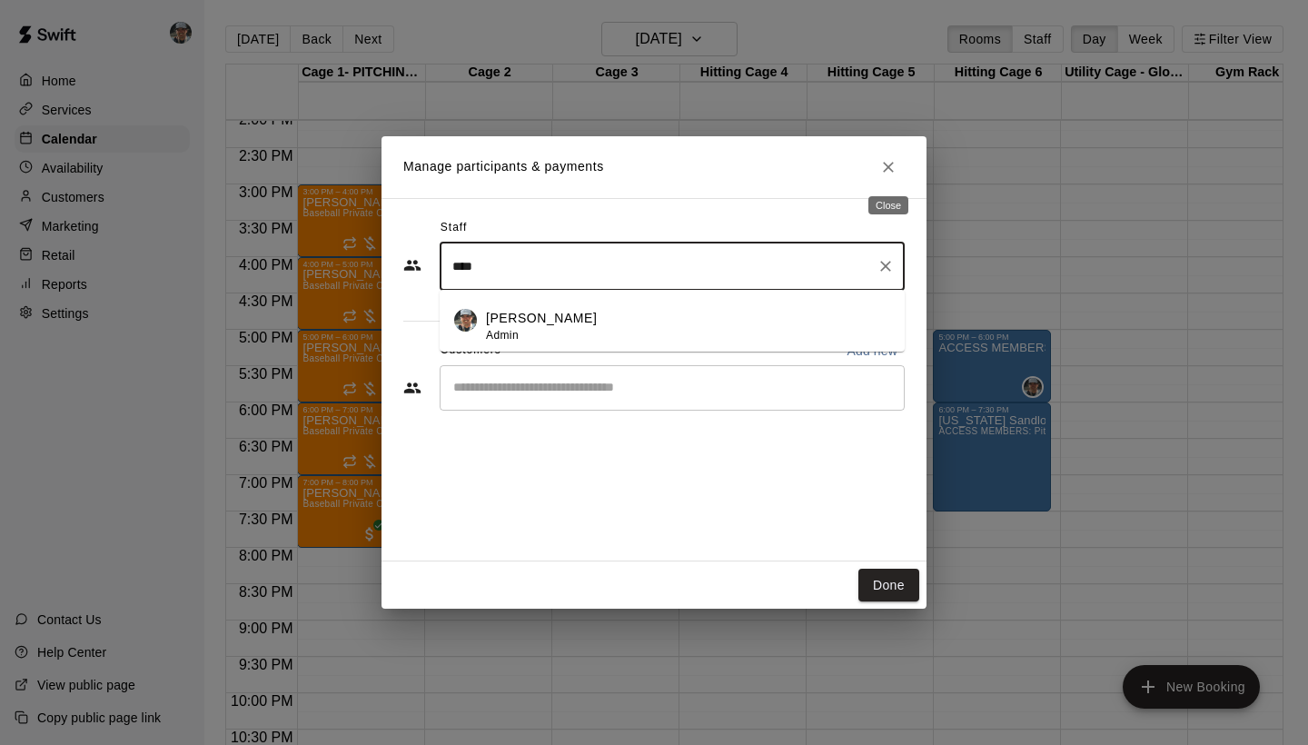
type input "****"
click at [894, 170] on icon "Close" at bounding box center [888, 167] width 18 height 18
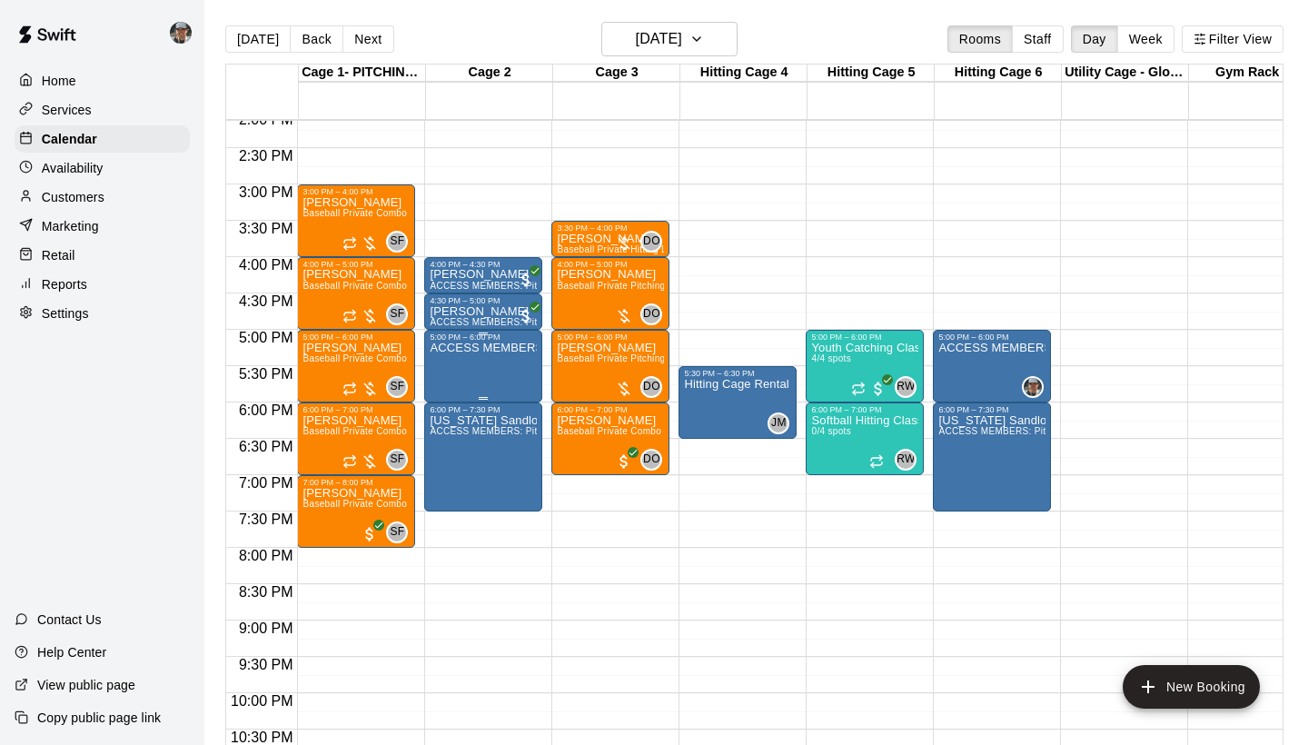
click at [479, 371] on div "ACCESS MEMBERS: Pitching Cage Rental" at bounding box center [483, 713] width 107 height 745
click at [449, 453] on icon "delete" at bounding box center [448, 448] width 13 height 16
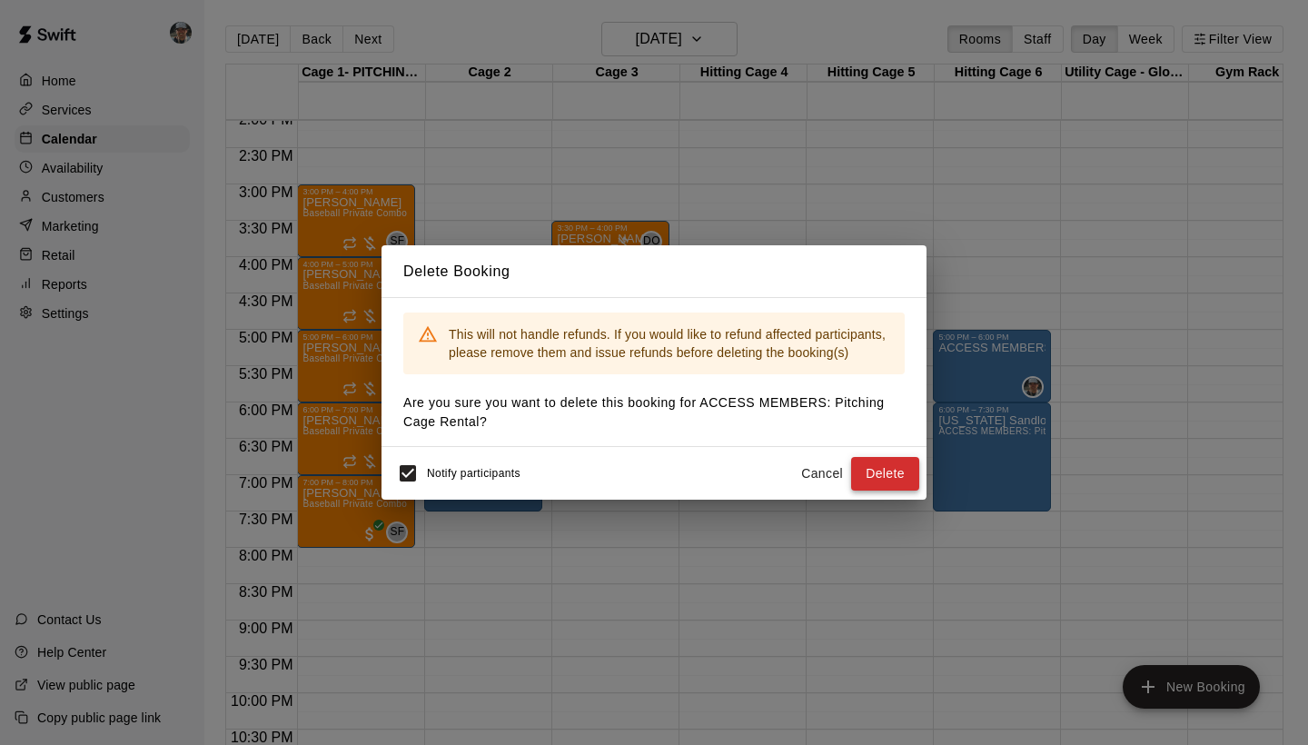
click at [877, 474] on button "Delete" at bounding box center [885, 474] width 68 height 34
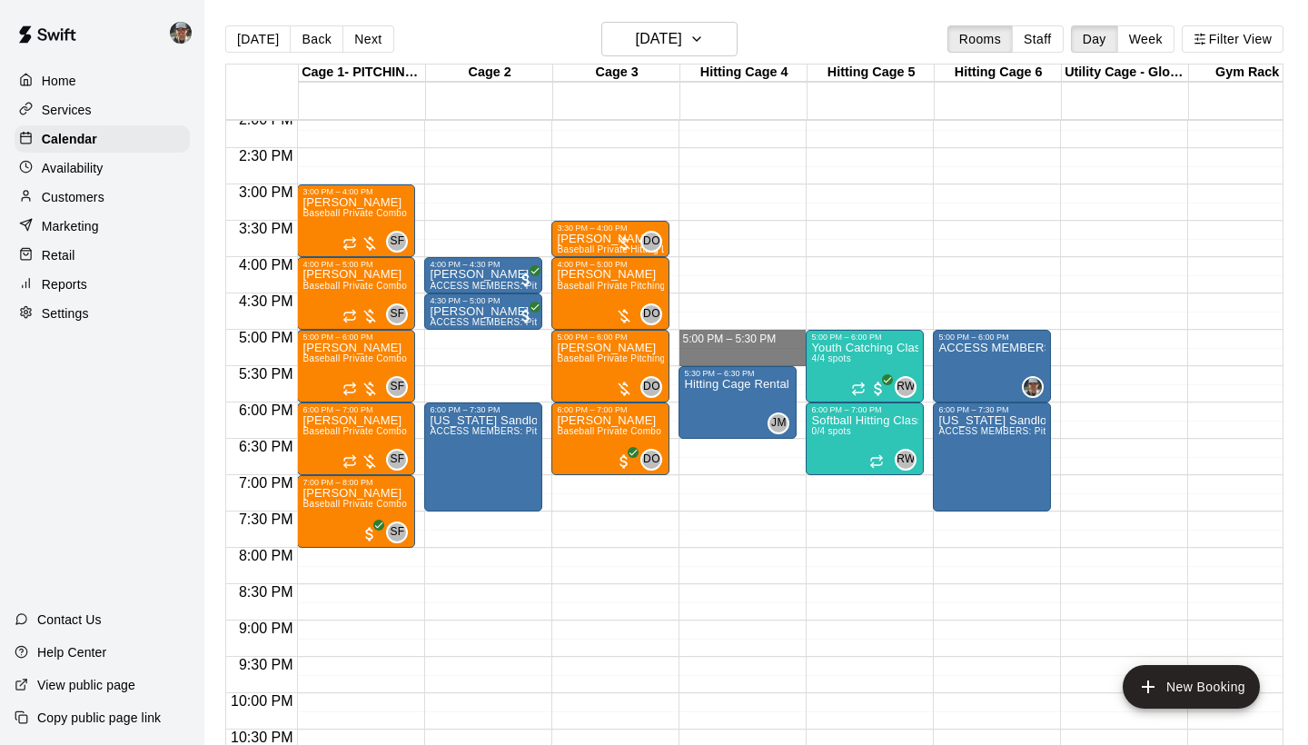
drag, startPoint x: 757, startPoint y: 334, endPoint x: 758, endPoint y: 358, distance: 23.6
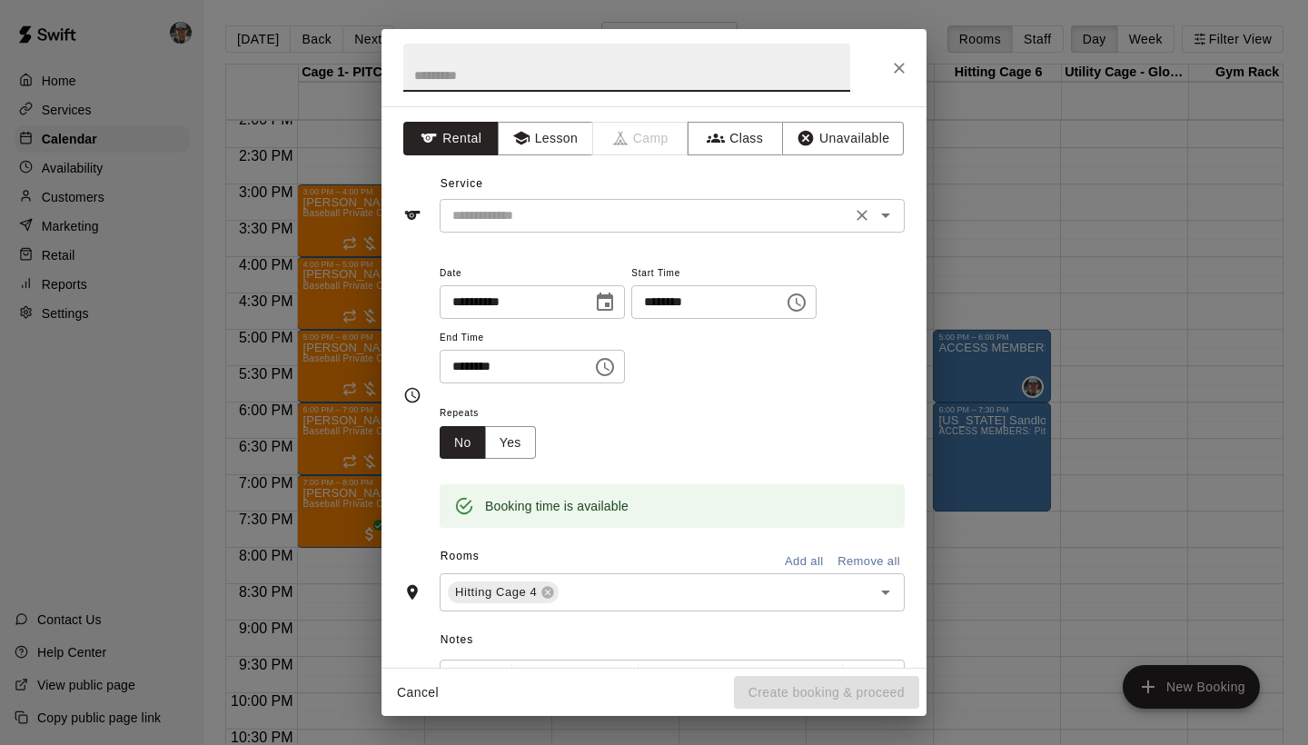
click at [665, 222] on input "text" at bounding box center [645, 215] width 400 height 23
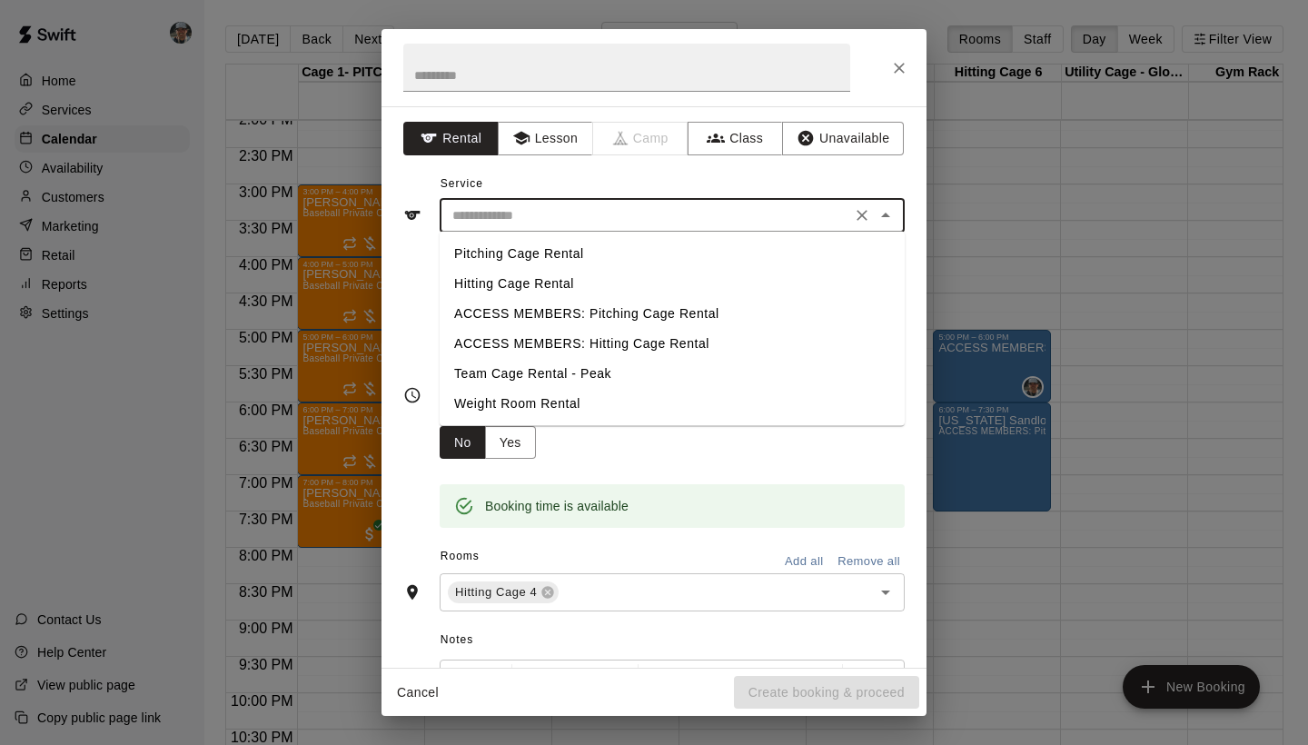
click at [668, 347] on li "ACCESS MEMBERS: Hitting Cage Rental" at bounding box center [672, 344] width 465 height 30
type input "**********"
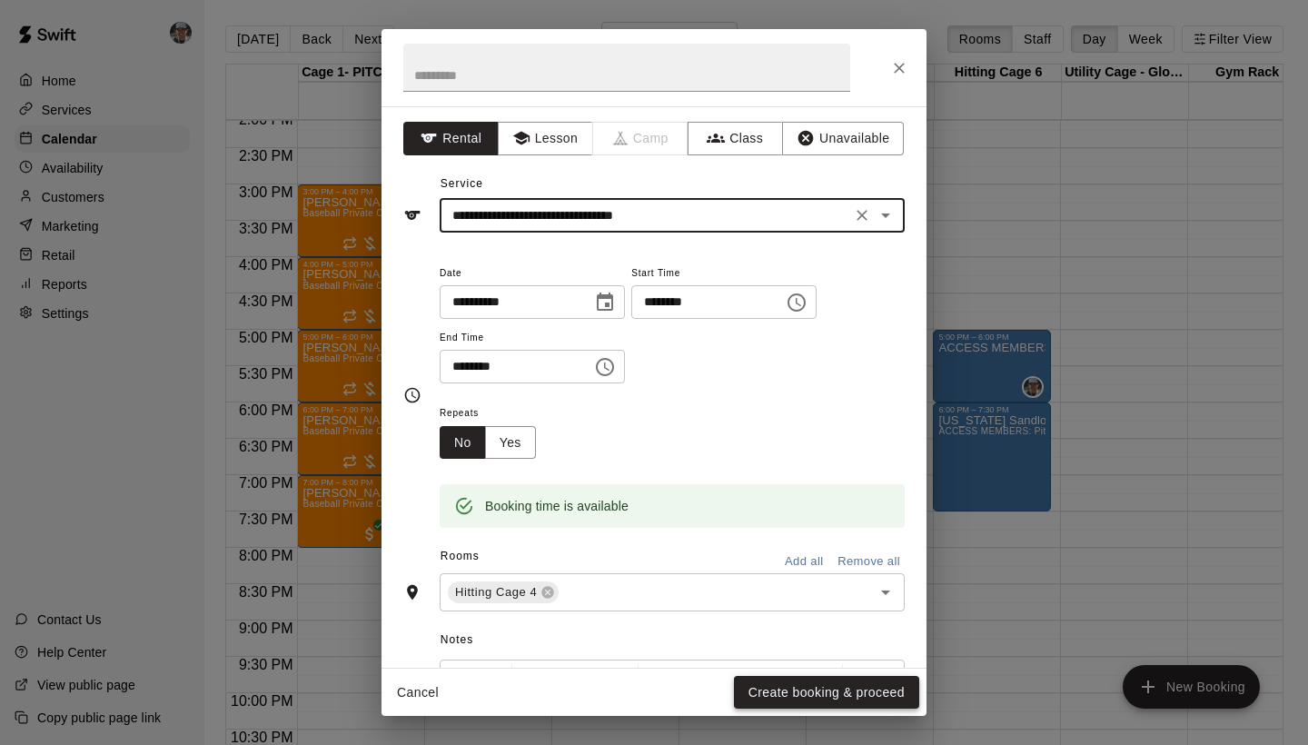
click at [820, 697] on button "Create booking & proceed" at bounding box center [826, 693] width 185 height 34
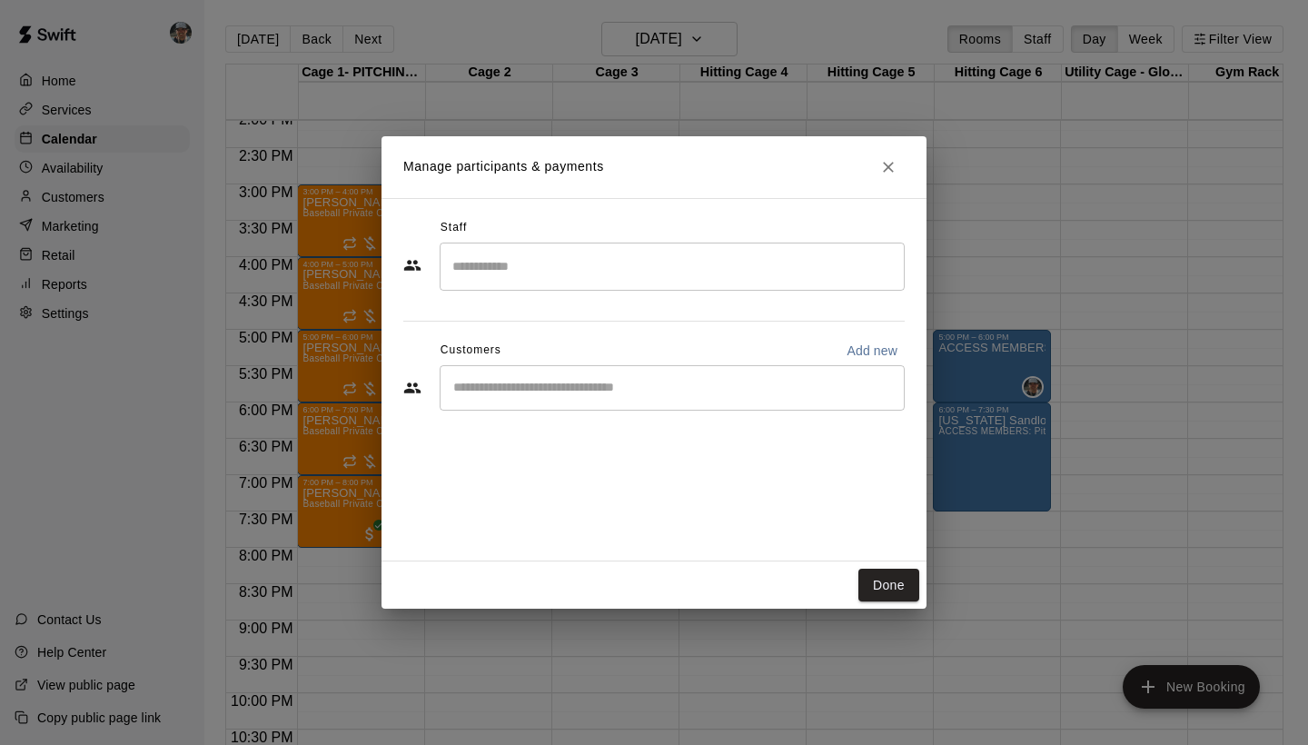
click at [539, 263] on input "Search staff" at bounding box center [672, 267] width 449 height 32
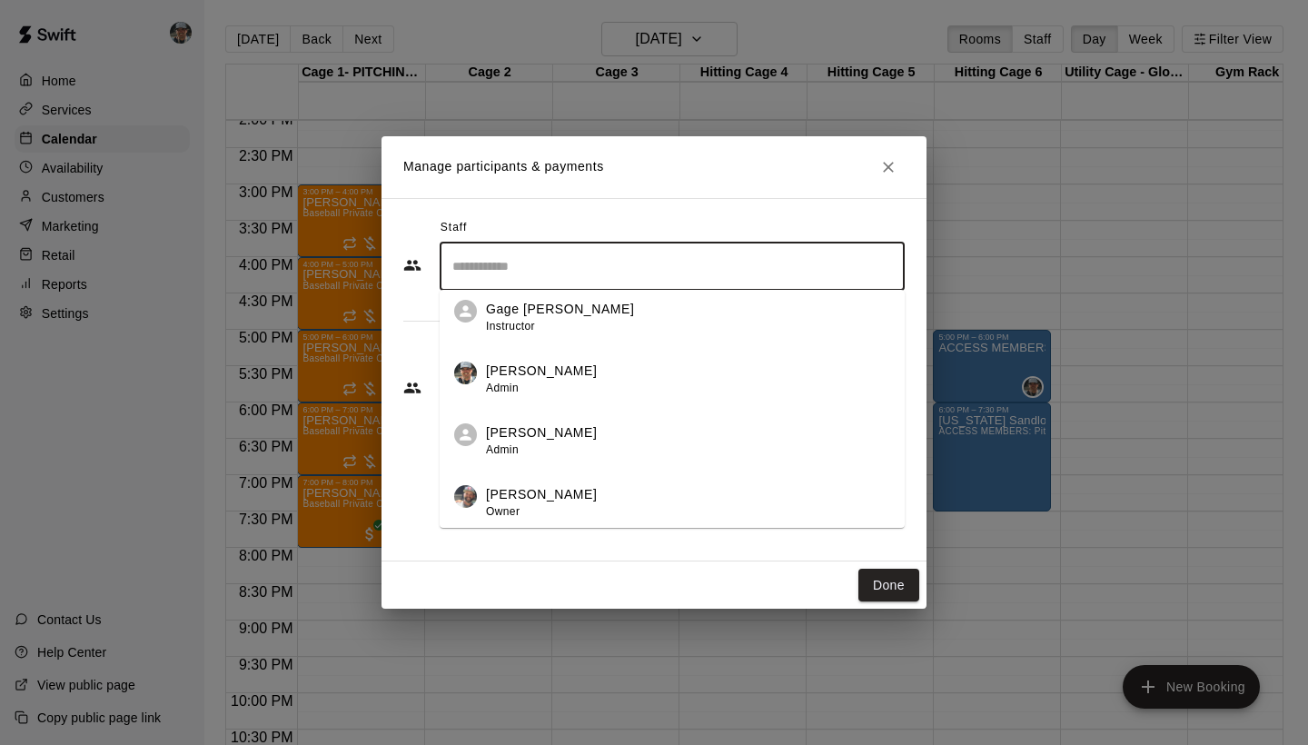
scroll to position [750, 0]
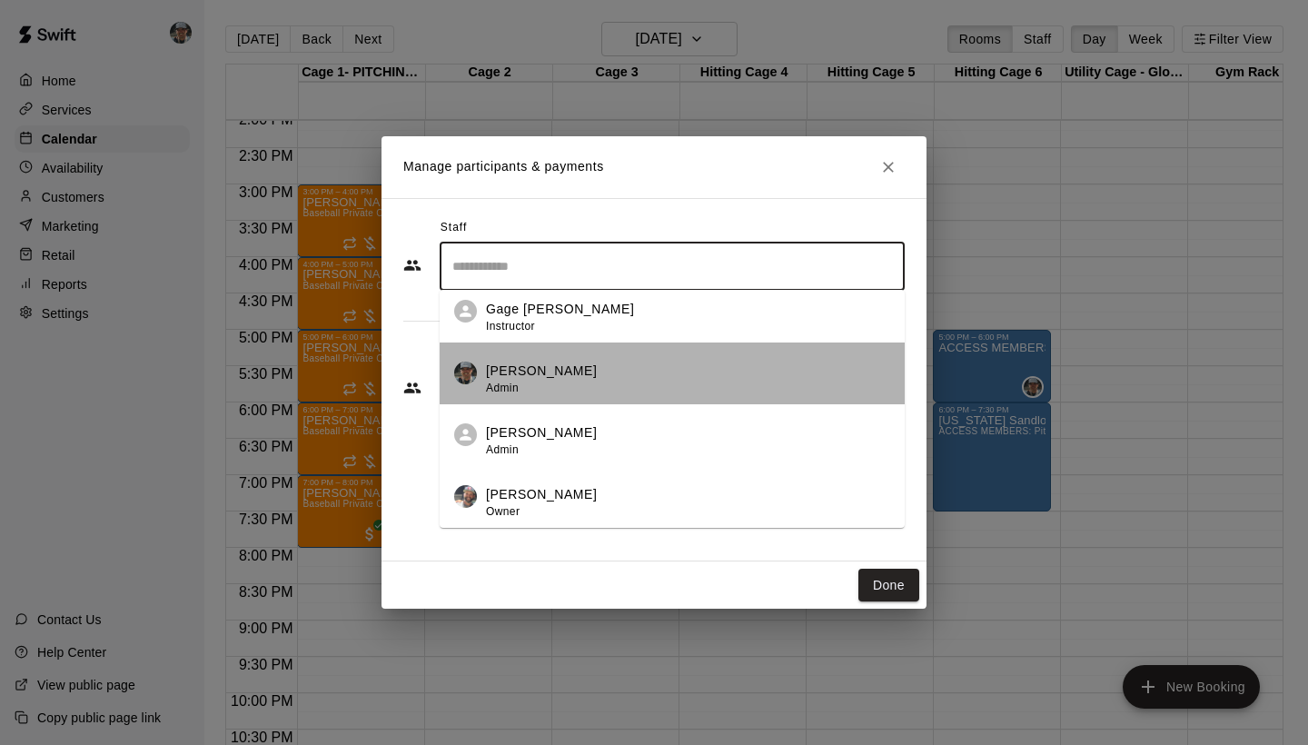
click at [545, 380] on p "Adam Broyles" at bounding box center [541, 370] width 111 height 19
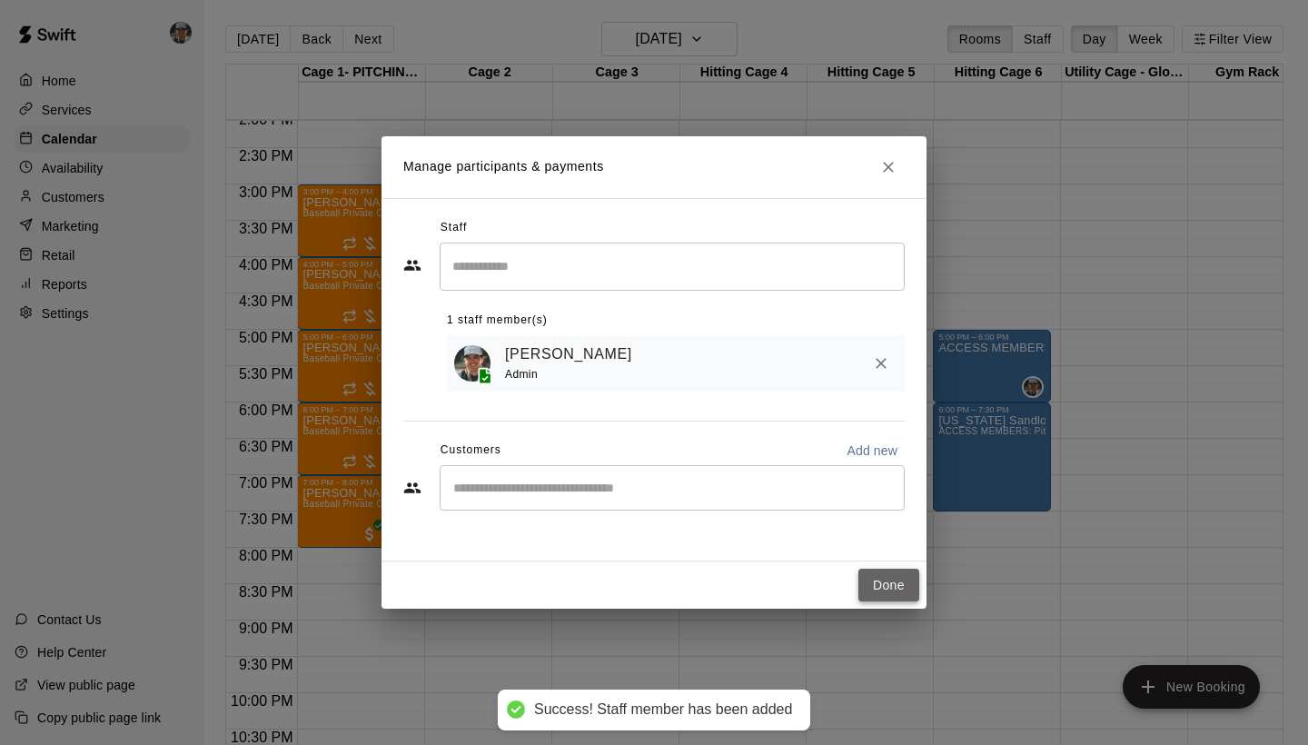
click at [903, 590] on button "Done" at bounding box center [888, 585] width 61 height 34
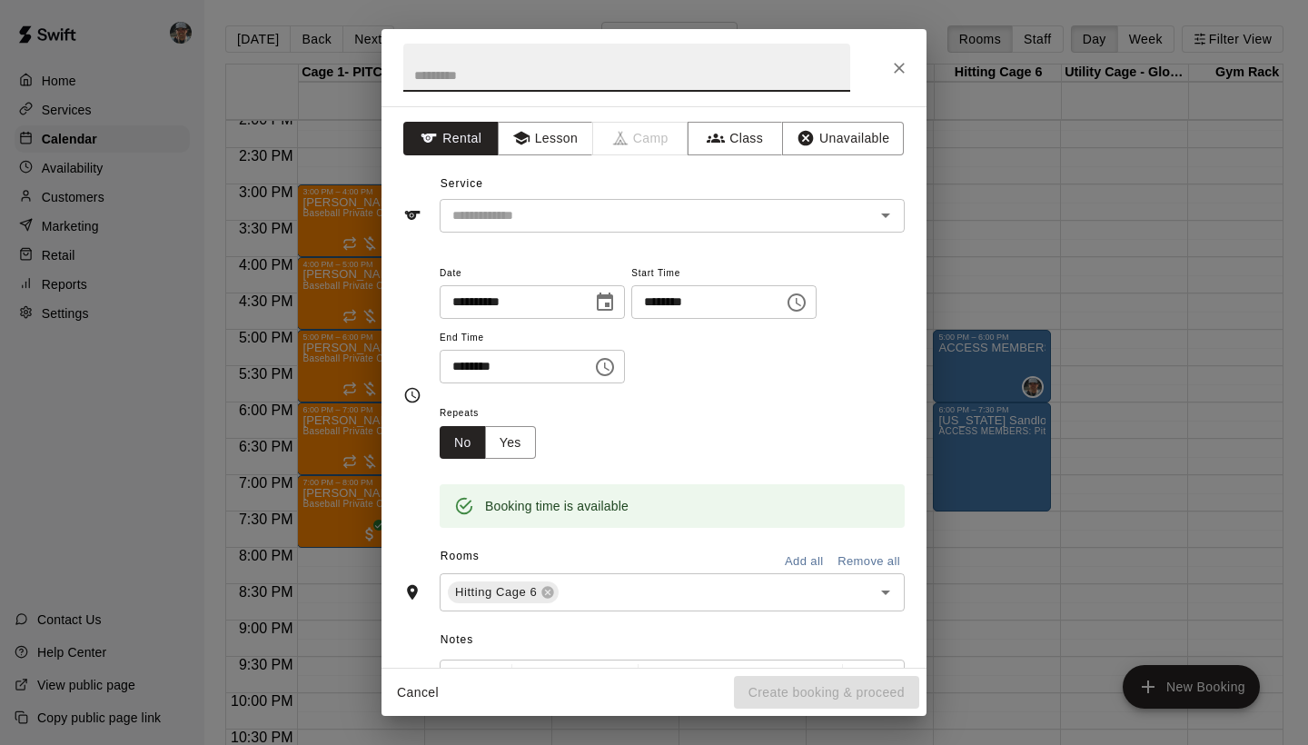
click at [906, 63] on icon "Close" at bounding box center [899, 68] width 18 height 18
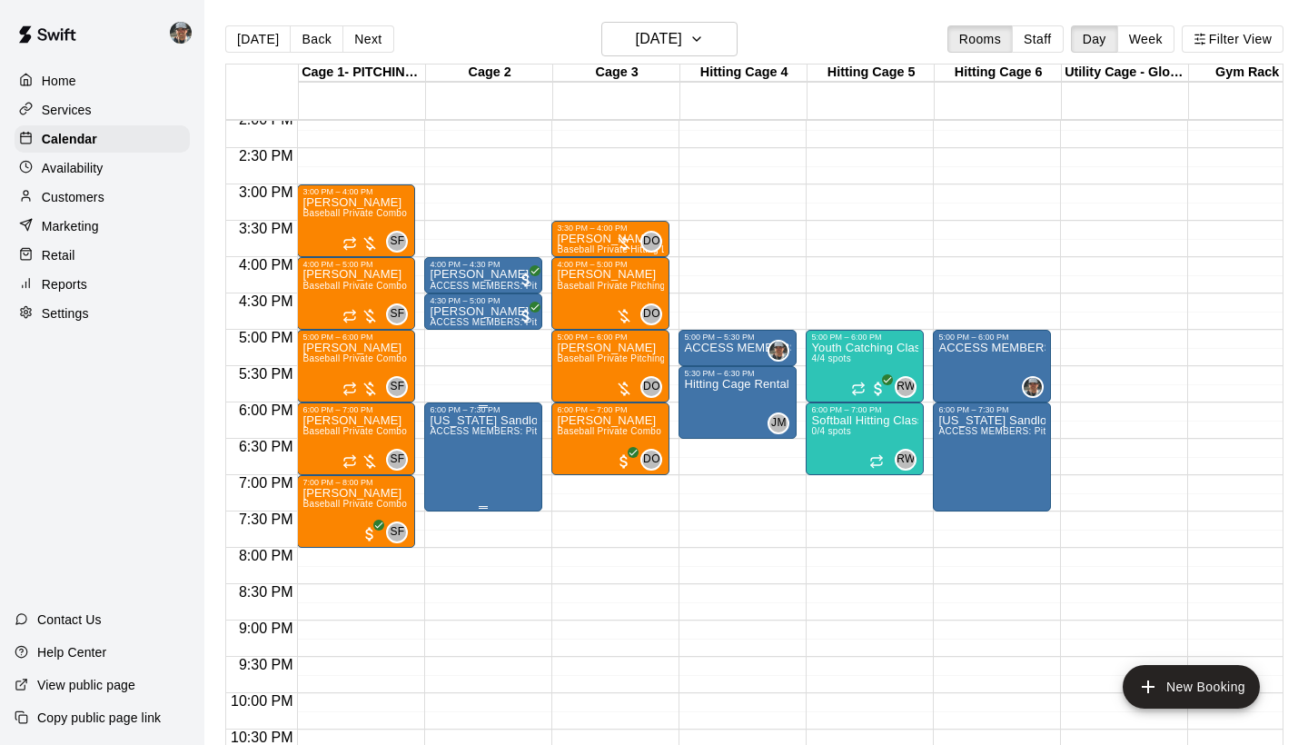
click at [444, 442] on icon "edit" at bounding box center [449, 434] width 22 height 22
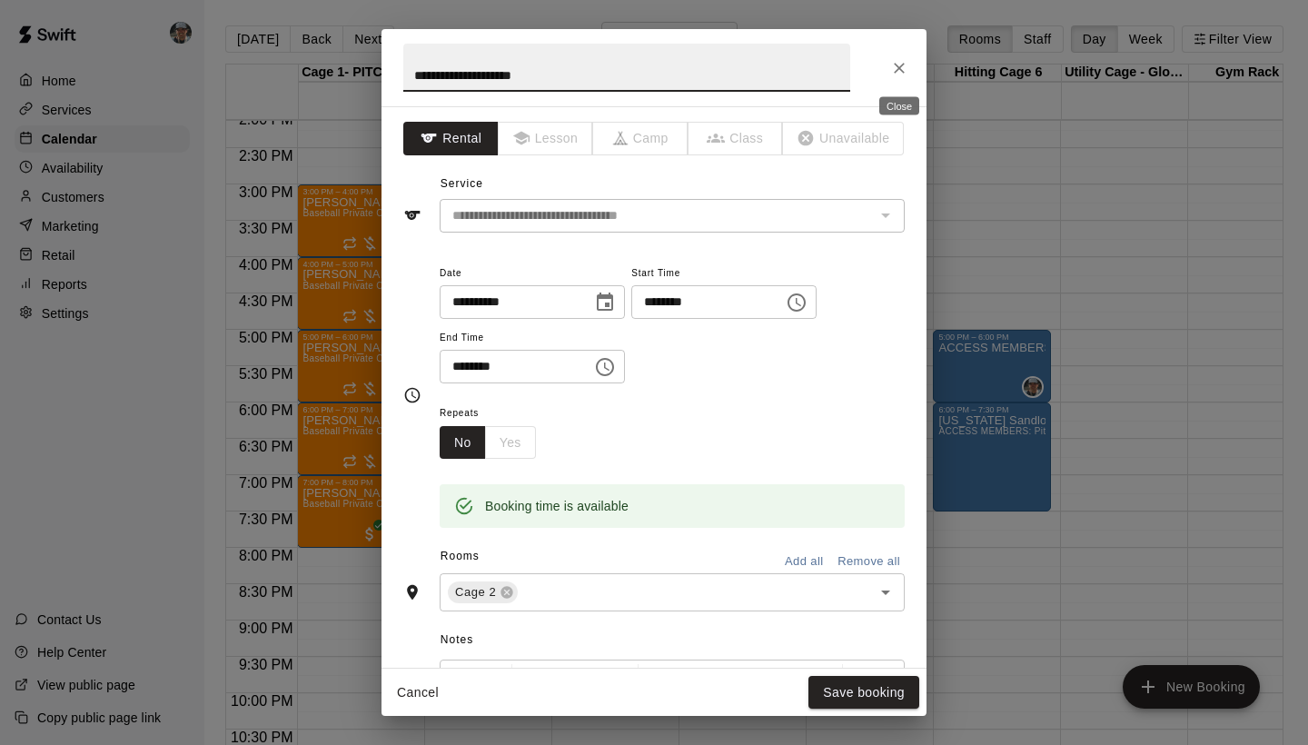
click at [894, 75] on icon "Close" at bounding box center [899, 68] width 18 height 18
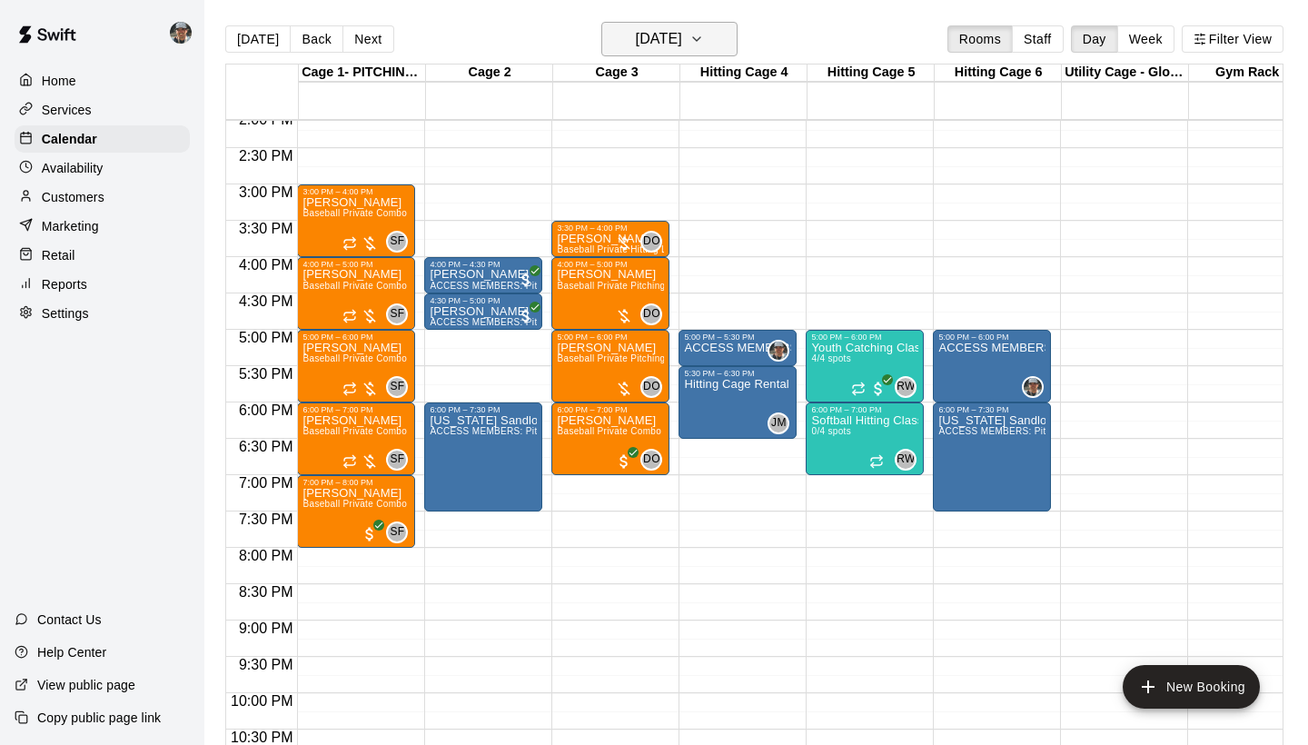
click at [704, 39] on icon "button" at bounding box center [696, 39] width 15 height 22
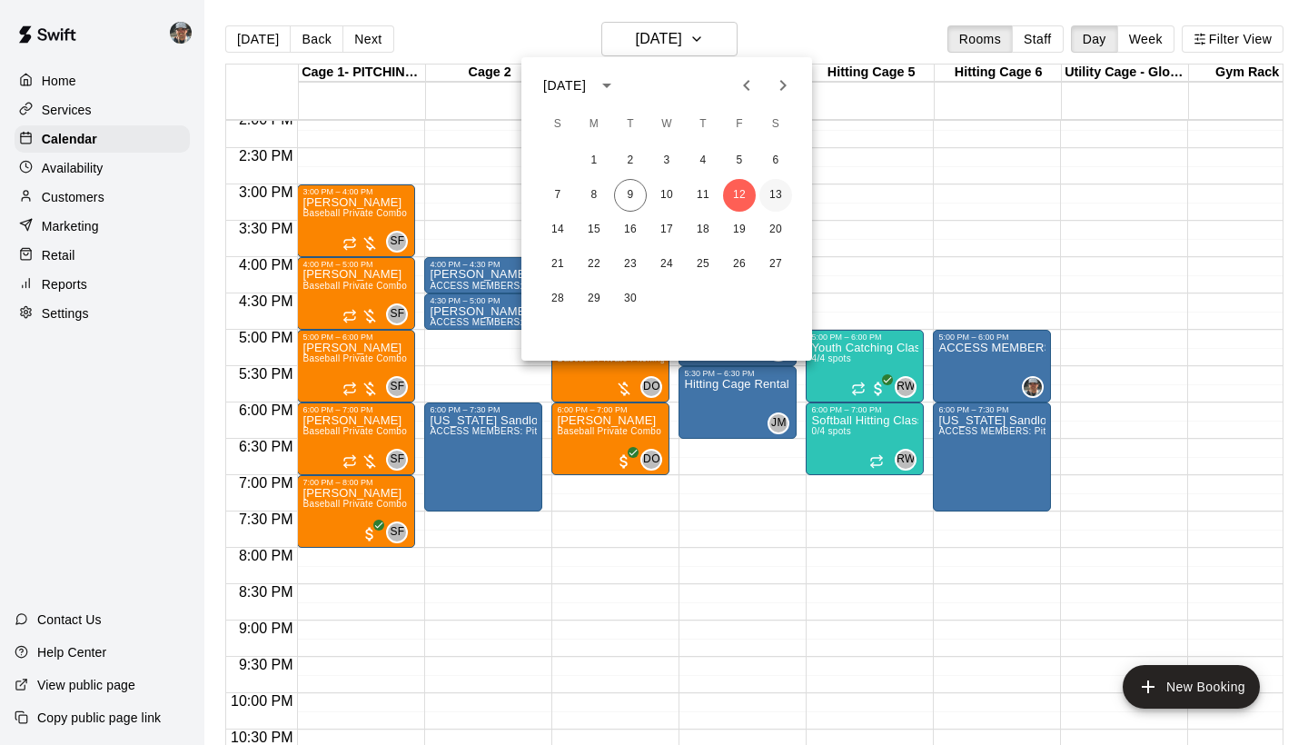
click at [779, 193] on button "13" at bounding box center [775, 195] width 33 height 33
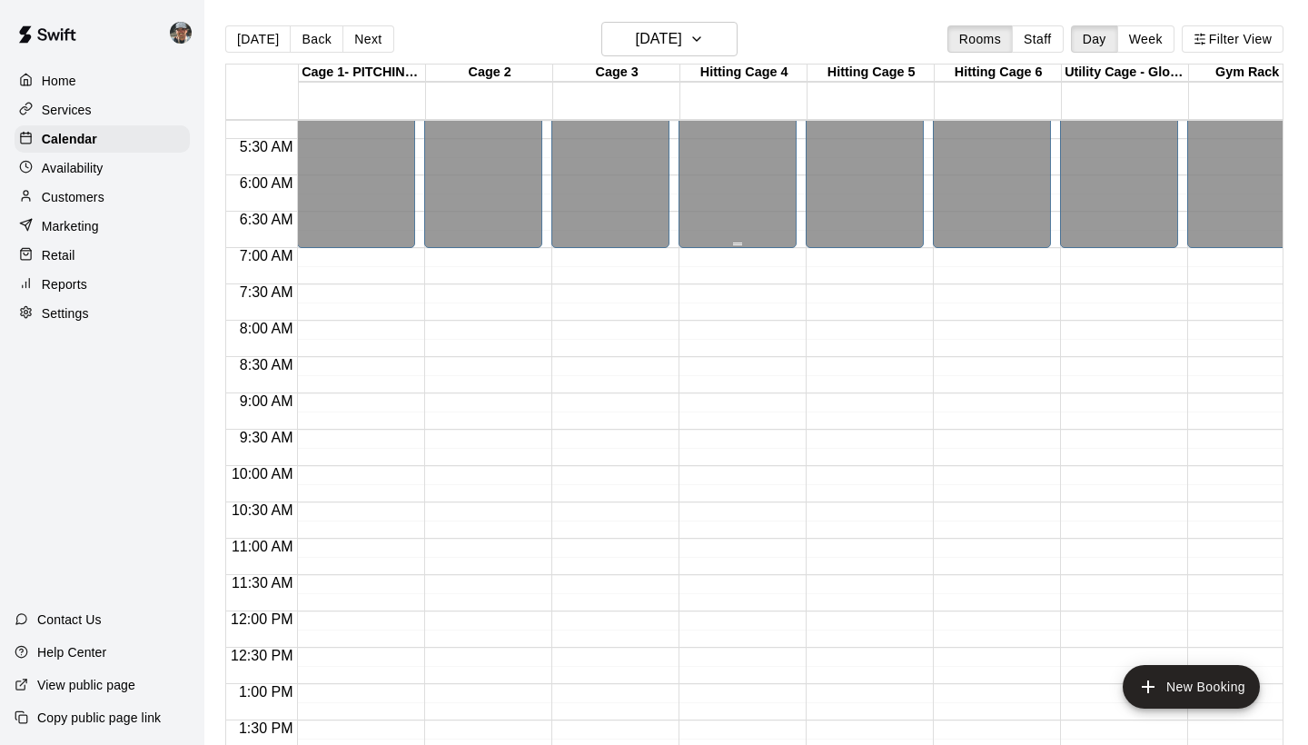
scroll to position [174, 0]
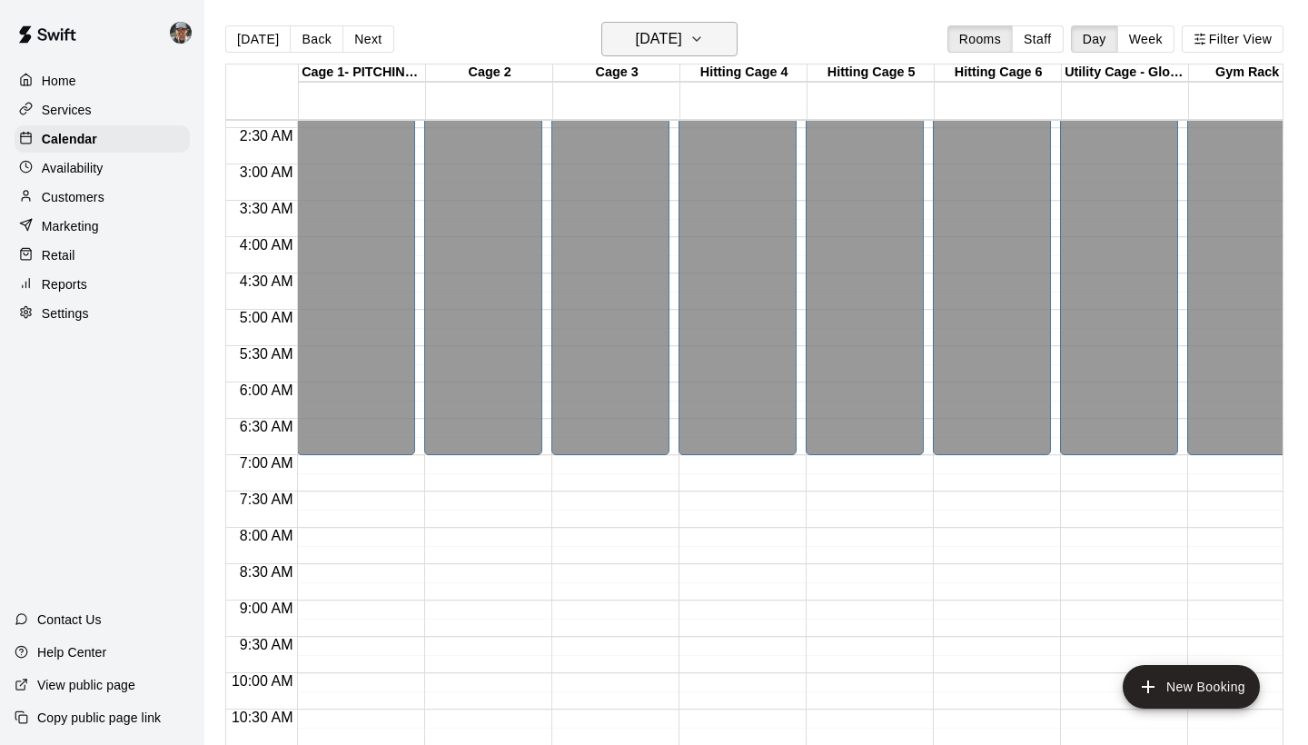
click at [737, 48] on button "Saturday Sep 13" at bounding box center [669, 39] width 136 height 35
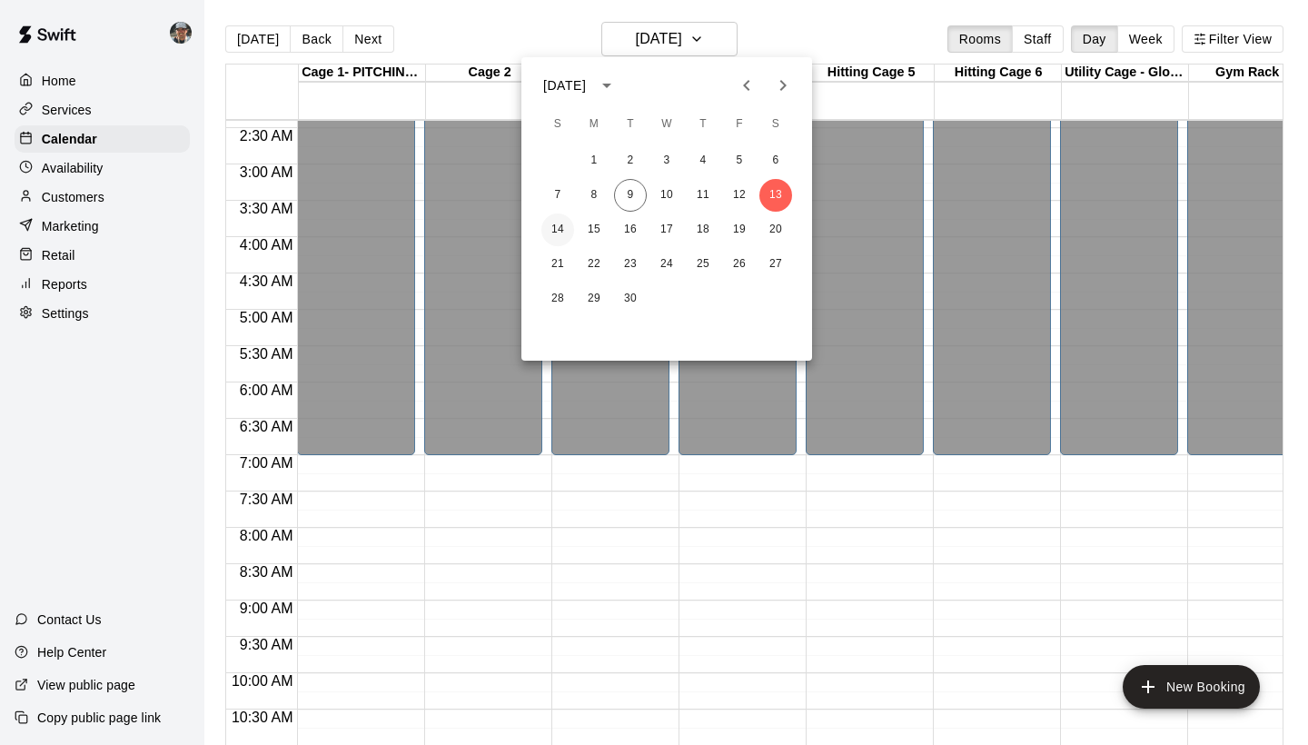
click at [551, 226] on button "14" at bounding box center [557, 229] width 33 height 33
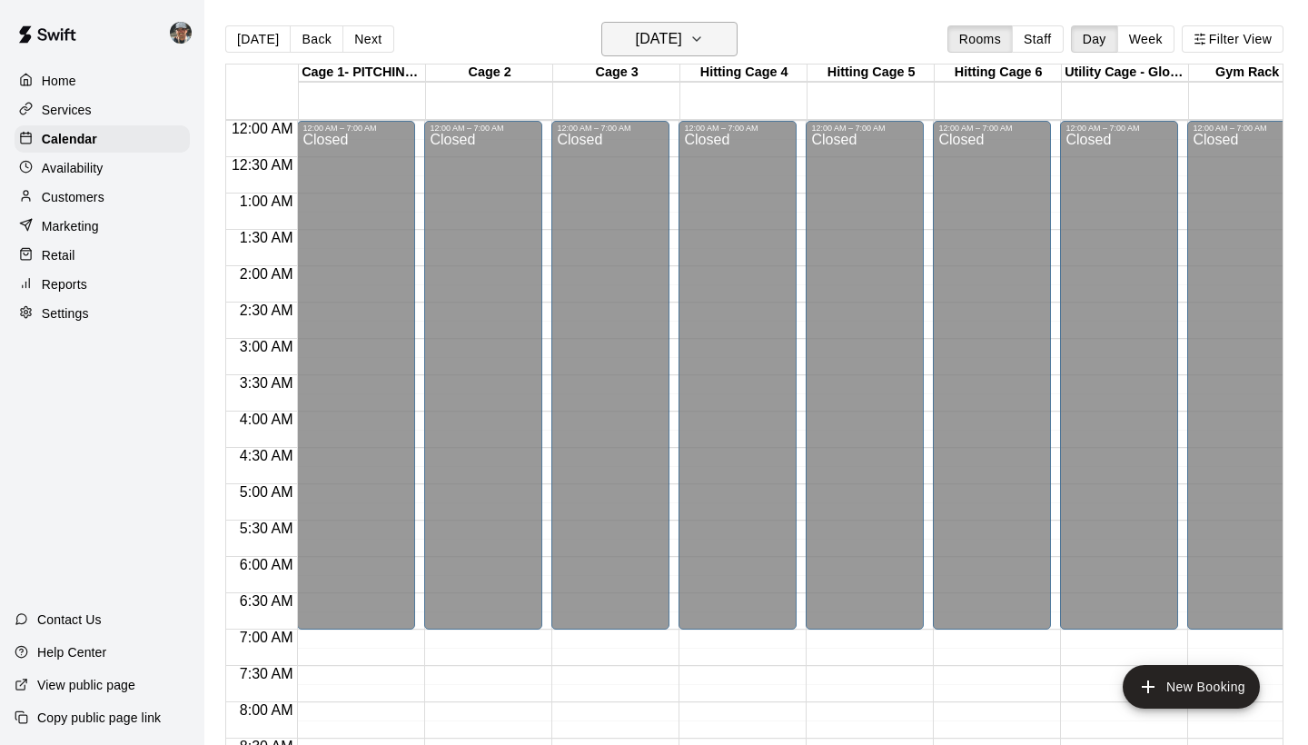
scroll to position [0, 0]
click at [722, 27] on button "Sunday Sep 14" at bounding box center [669, 39] width 136 height 35
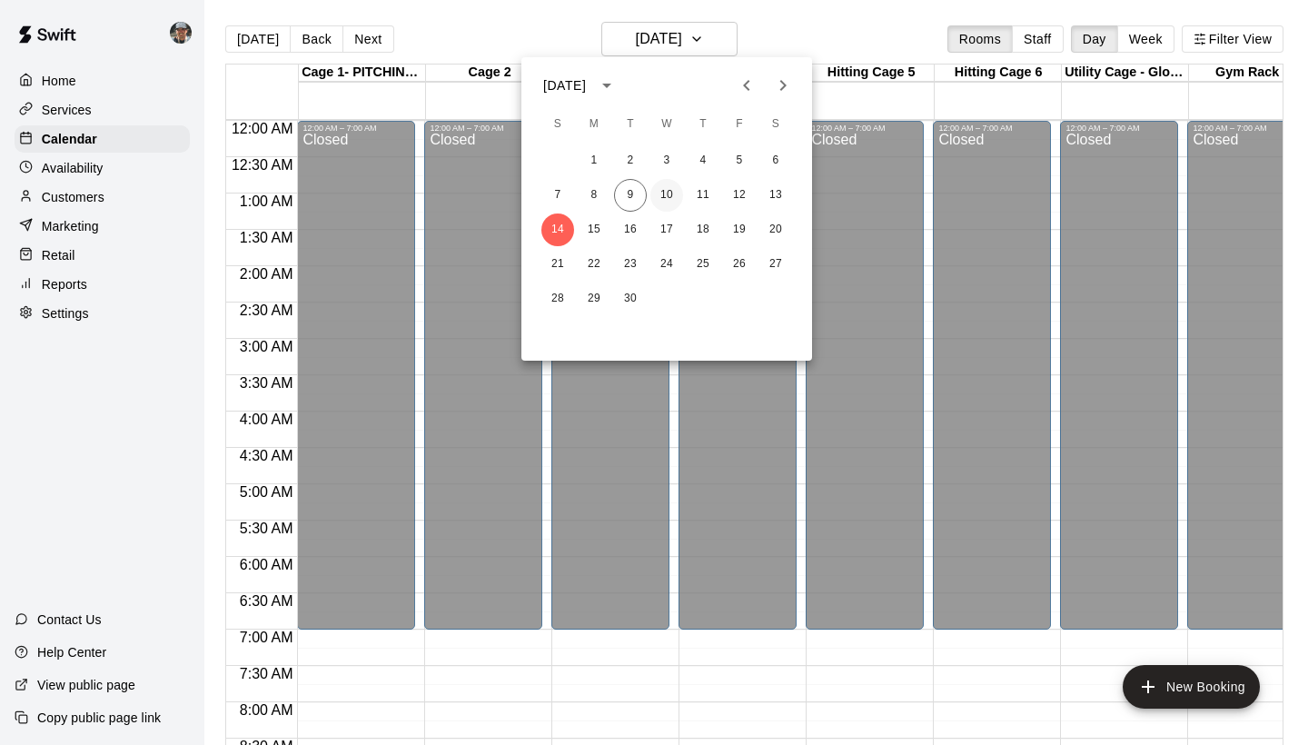
click at [659, 189] on button "10" at bounding box center [666, 195] width 33 height 33
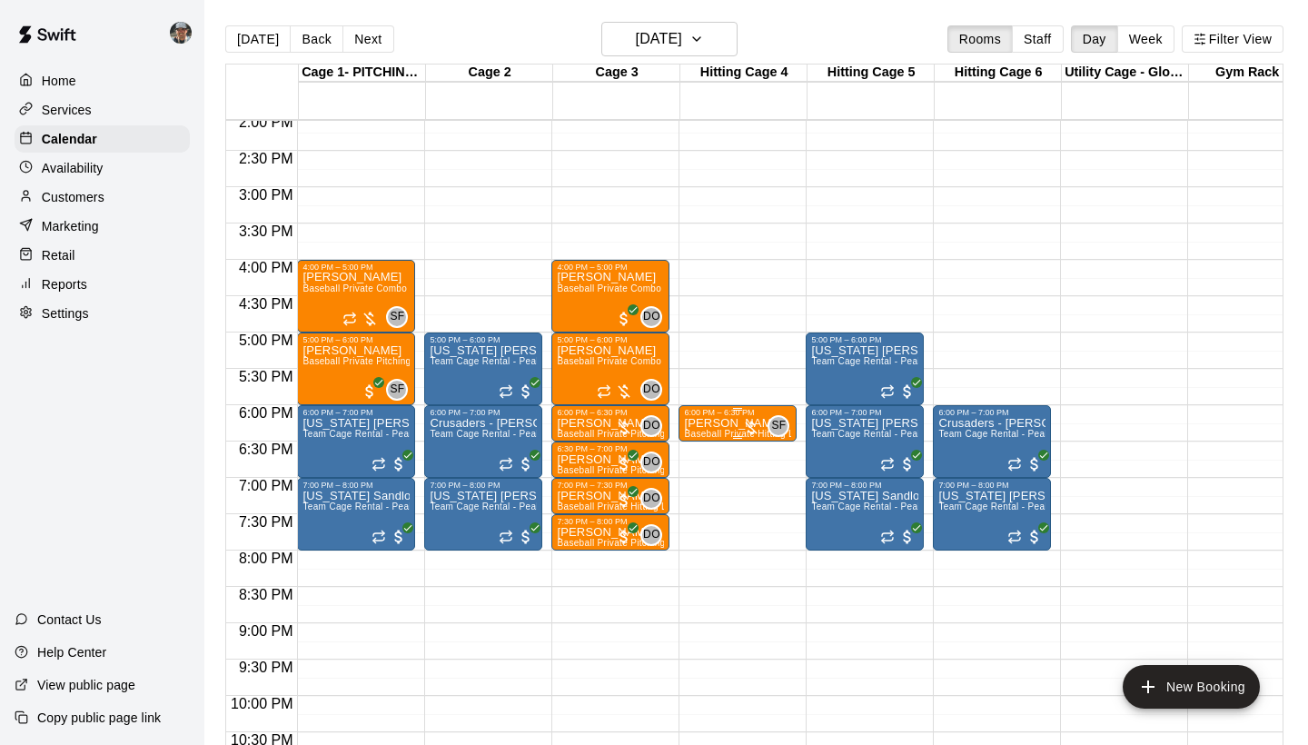
scroll to position [1026, 0]
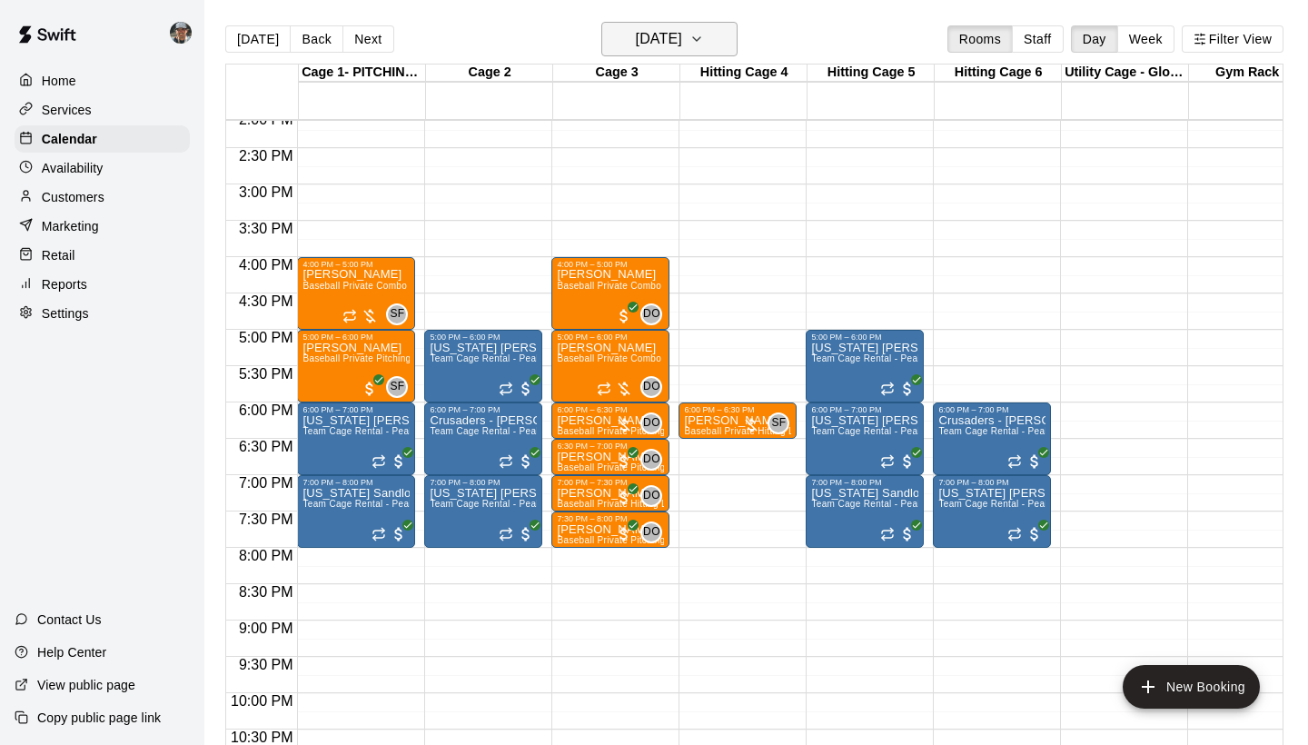
click at [704, 44] on icon "button" at bounding box center [696, 39] width 15 height 22
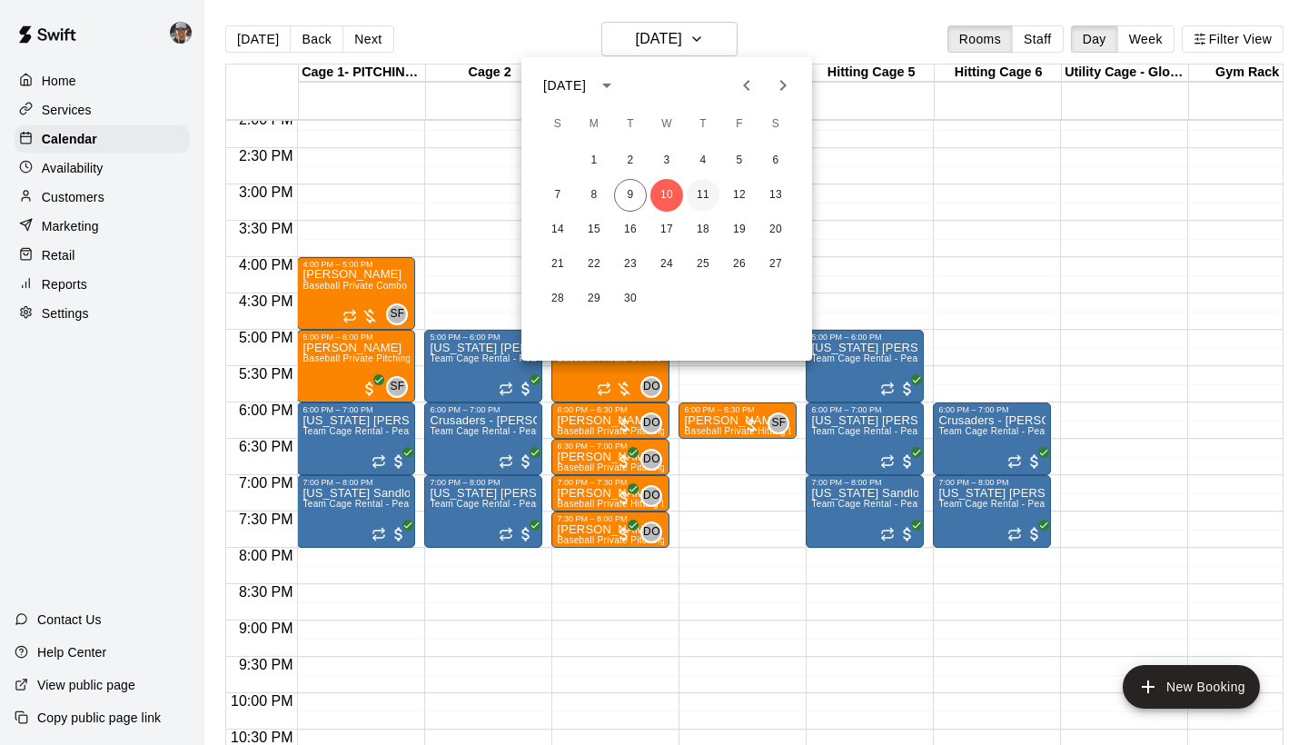
click at [699, 201] on button "11" at bounding box center [702, 195] width 33 height 33
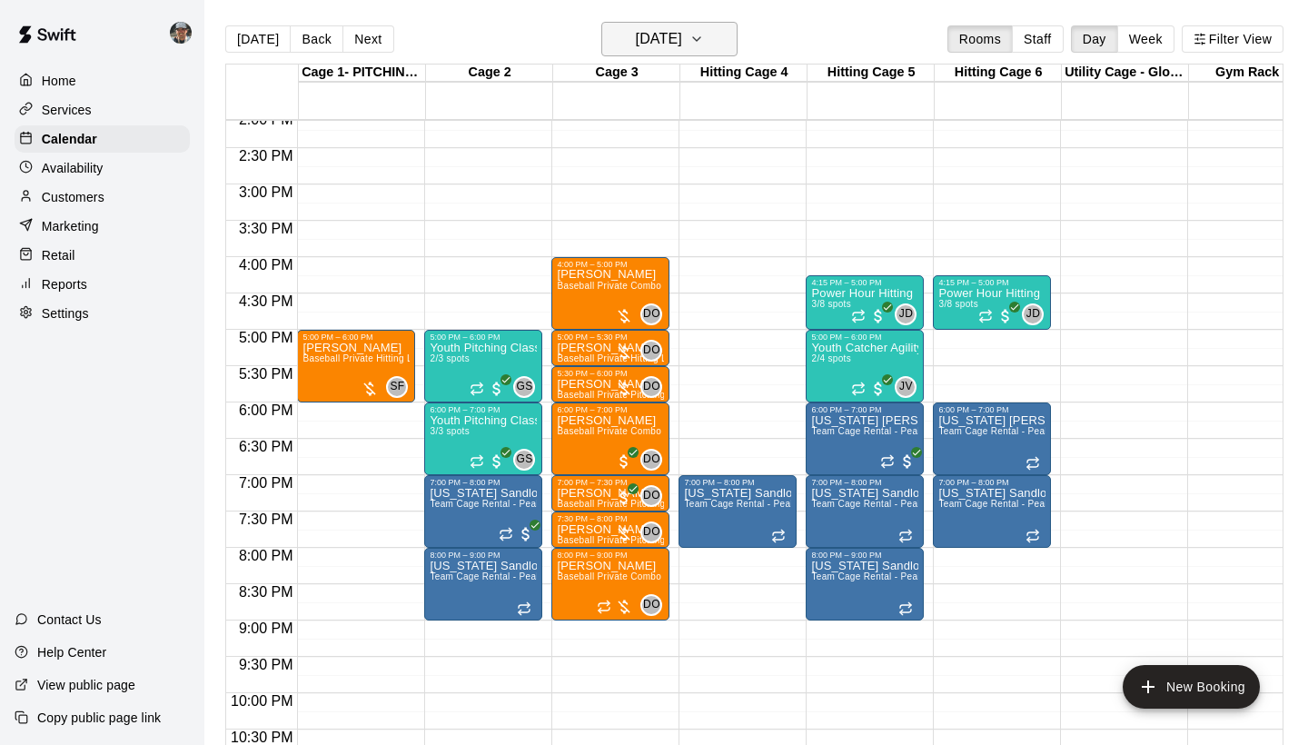
click at [704, 40] on icon "button" at bounding box center [696, 39] width 15 height 22
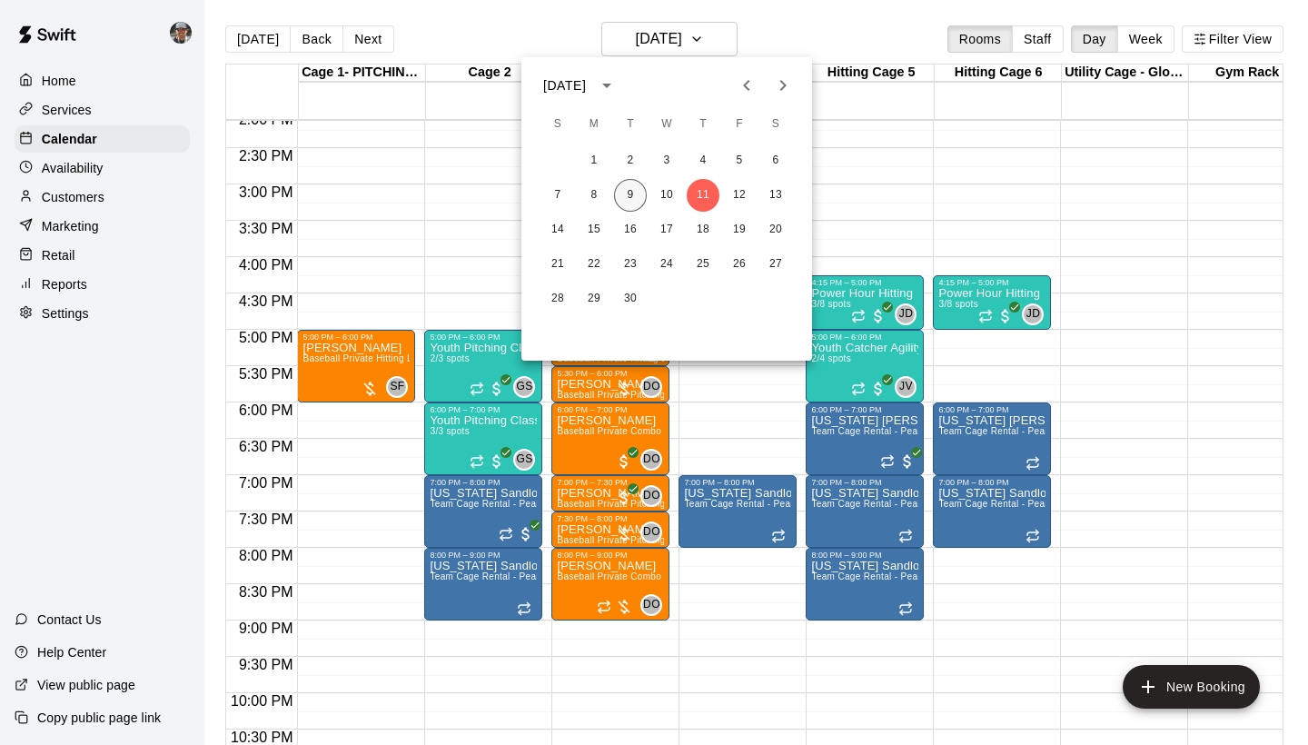
click at [637, 198] on button "9" at bounding box center [630, 195] width 33 height 33
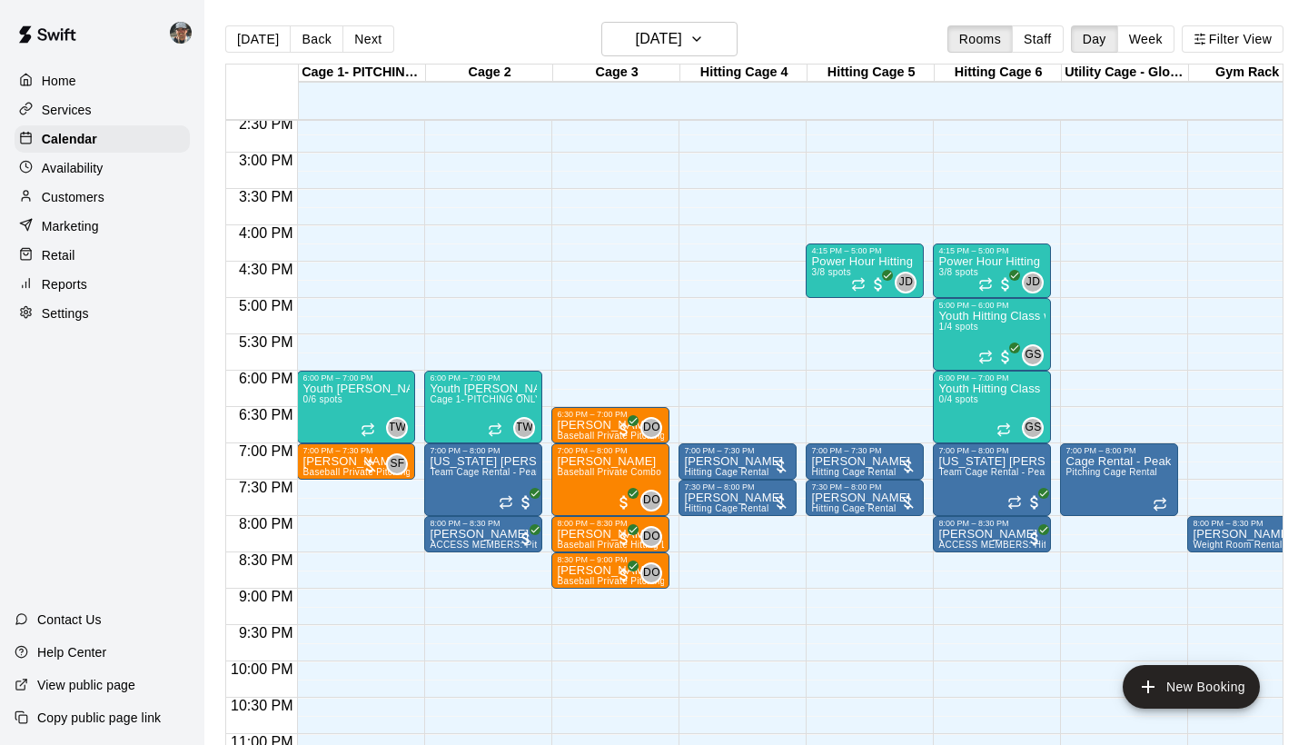
scroll to position [1062, 0]
